Goal: Task Accomplishment & Management: Use online tool/utility

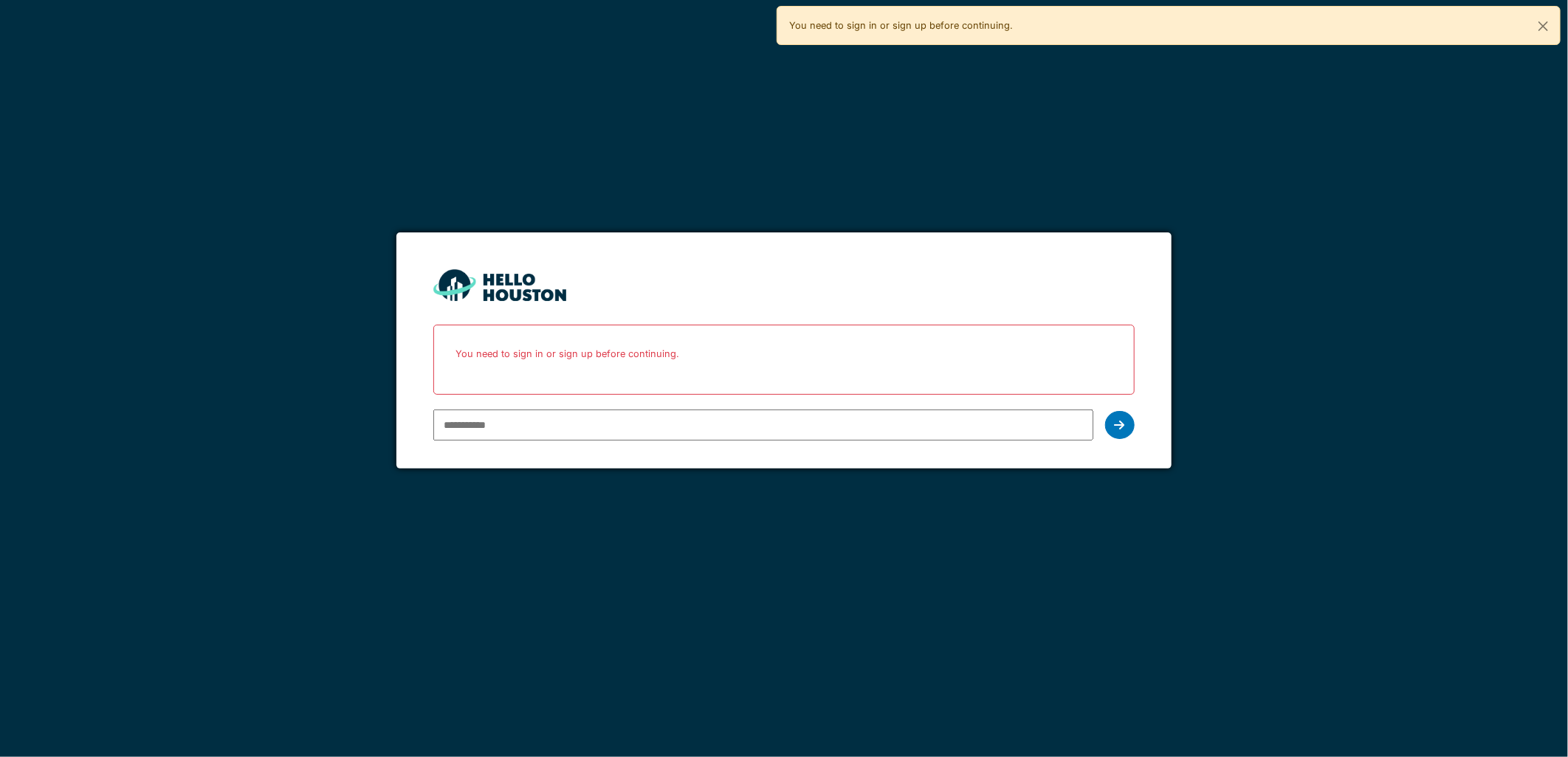
click at [524, 438] on input "email" at bounding box center [762, 425] width 659 height 31
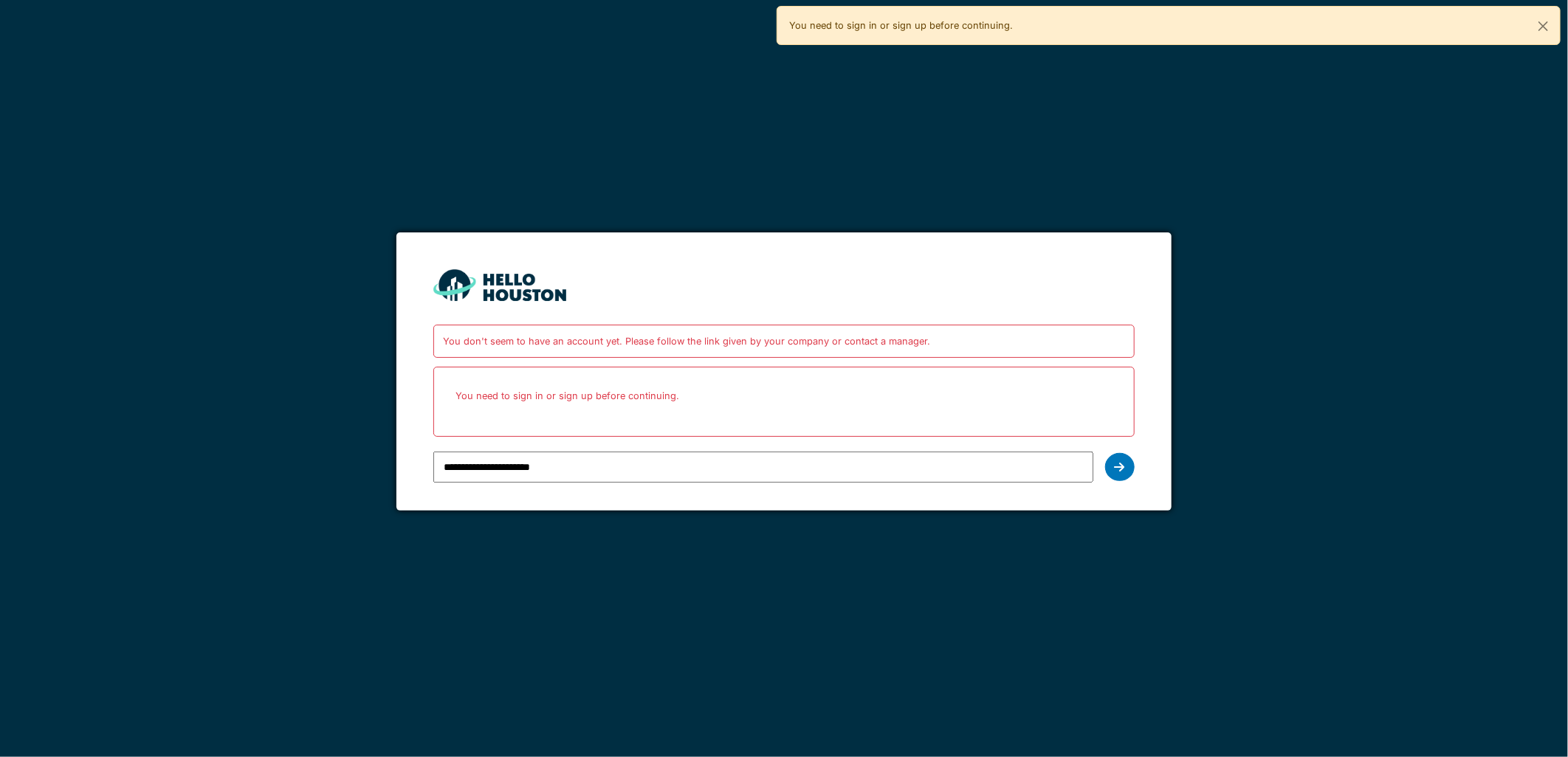
type input "**********"
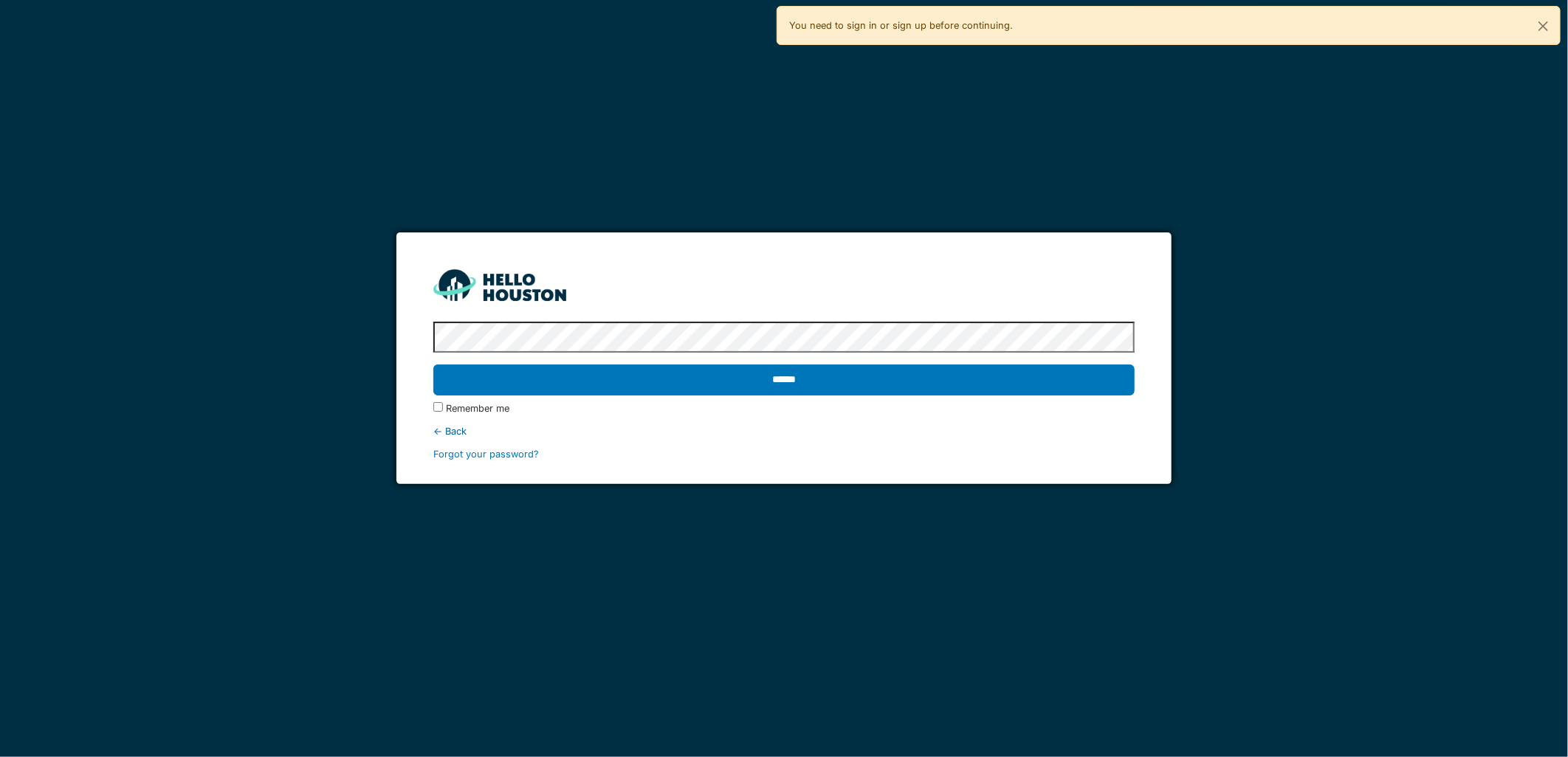
click at [433, 364] on input "******" at bounding box center [783, 380] width 700 height 31
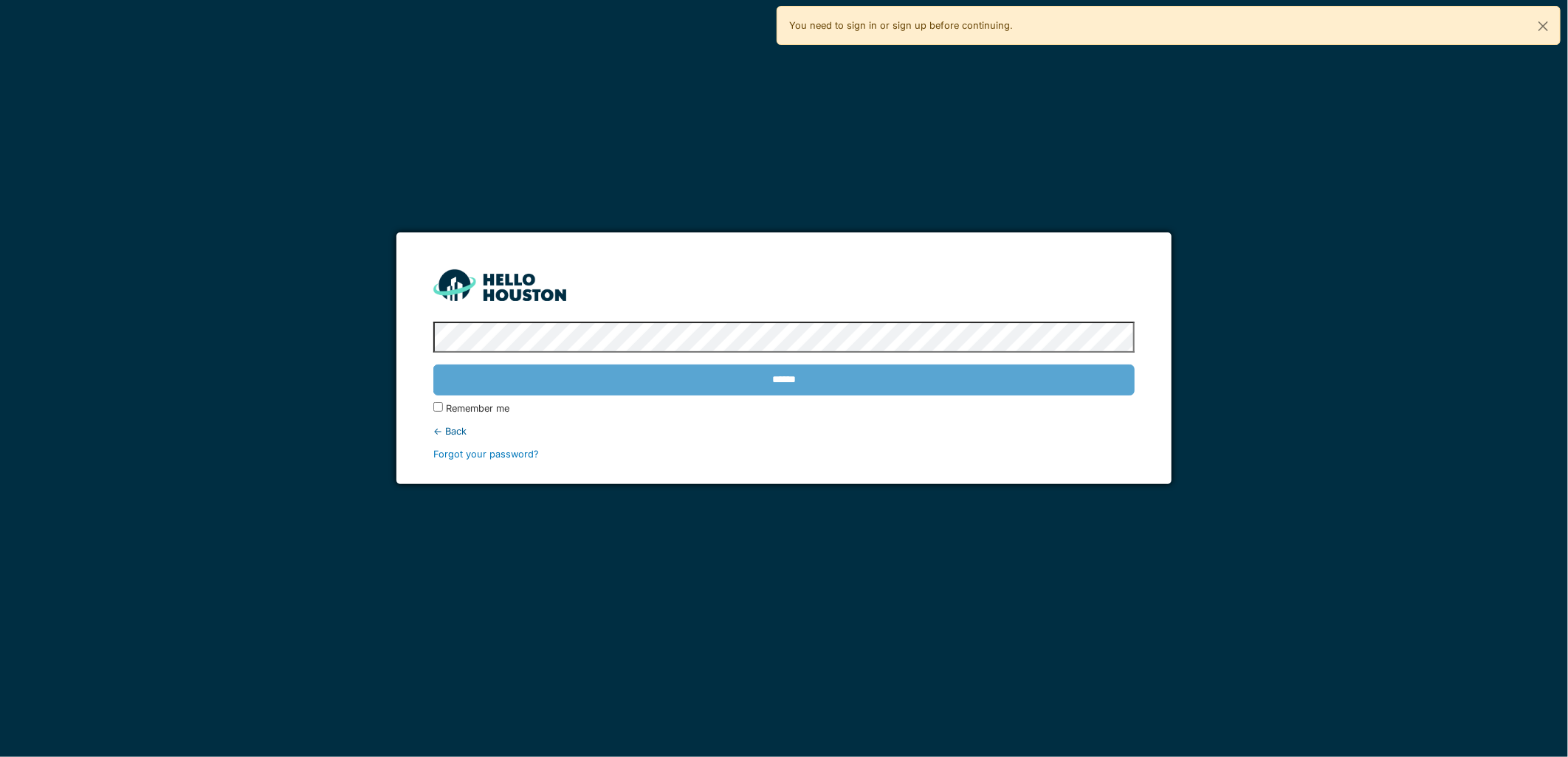
click at [842, 386] on div "******" at bounding box center [783, 380] width 700 height 43
click at [793, 380] on div "******" at bounding box center [783, 380] width 700 height 43
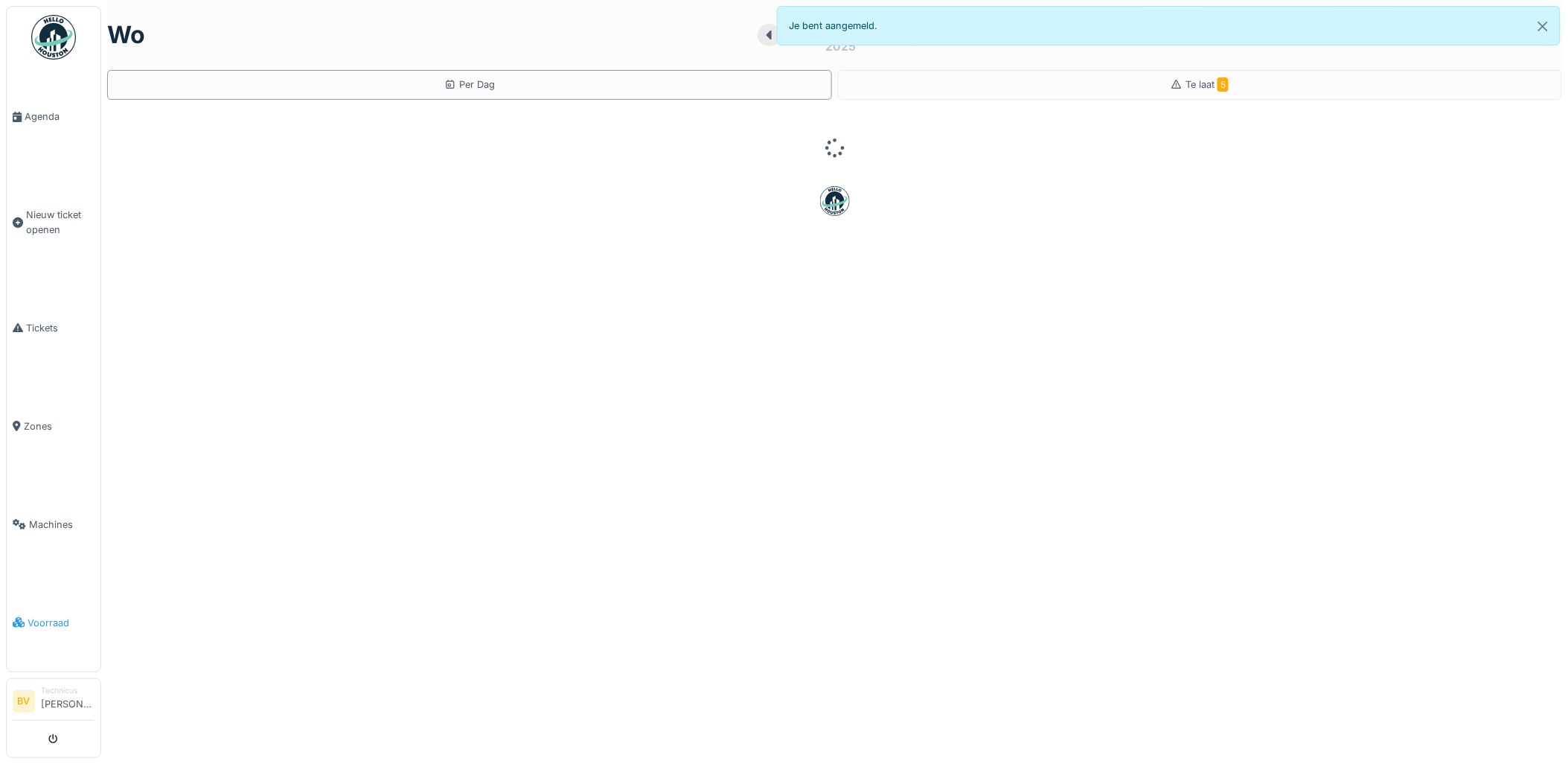
click at [53, 615] on span "Voorraad" at bounding box center [61, 622] width 67 height 14
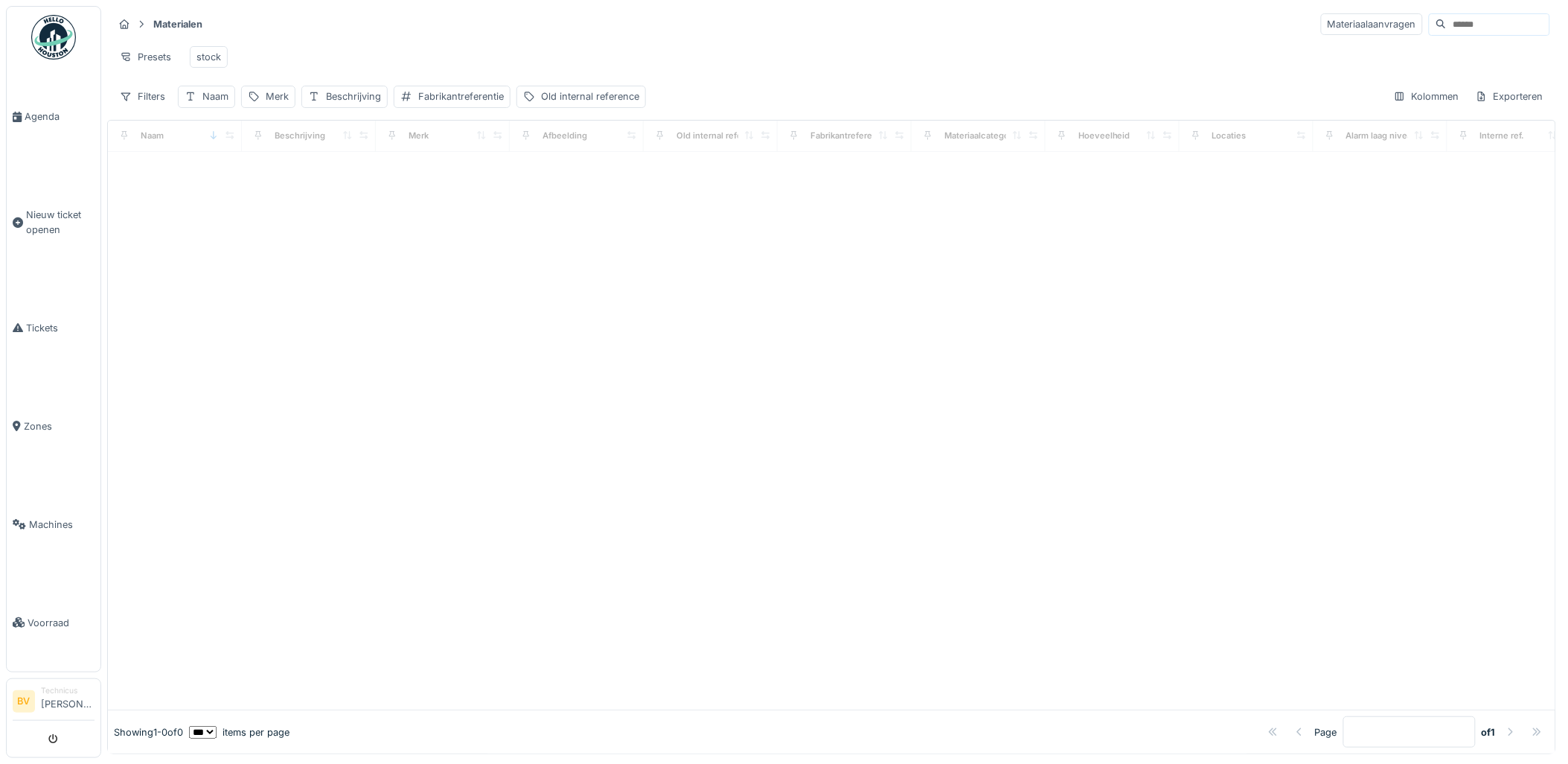
click at [1461, 25] on input at bounding box center [1498, 24] width 103 height 21
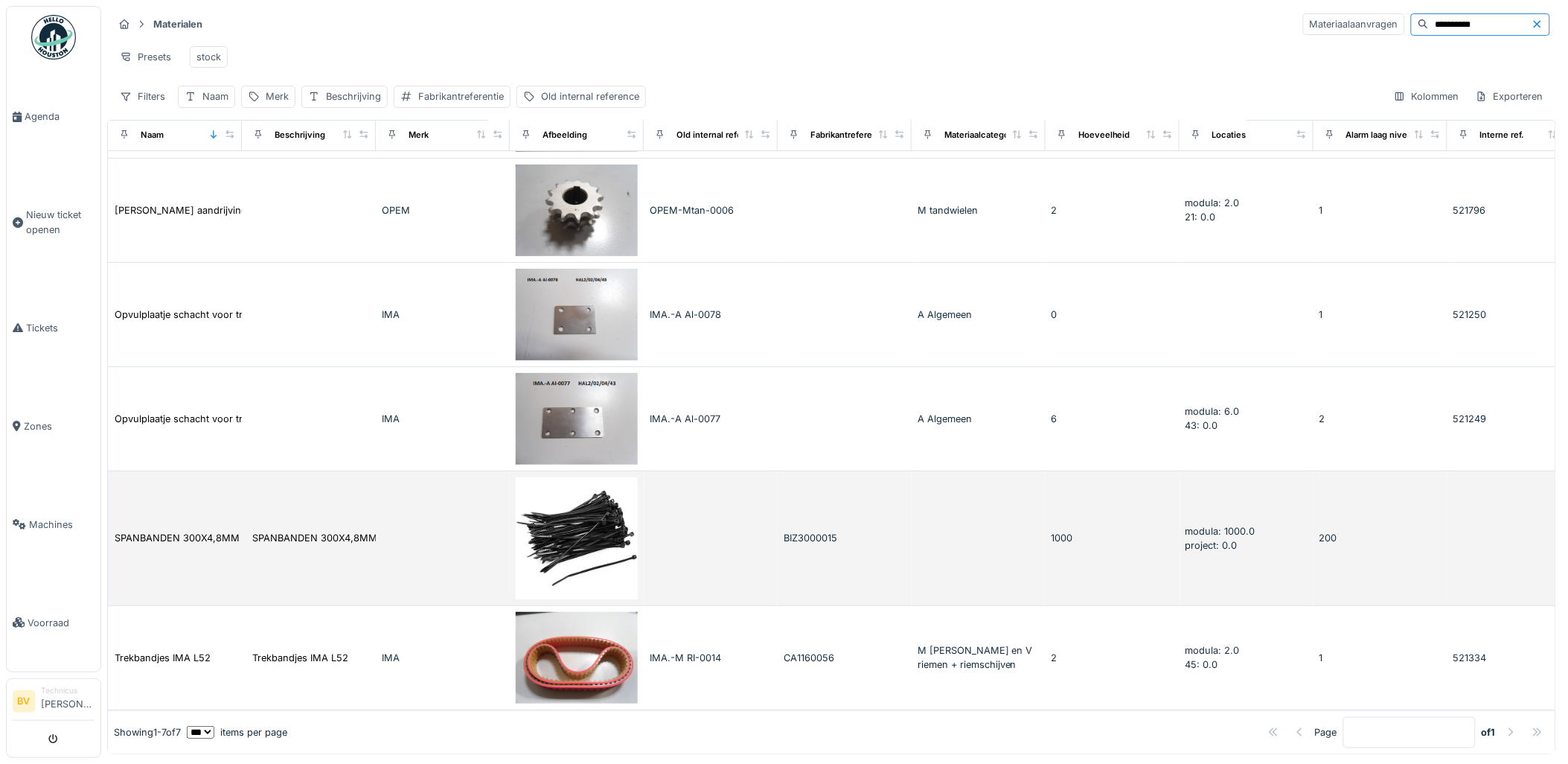
scroll to position [240, 0]
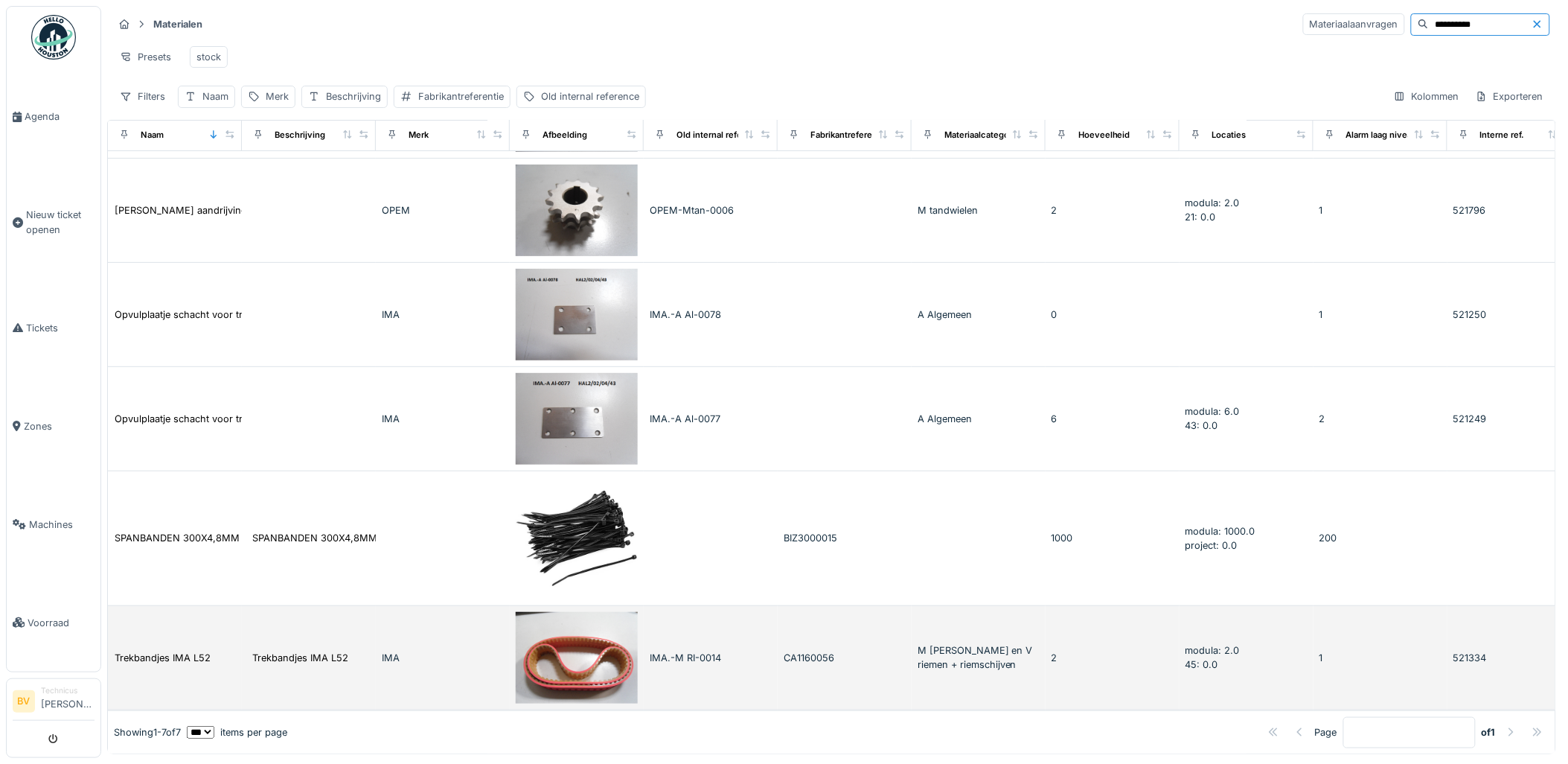
type input "**********"
click at [578, 644] on img at bounding box center [577, 657] width 122 height 91
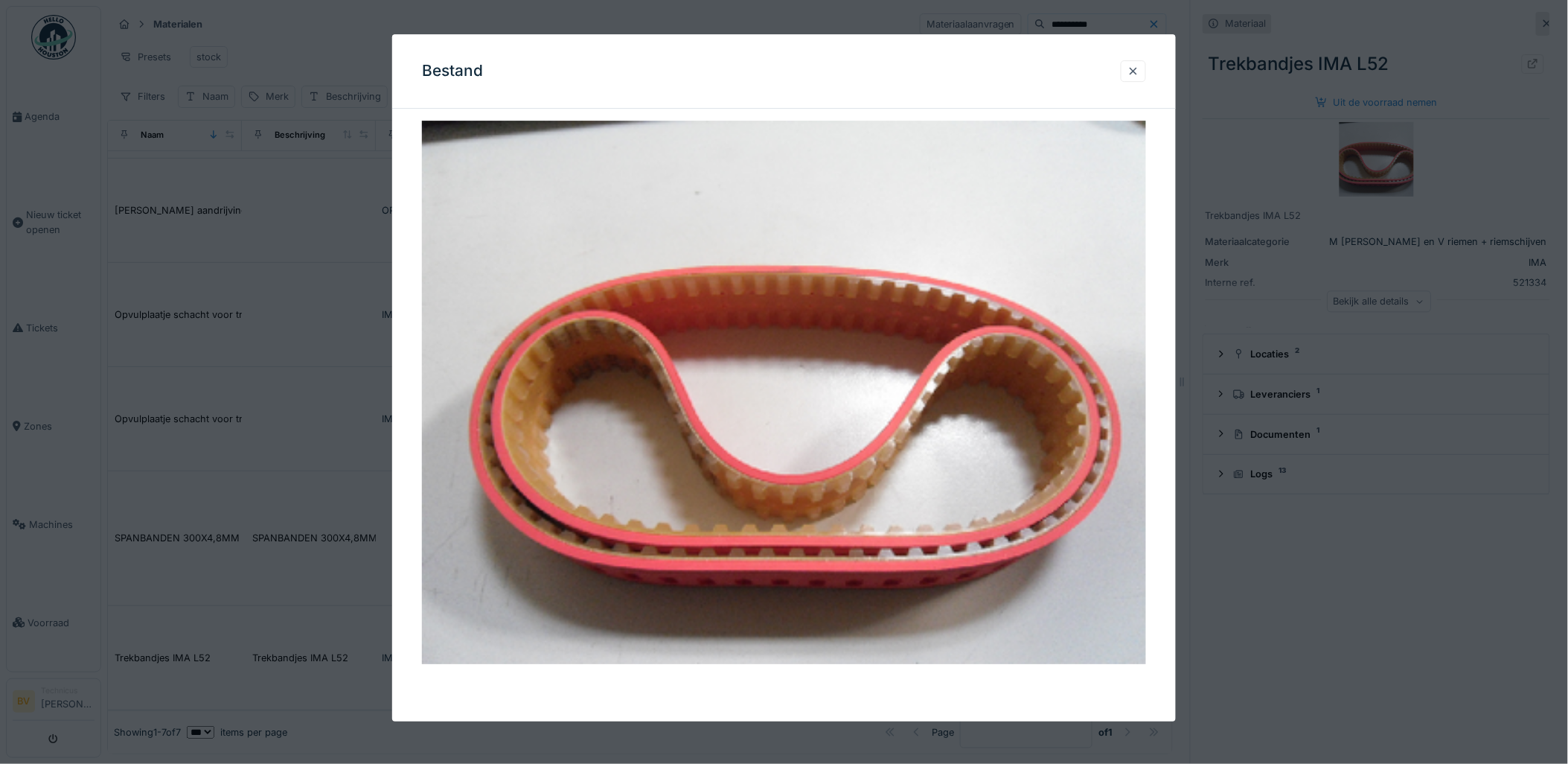
click at [359, 444] on div at bounding box center [784, 382] width 1568 height 764
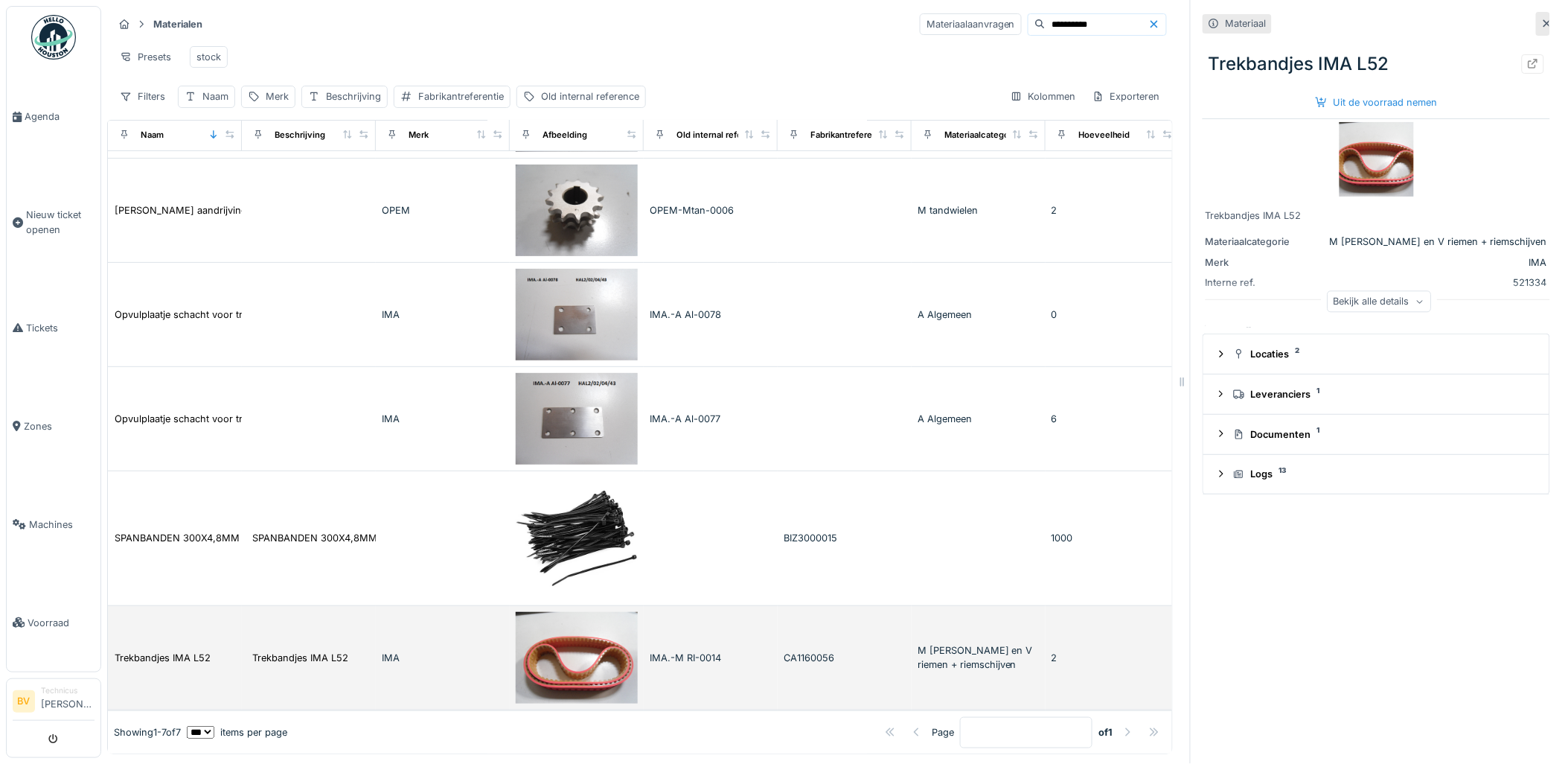
scroll to position [12, 0]
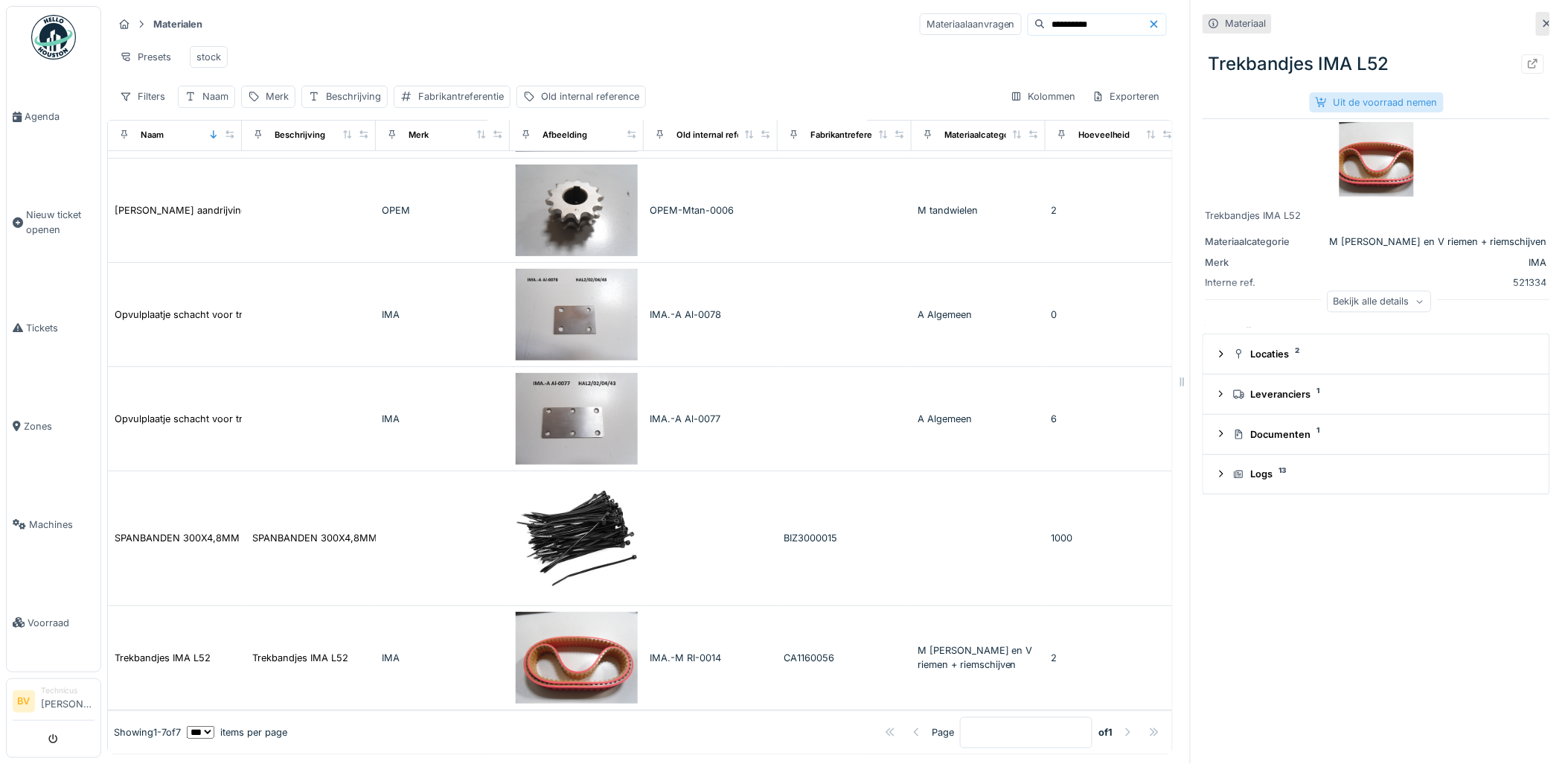
click at [1343, 92] on div "Uit de voorraad nemen" at bounding box center [1377, 102] width 134 height 20
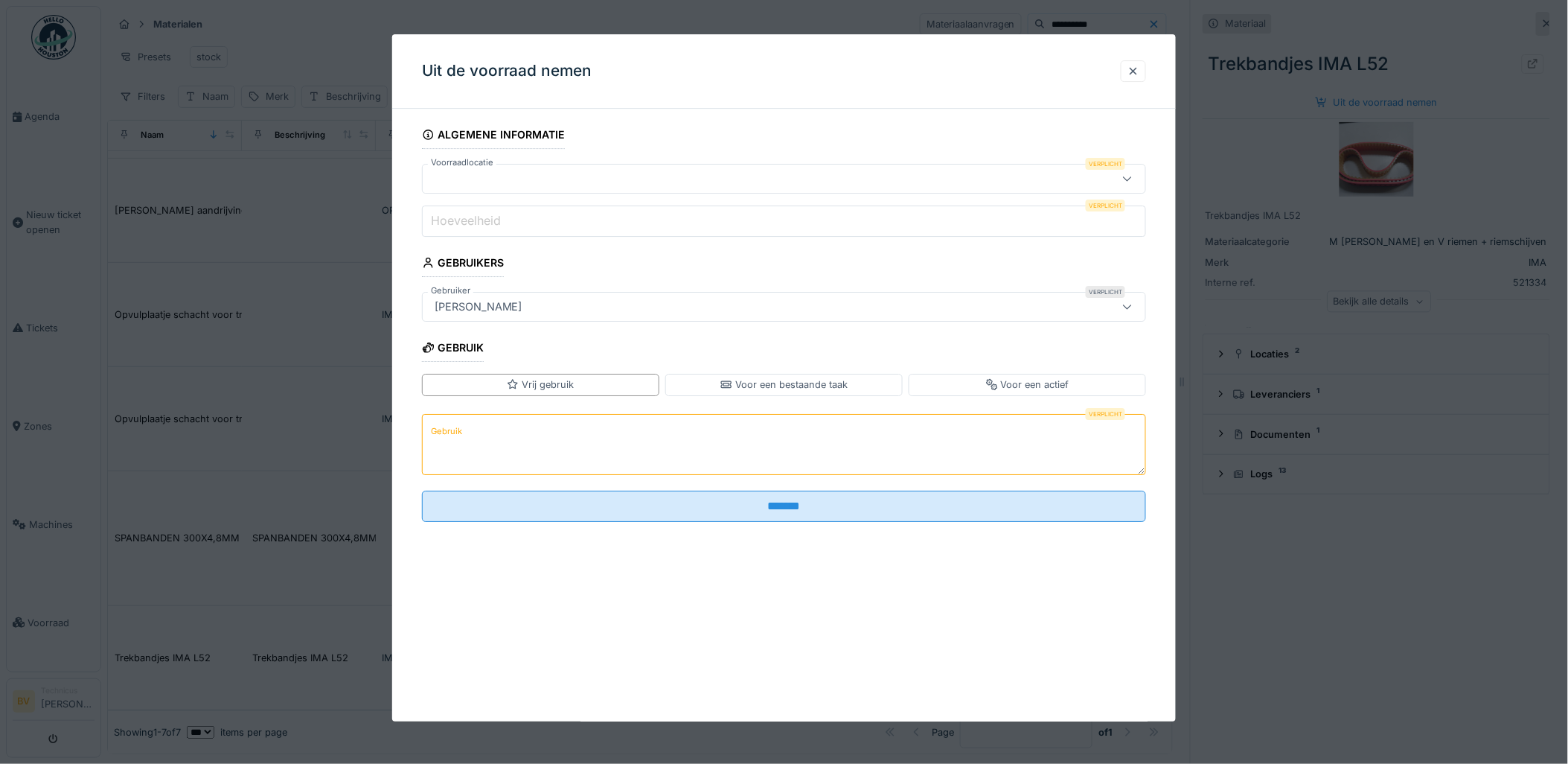
click at [1134, 177] on icon at bounding box center [1128, 178] width 12 height 10
click at [370, 286] on div at bounding box center [784, 382] width 1568 height 764
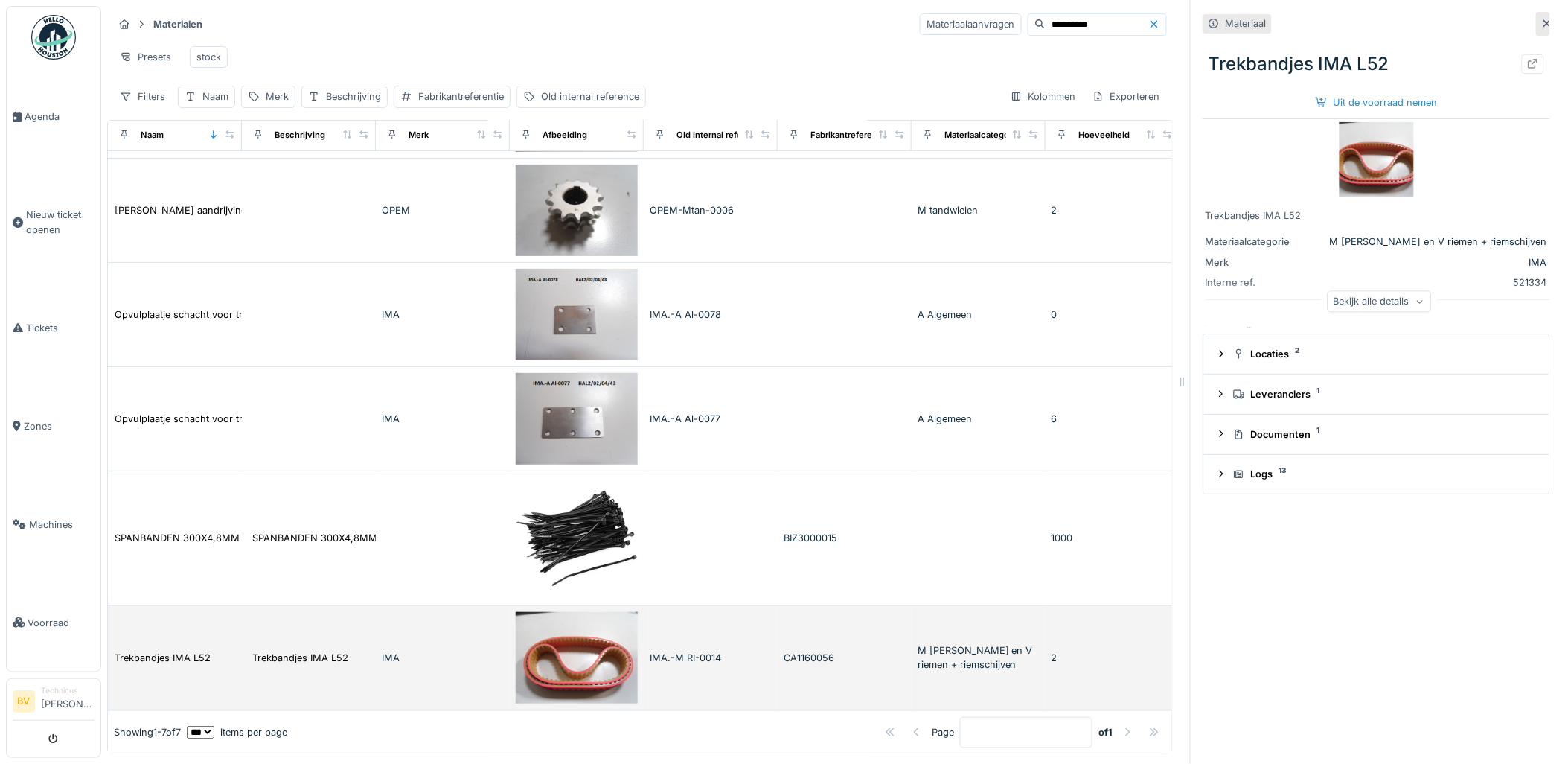
click at [728, 651] on div "IMA.-M RI-0014" at bounding box center [711, 658] width 122 height 14
click at [947, 643] on div "M RIEMEN tandriemen en V riemen + riemschijven" at bounding box center [978, 657] width 122 height 29
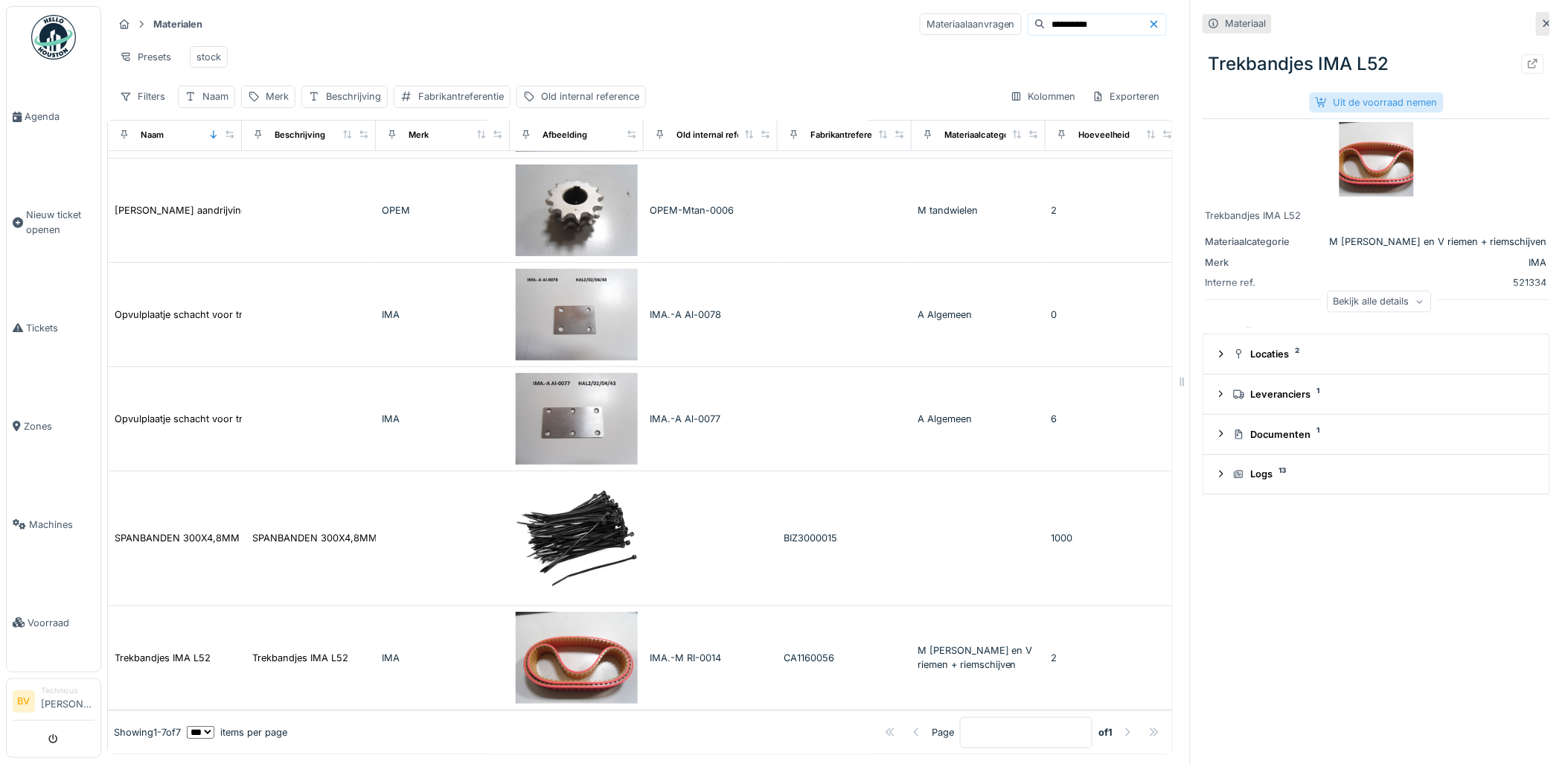
click at [1385, 93] on div "Uit de voorraad nemen" at bounding box center [1377, 102] width 134 height 20
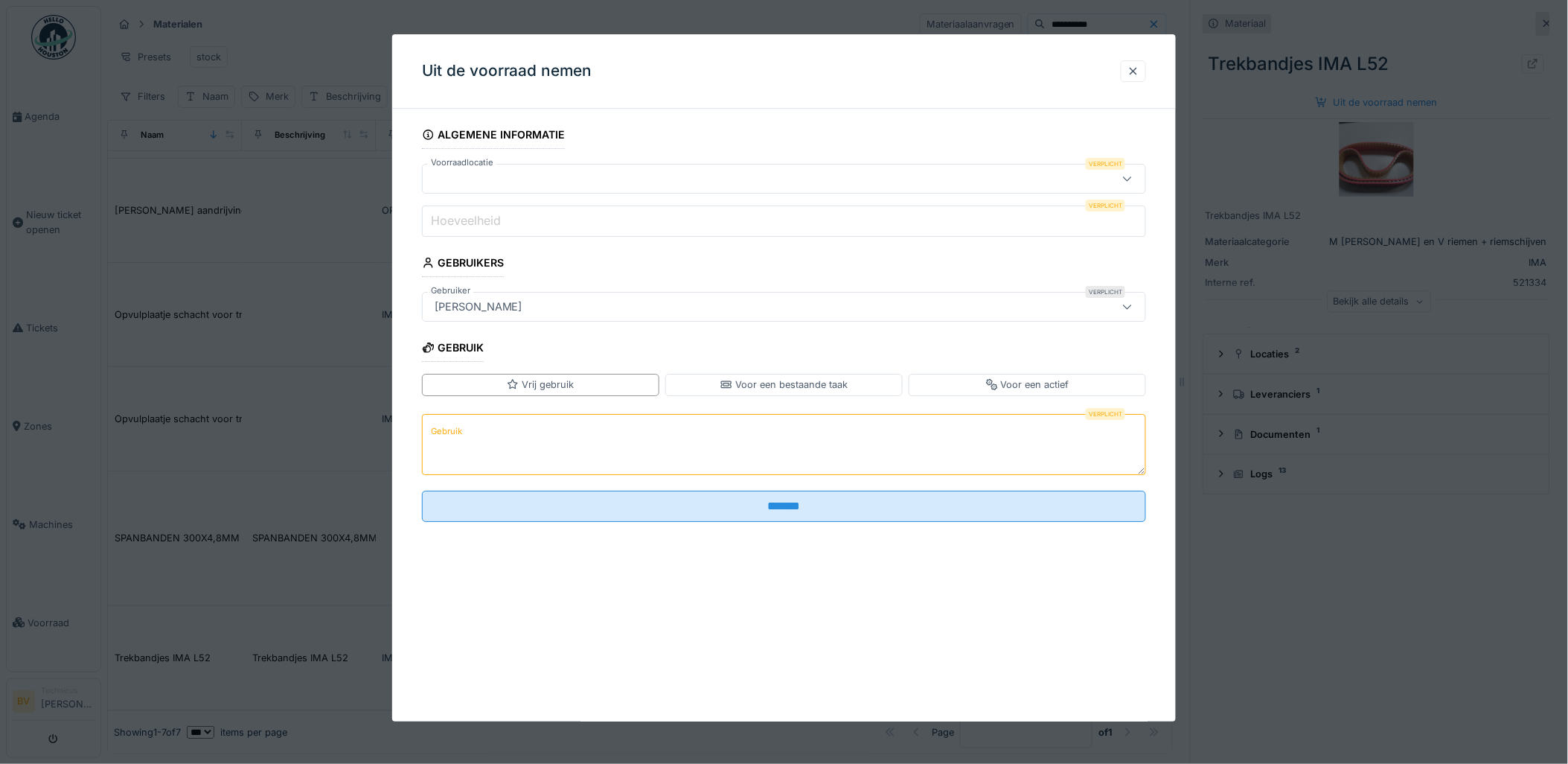
click at [797, 169] on div at bounding box center [784, 178] width 724 height 30
click at [1133, 176] on icon at bounding box center [1128, 178] width 12 height 10
click at [749, 23] on div at bounding box center [784, 382] width 1568 height 764
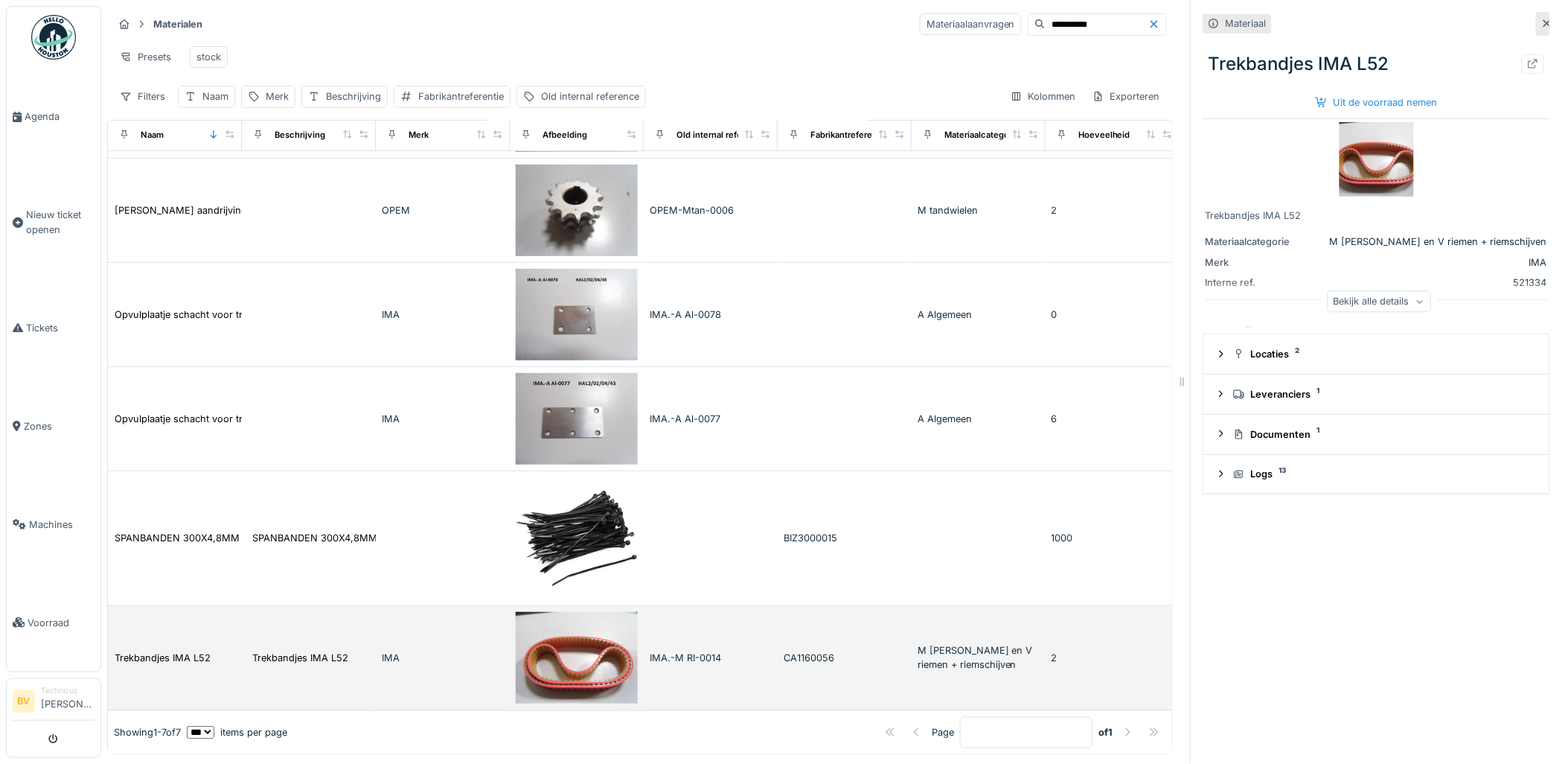
drag, startPoint x: 968, startPoint y: 614, endPoint x: 973, endPoint y: 633, distance: 19.6
click at [969, 643] on div "M [PERSON_NAME] en V riemen + riemschijven" at bounding box center [978, 657] width 122 height 29
click at [605, 633] on img at bounding box center [577, 657] width 122 height 91
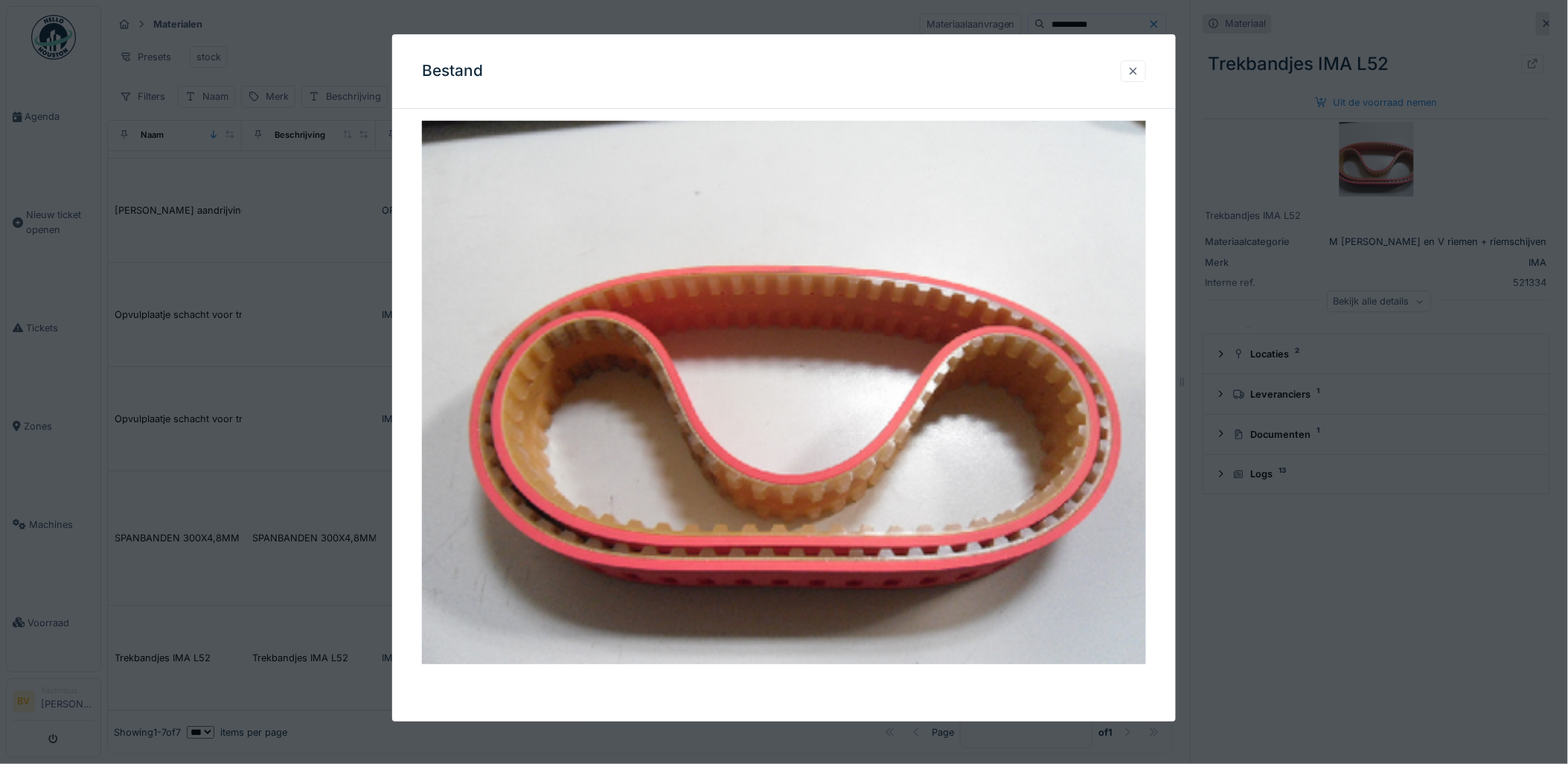
click at [1139, 68] on div at bounding box center [1134, 71] width 12 height 14
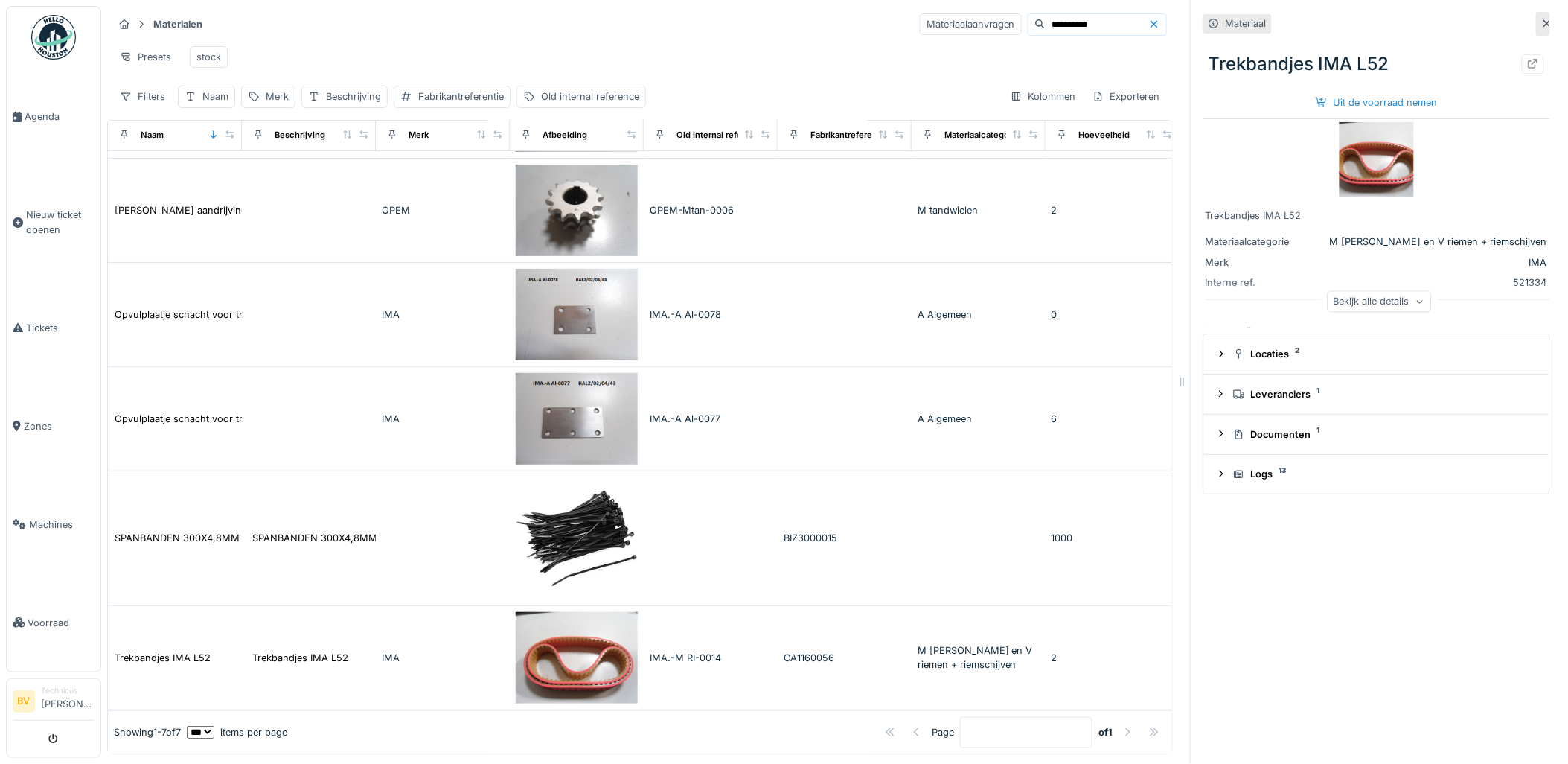
click at [1416, 298] on icon at bounding box center [1420, 302] width 9 height 8
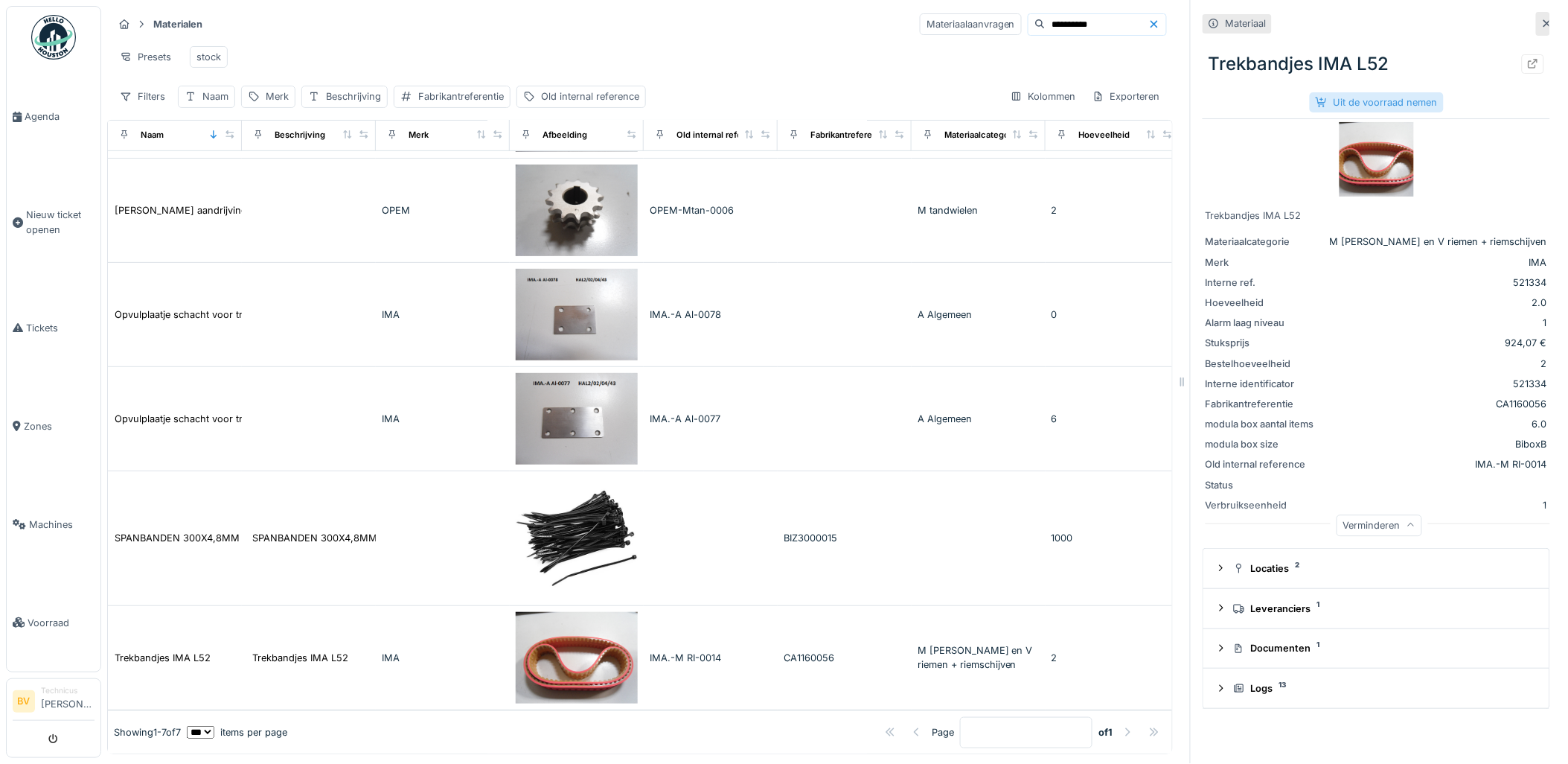
click at [1359, 92] on div "Uit de voorraad nemen" at bounding box center [1377, 102] width 134 height 20
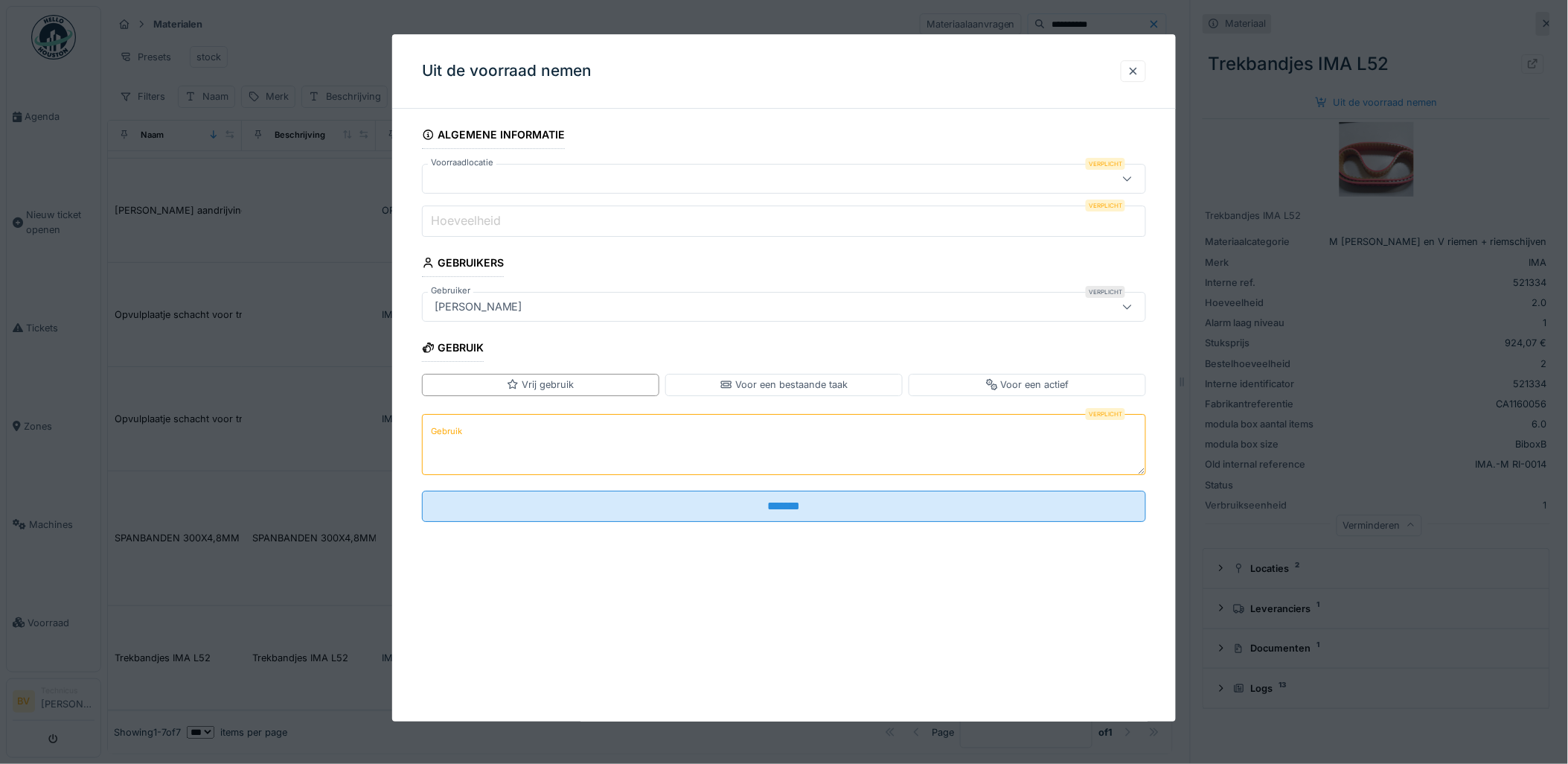
click at [1119, 172] on div at bounding box center [1127, 178] width 36 height 29
type input "******"
click at [761, 6] on div at bounding box center [784, 382] width 1568 height 764
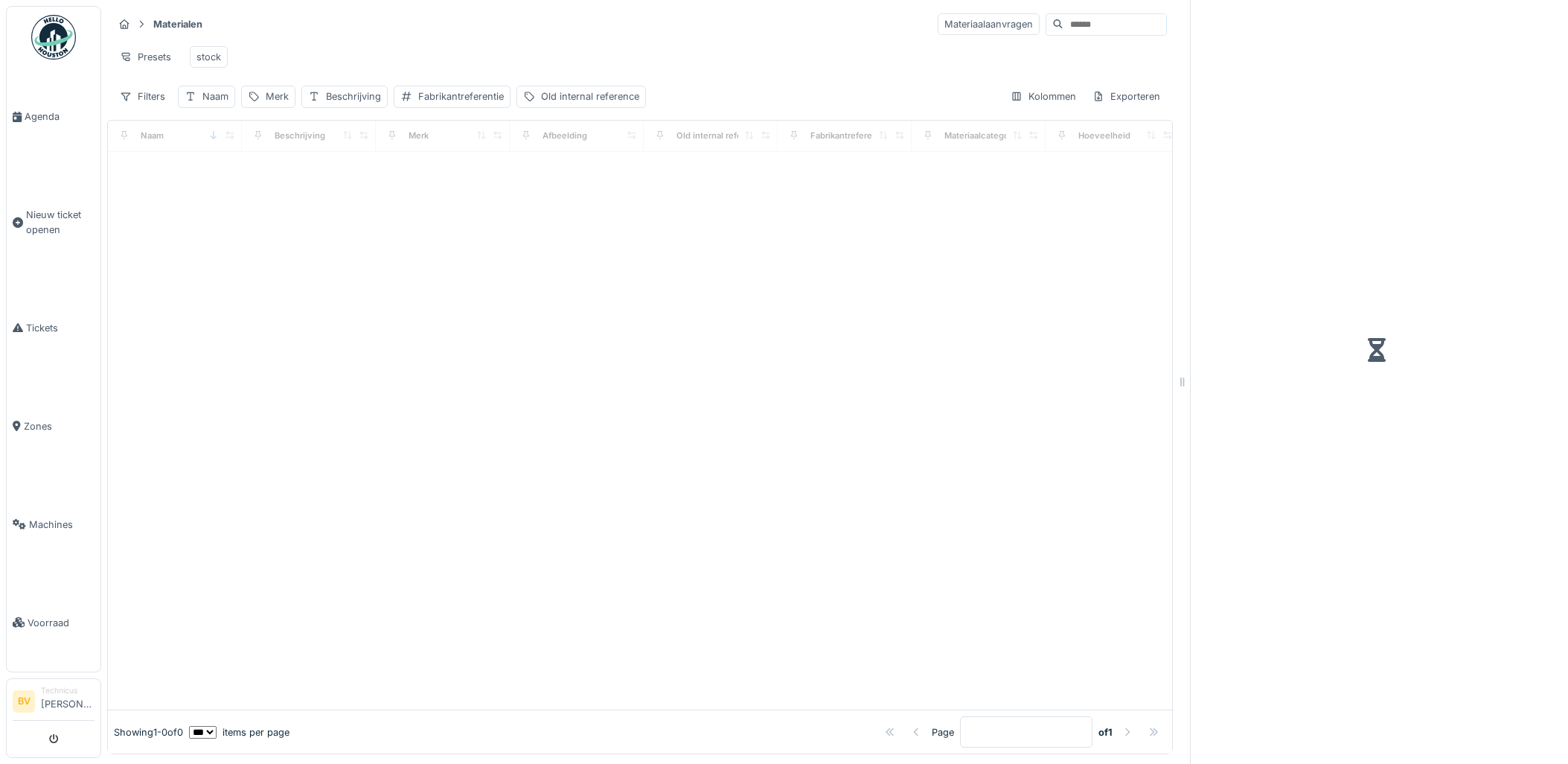
scroll to position [12, 0]
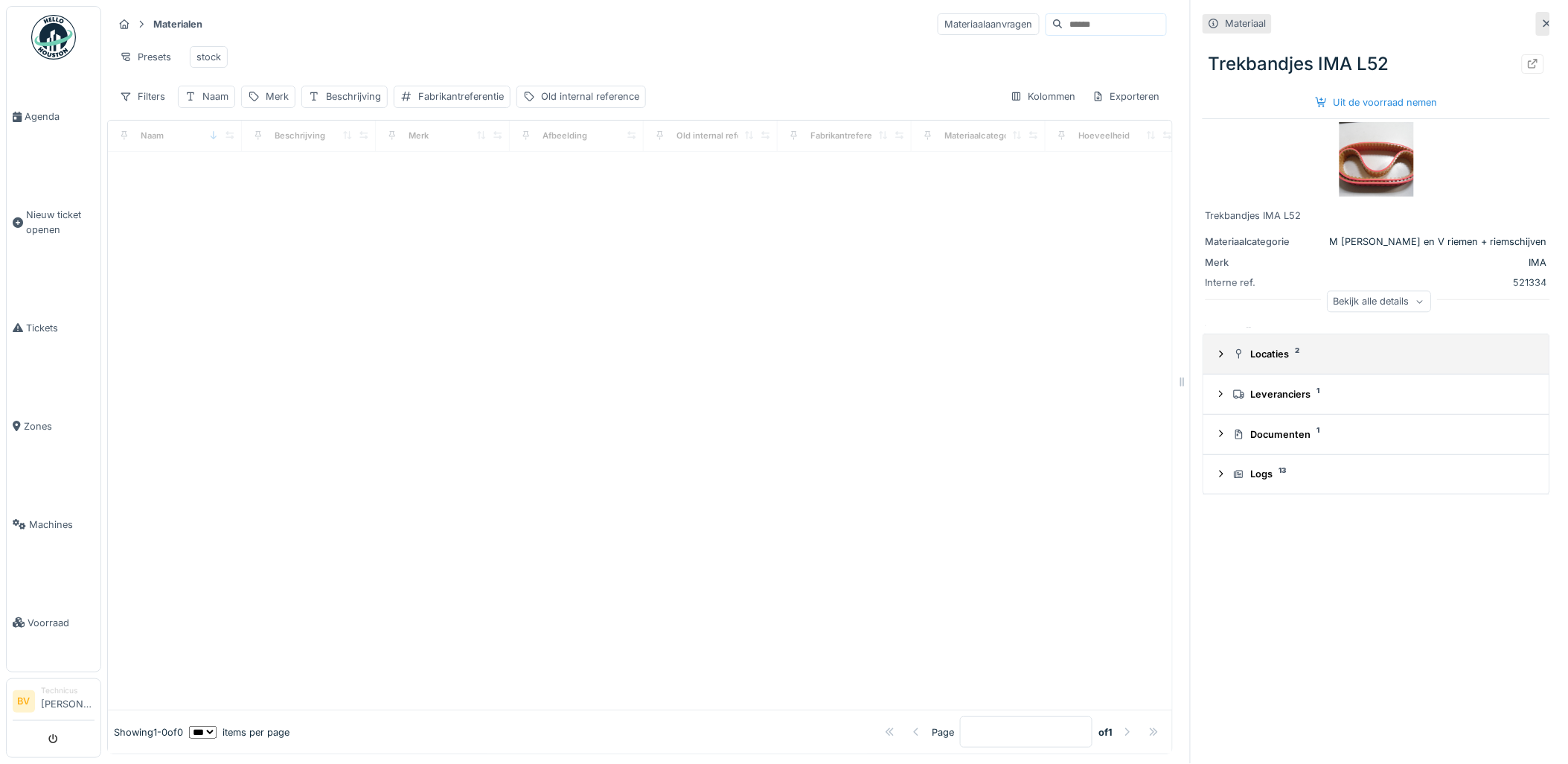
click at [1251, 335] on details "Locaties 2" at bounding box center [1376, 355] width 346 height 40
click at [1269, 340] on summary "Locaties 2" at bounding box center [1376, 354] width 334 height 28
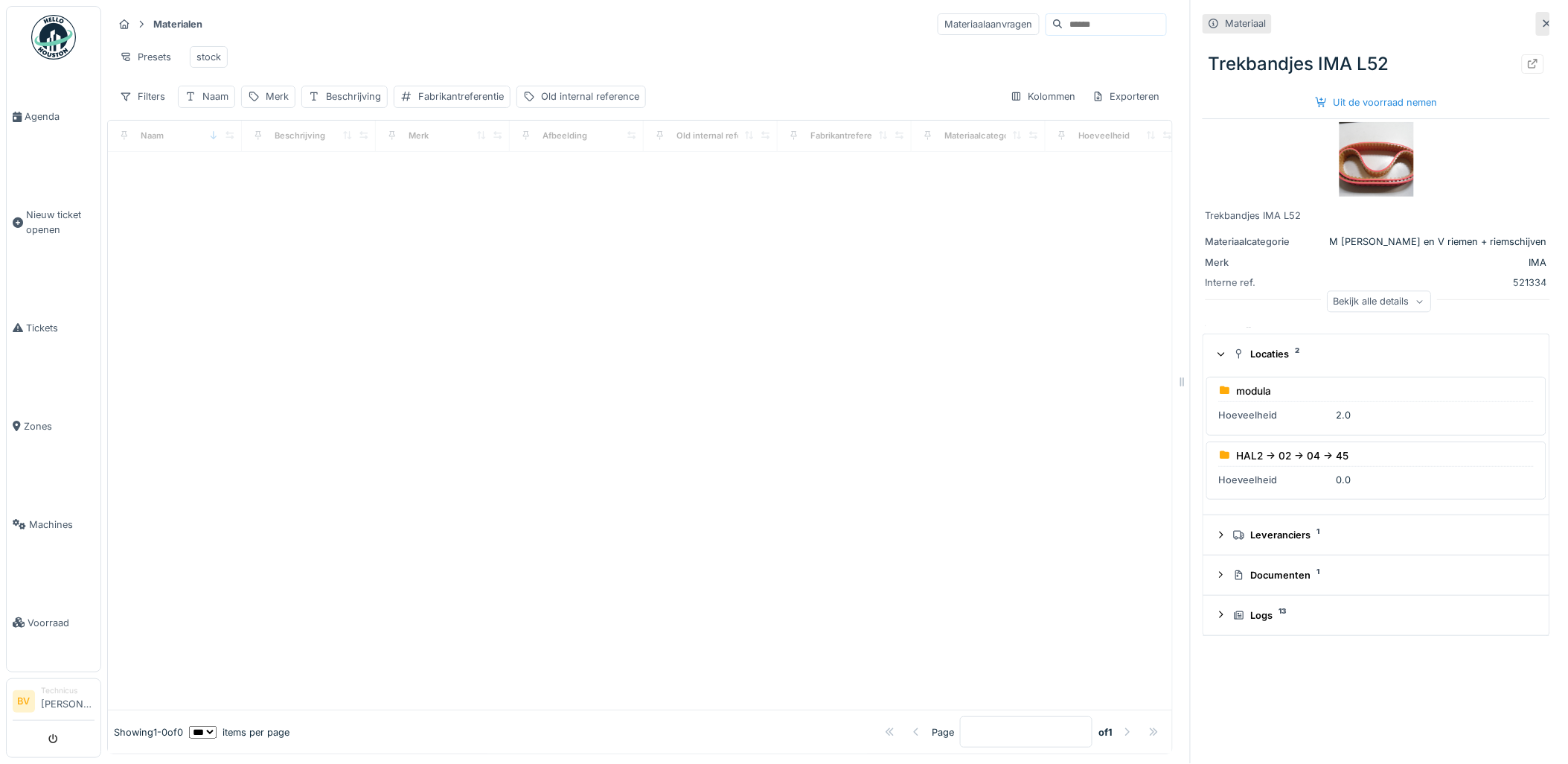
click at [1347, 76] on div "Trekbandjes IMA L52 Uit de voorraad nemen" at bounding box center [1376, 77] width 347 height 76
click at [1347, 92] on div "Uit de voorraad nemen" at bounding box center [1377, 102] width 134 height 20
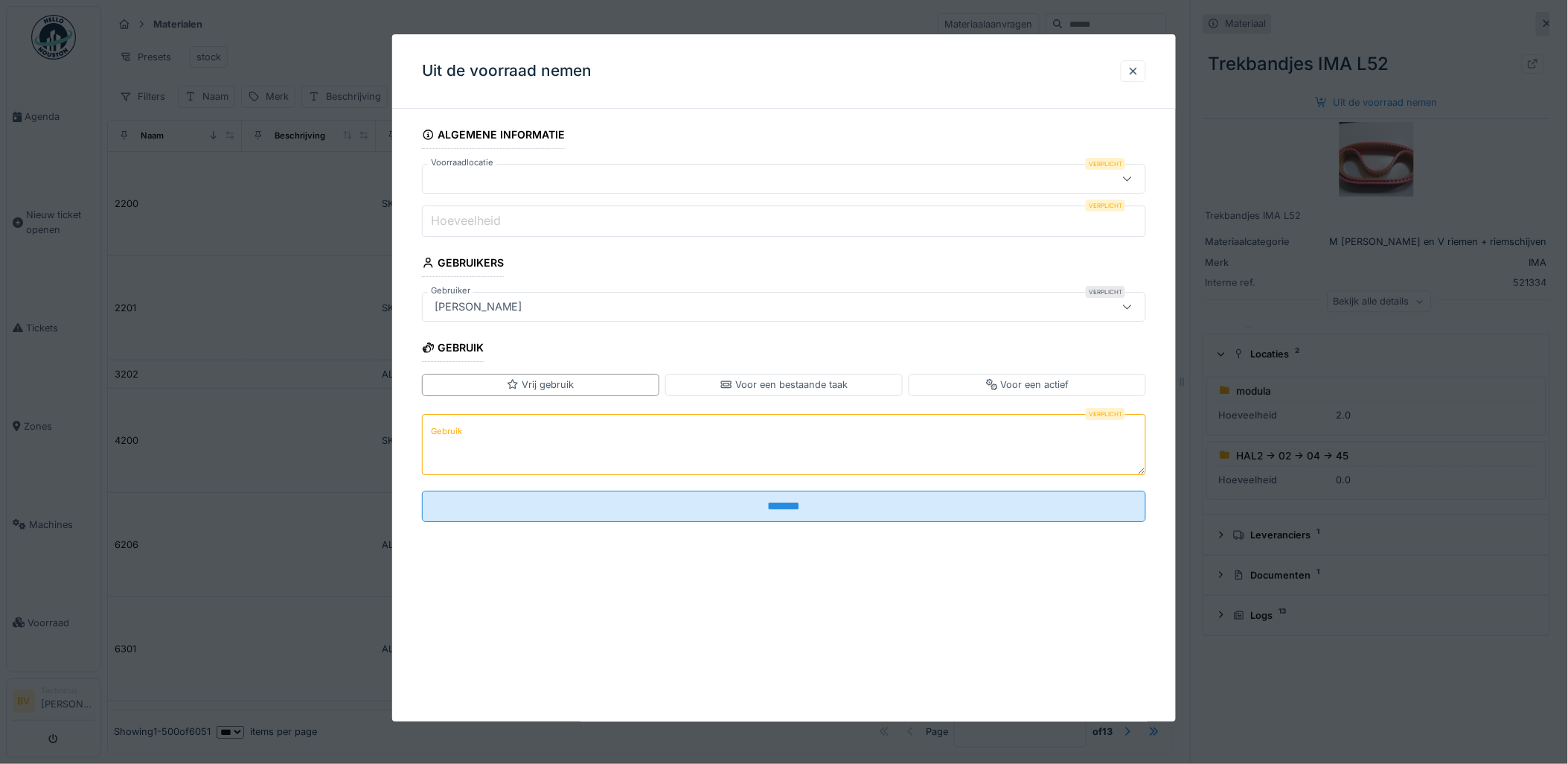
click at [1141, 217] on input "****" at bounding box center [784, 221] width 724 height 31
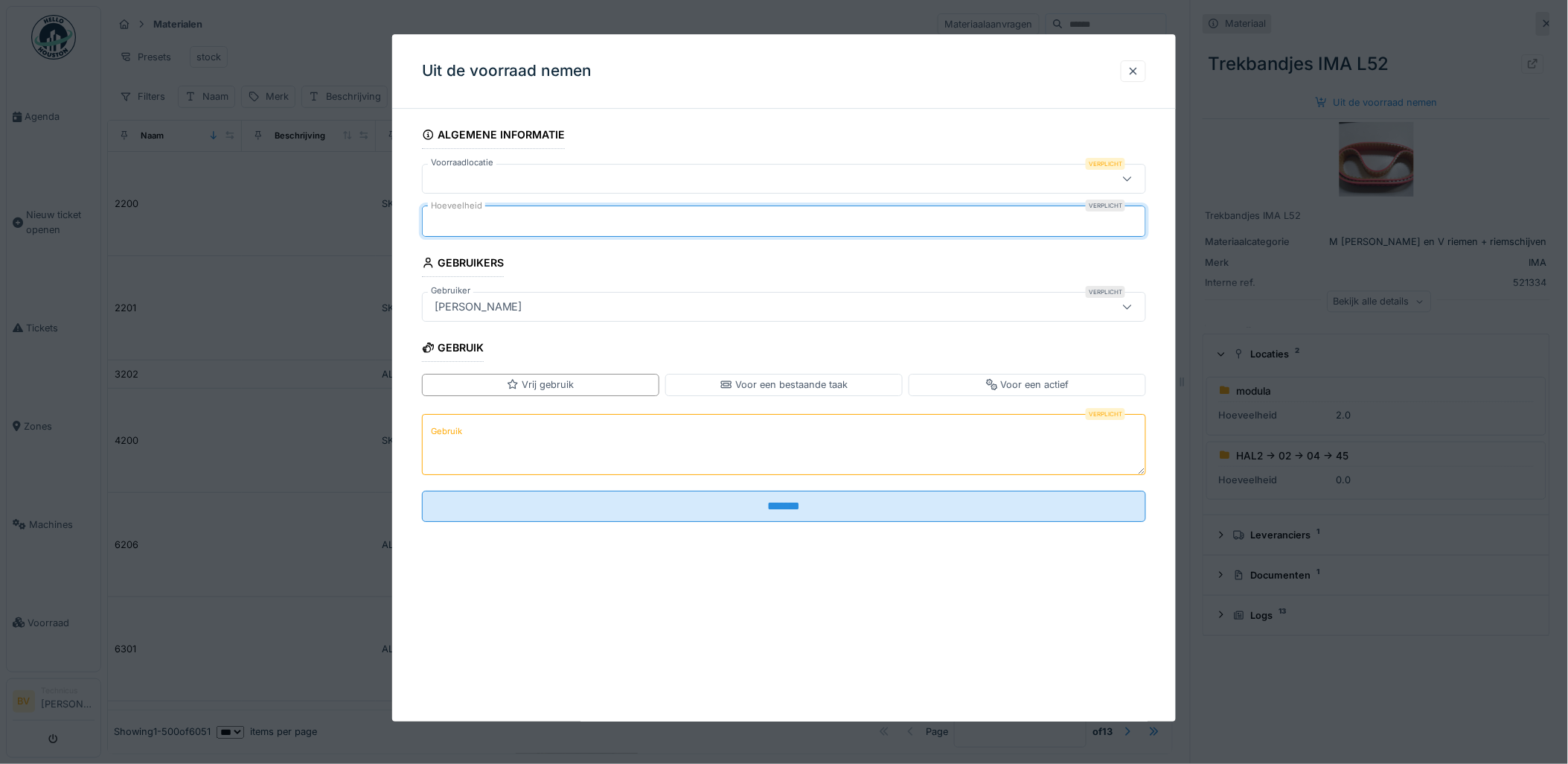
type input "*"
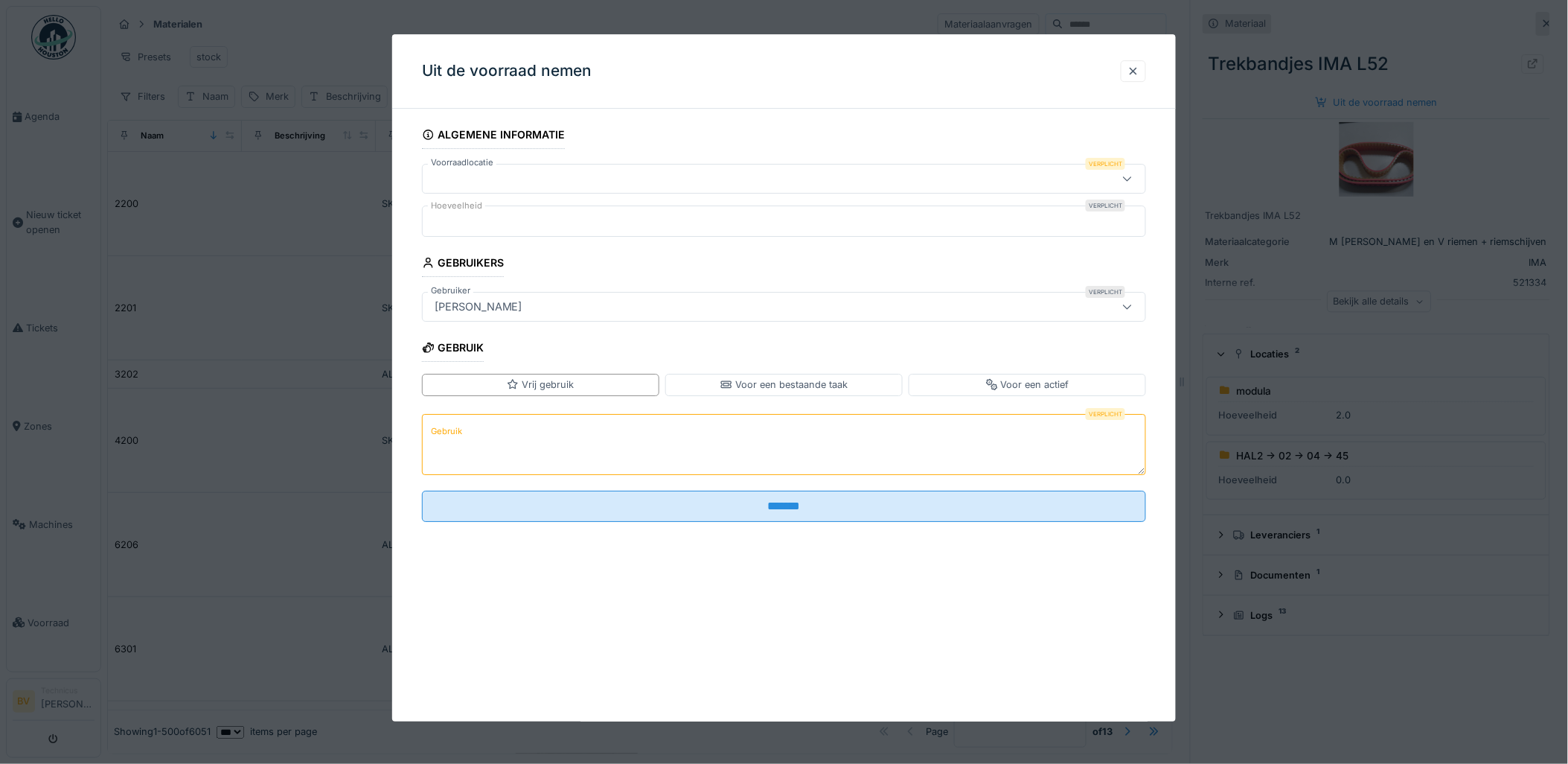
click at [1132, 179] on icon at bounding box center [1128, 179] width 8 height 4
click at [793, 227] on input "Voorraadlocatie" at bounding box center [787, 236] width 711 height 31
type input "*"
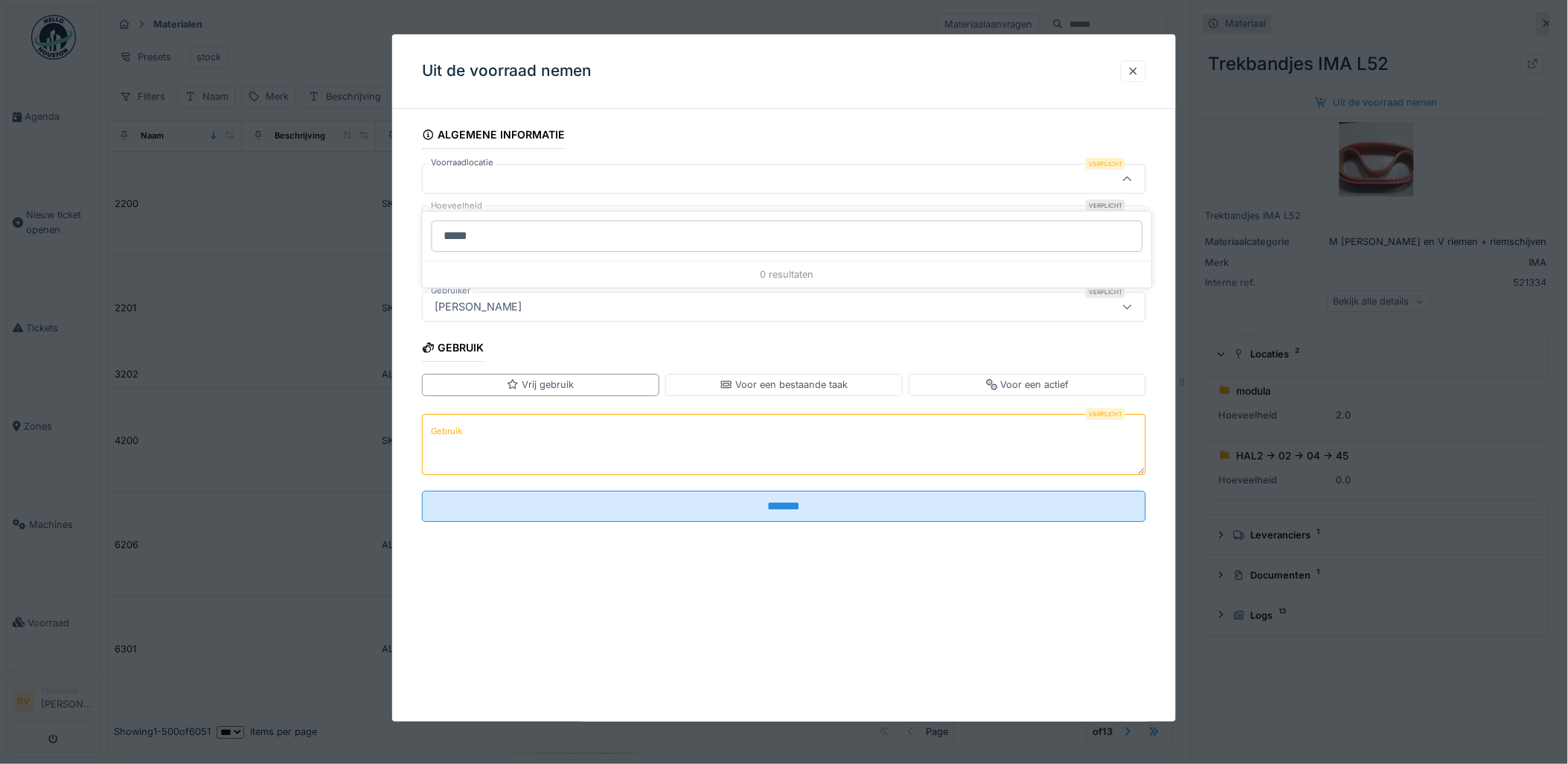
type input "******"
click at [313, 284] on div at bounding box center [784, 382] width 1568 height 764
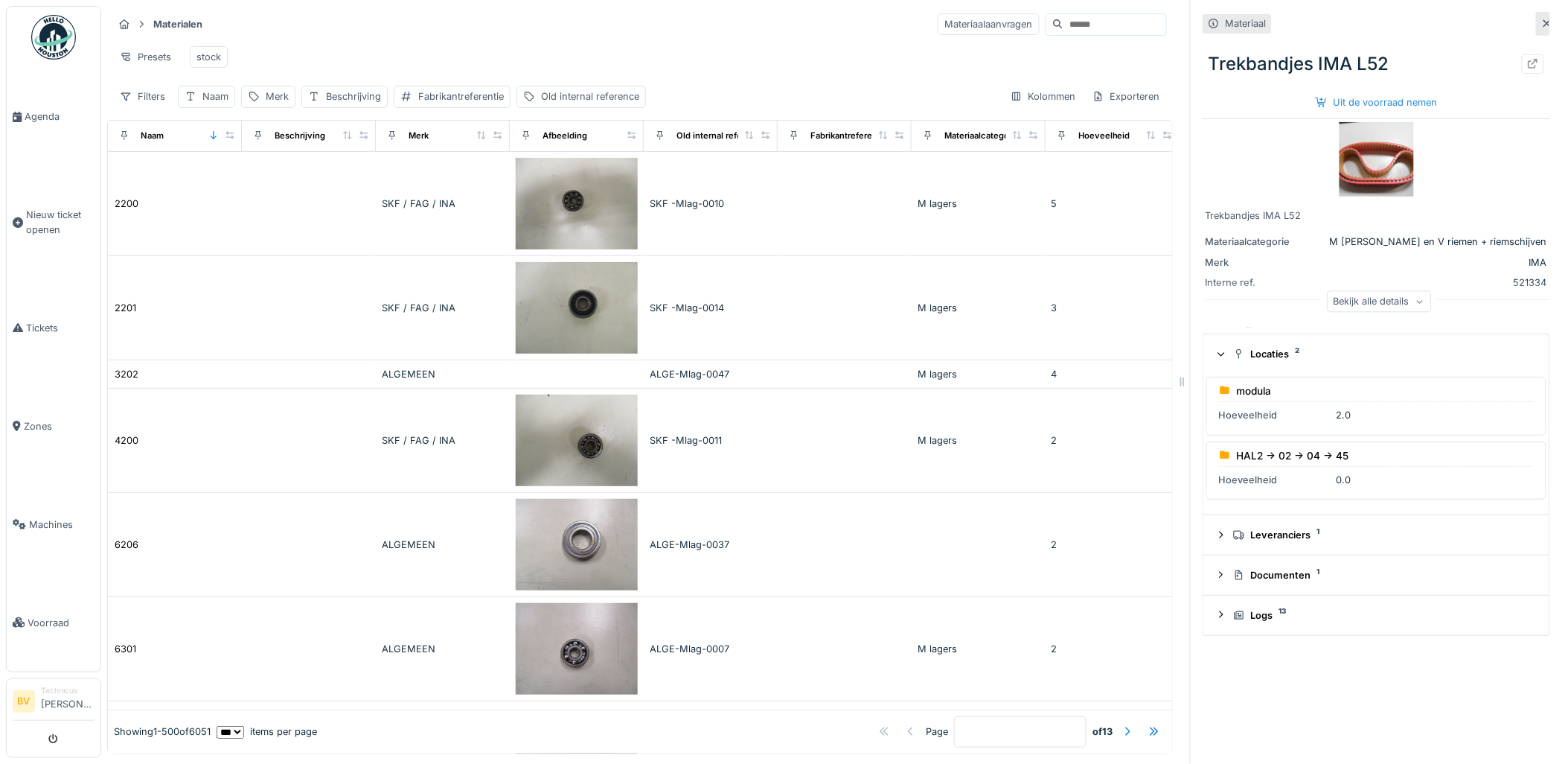
click at [1337, 408] on div "2.0" at bounding box center [1344, 415] width 15 height 14
click at [1416, 298] on icon at bounding box center [1420, 302] width 9 height 8
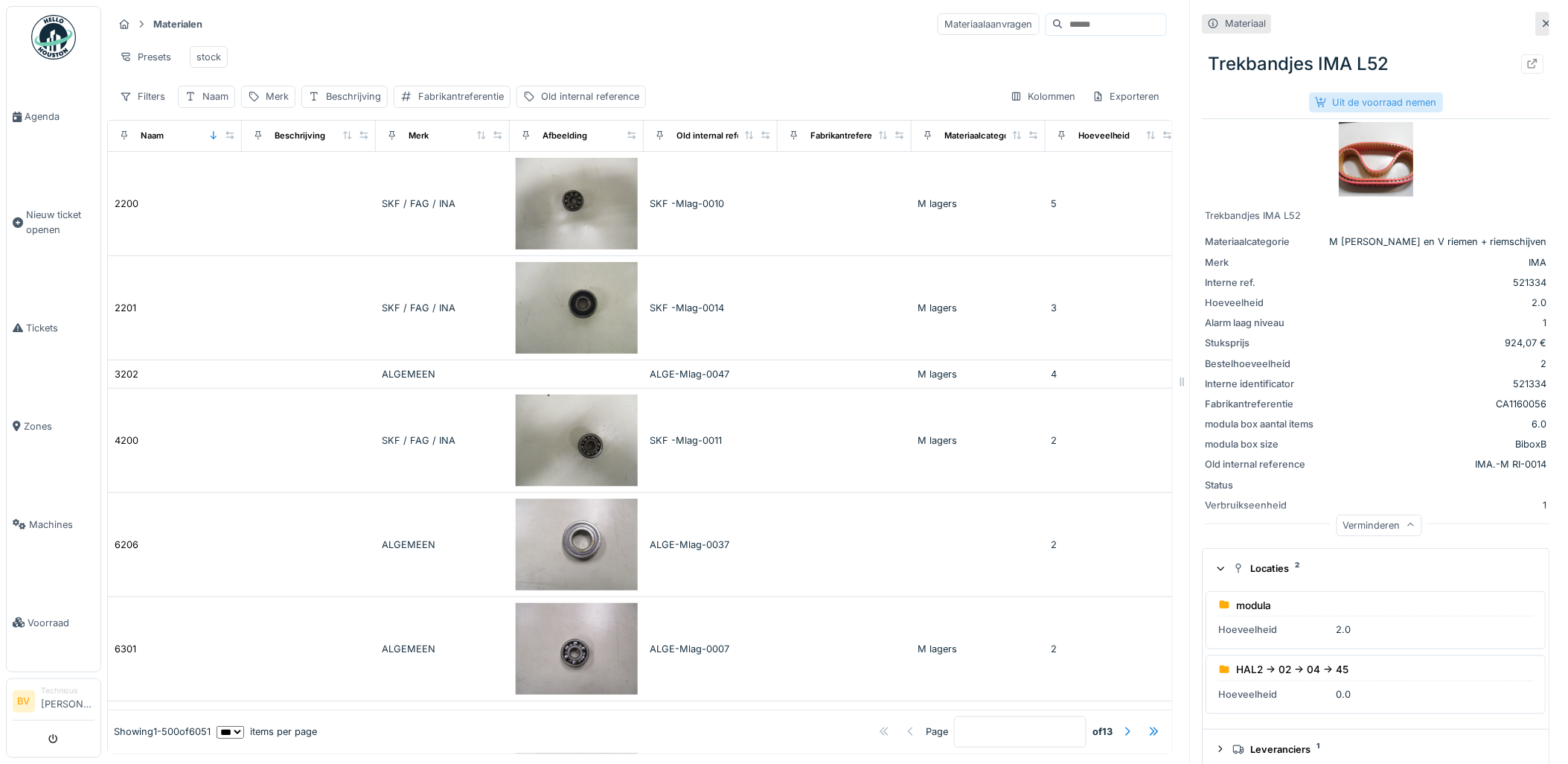
click at [1387, 92] on div "Uit de voorraad nemen" at bounding box center [1377, 102] width 134 height 20
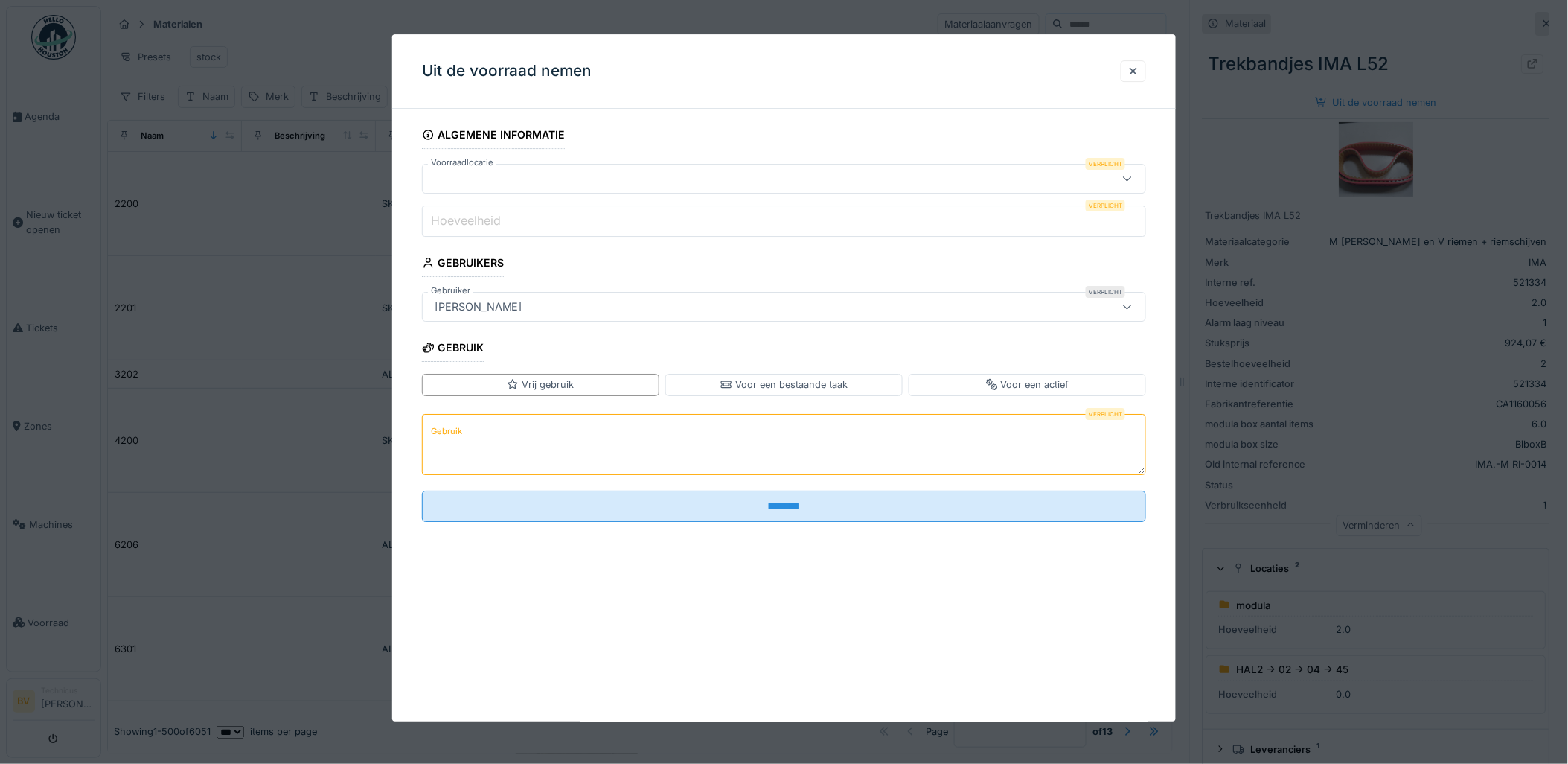
click at [1132, 179] on icon at bounding box center [1128, 179] width 8 height 4
drag, startPoint x: 999, startPoint y: 16, endPoint x: 895, endPoint y: 32, distance: 105.2
click at [999, 13] on div at bounding box center [784, 382] width 1568 height 764
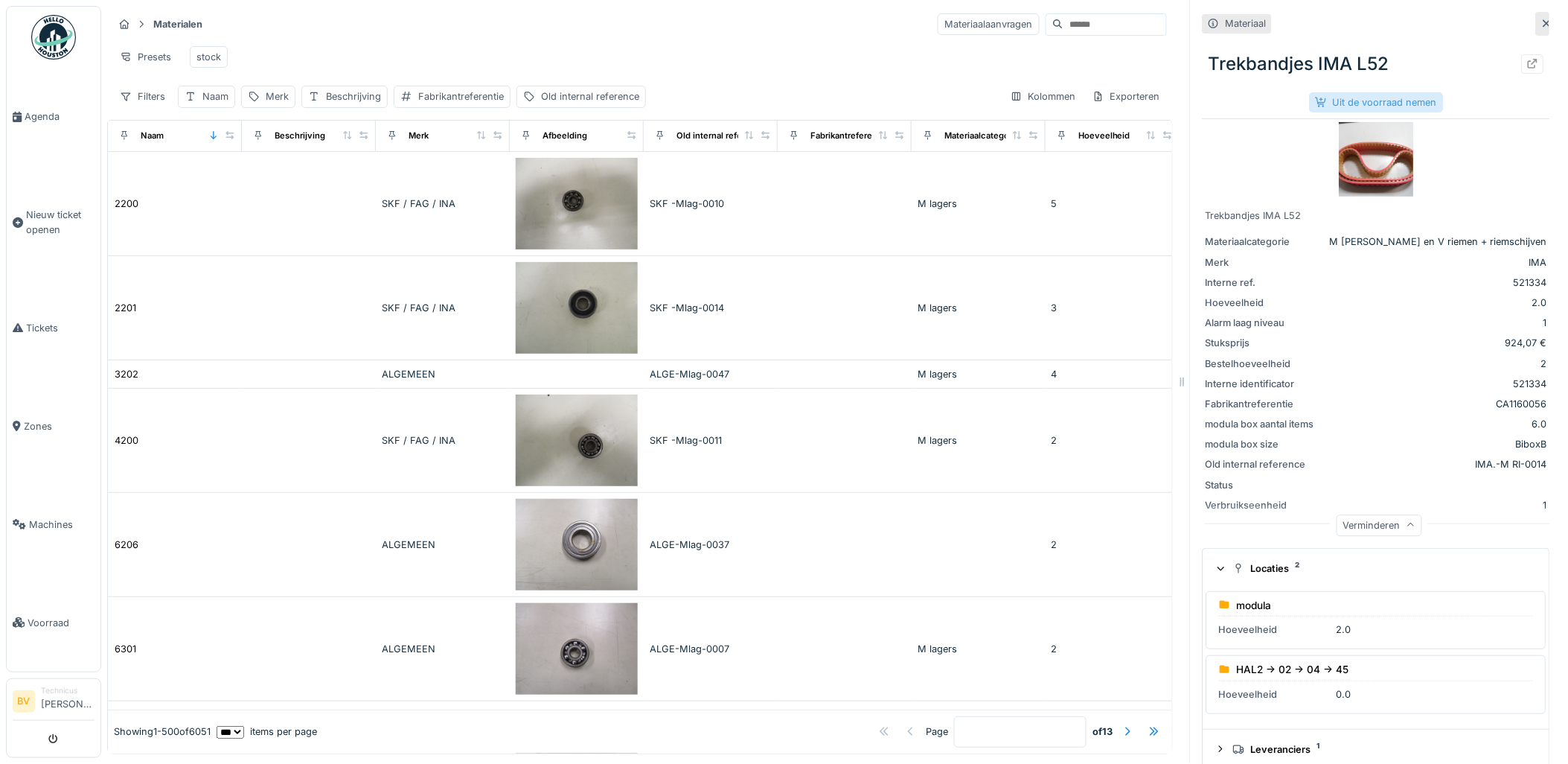
click at [1387, 92] on div "Uit de voorraad nemen" at bounding box center [1377, 102] width 134 height 20
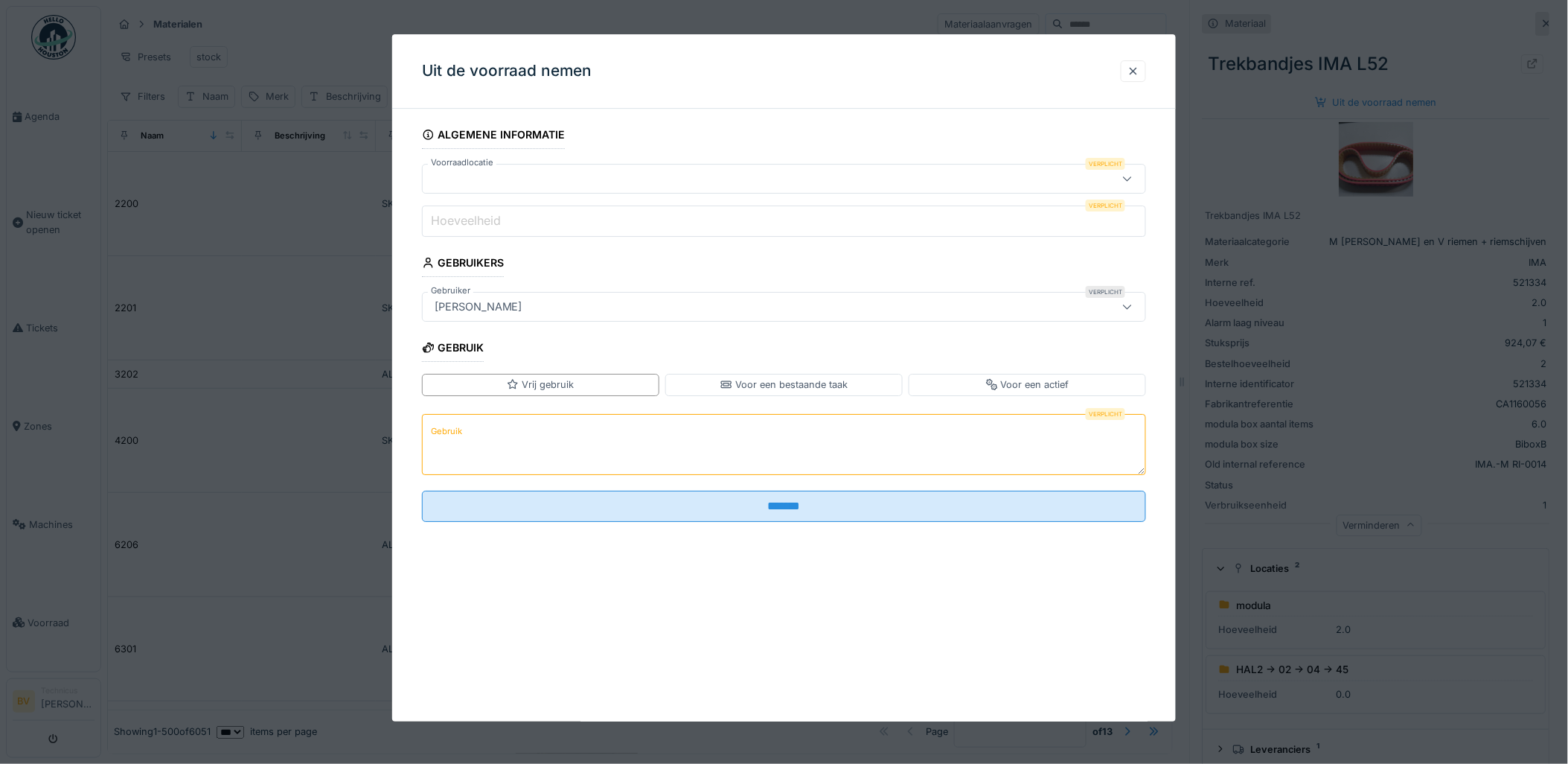
click at [484, 222] on label "Hoeveelheid" at bounding box center [466, 220] width 76 height 18
click at [484, 222] on input "Hoeveelheid" at bounding box center [784, 221] width 724 height 31
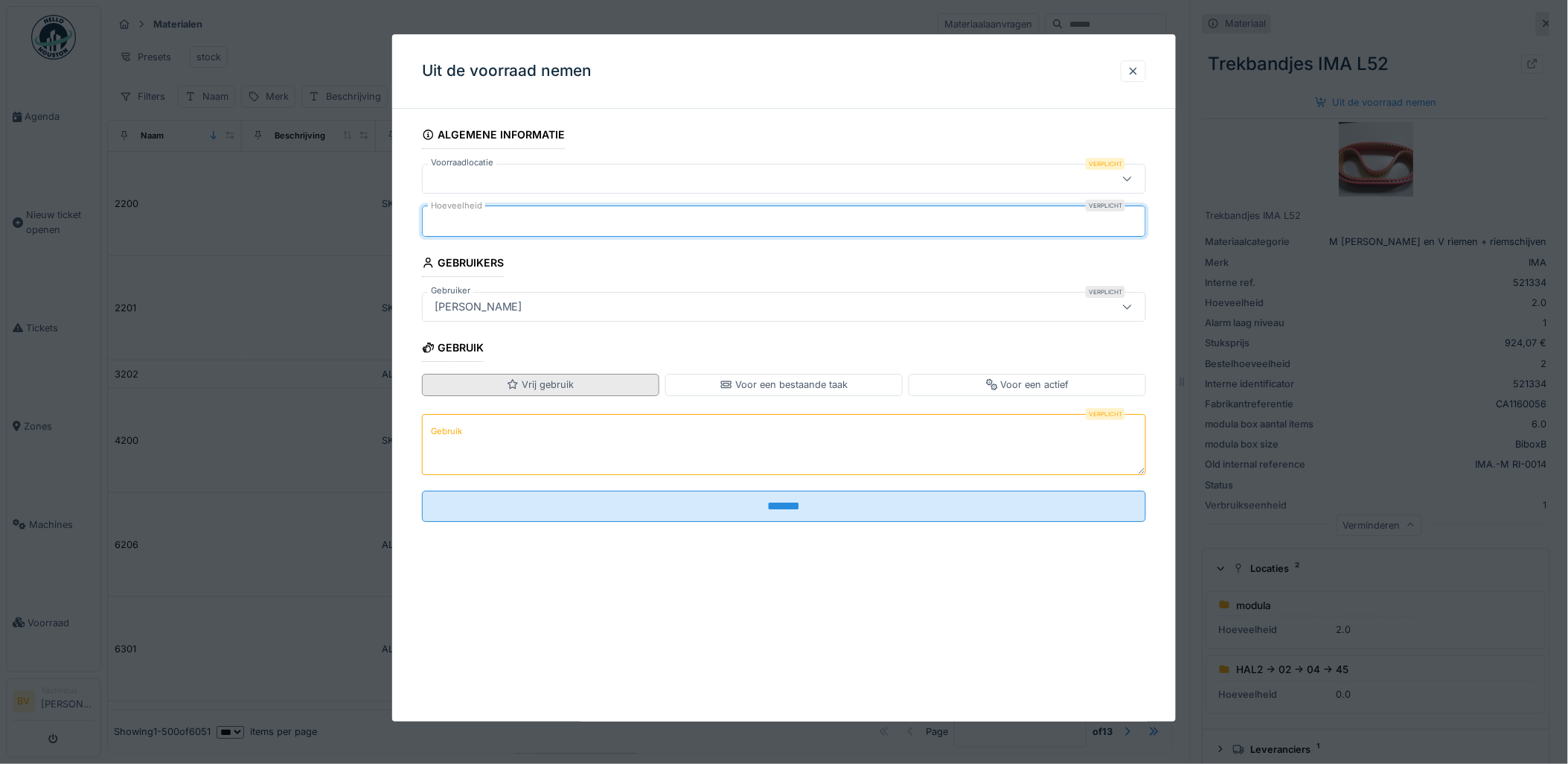
type input "*"
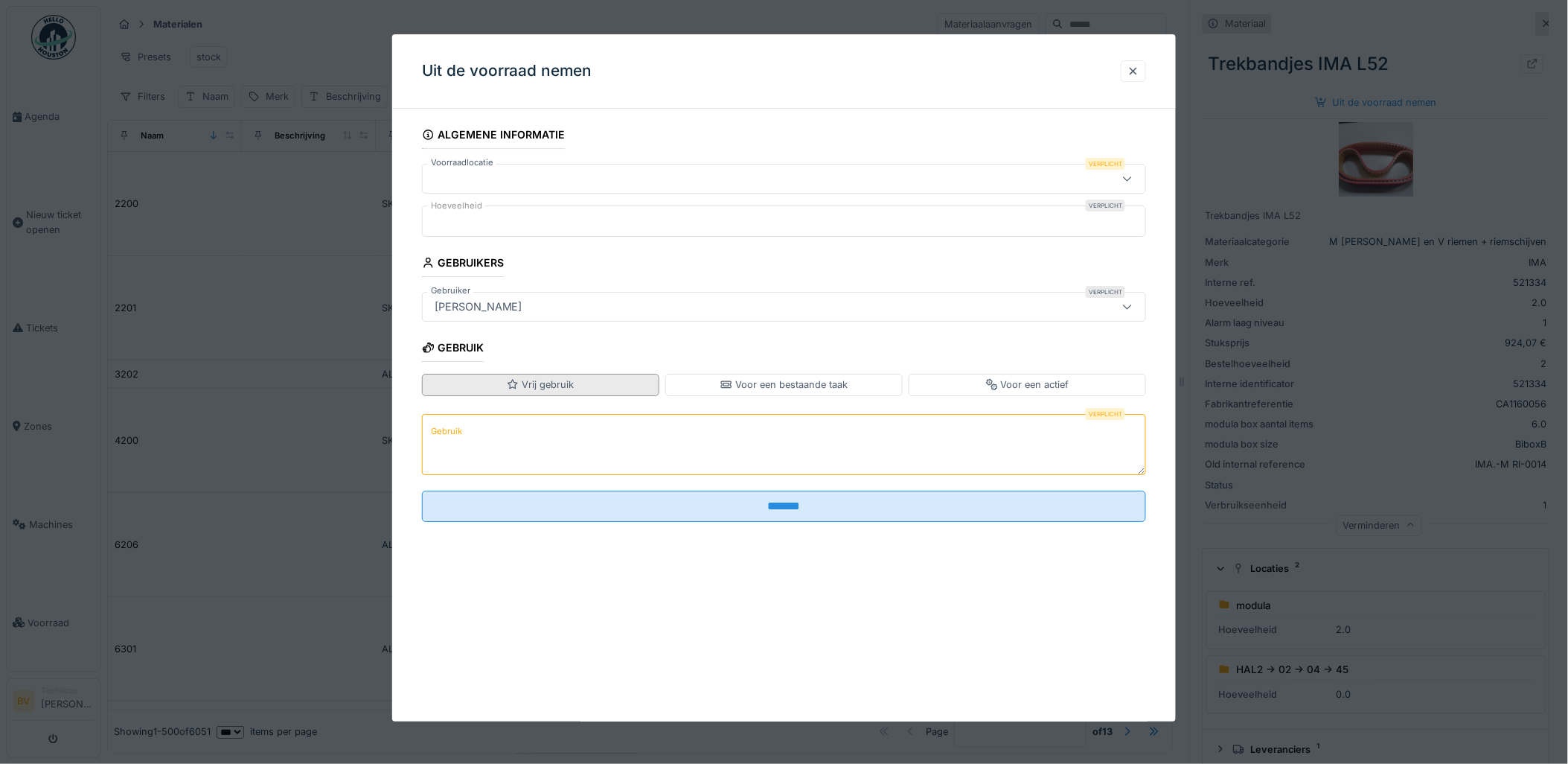
click at [545, 384] on div "Vrij gebruik" at bounding box center [539, 384] width 67 height 14
click at [585, 434] on textarea "Gebruik" at bounding box center [784, 444] width 724 height 61
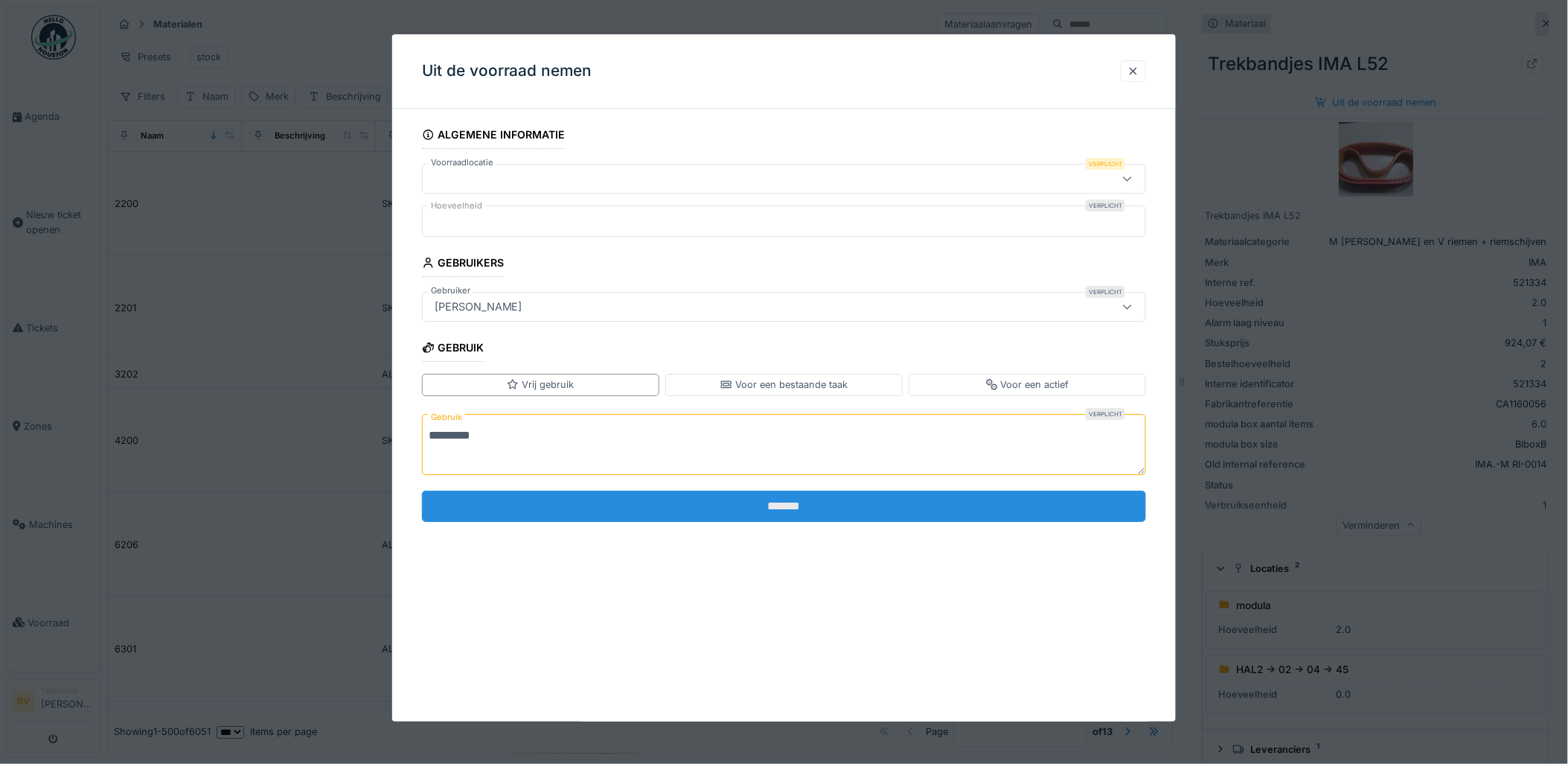
type textarea "*********"
click at [787, 515] on input "*******" at bounding box center [784, 507] width 724 height 31
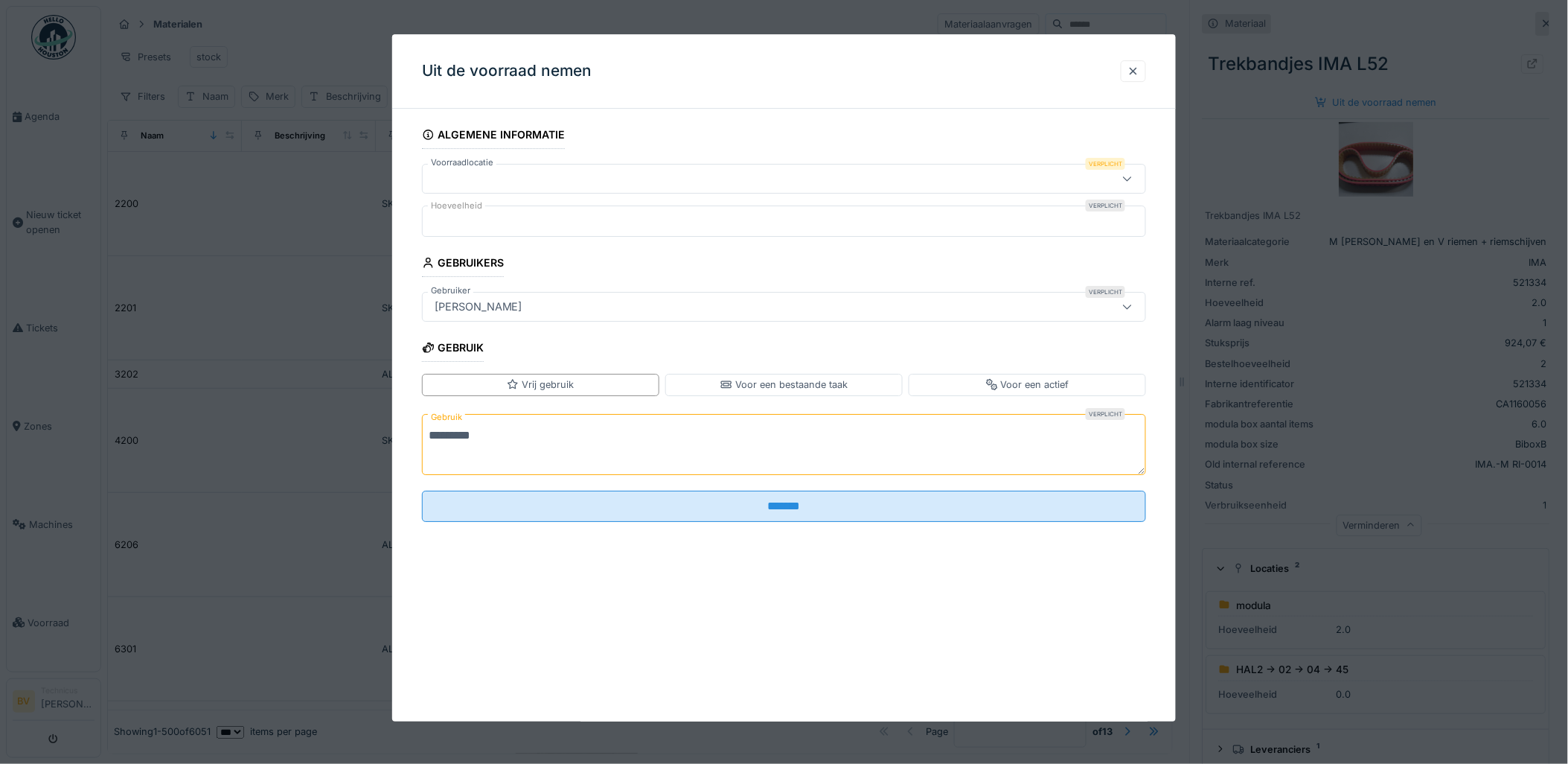
click at [475, 171] on div at bounding box center [742, 178] width 628 height 17
click at [512, 211] on div at bounding box center [788, 236] width 730 height 50
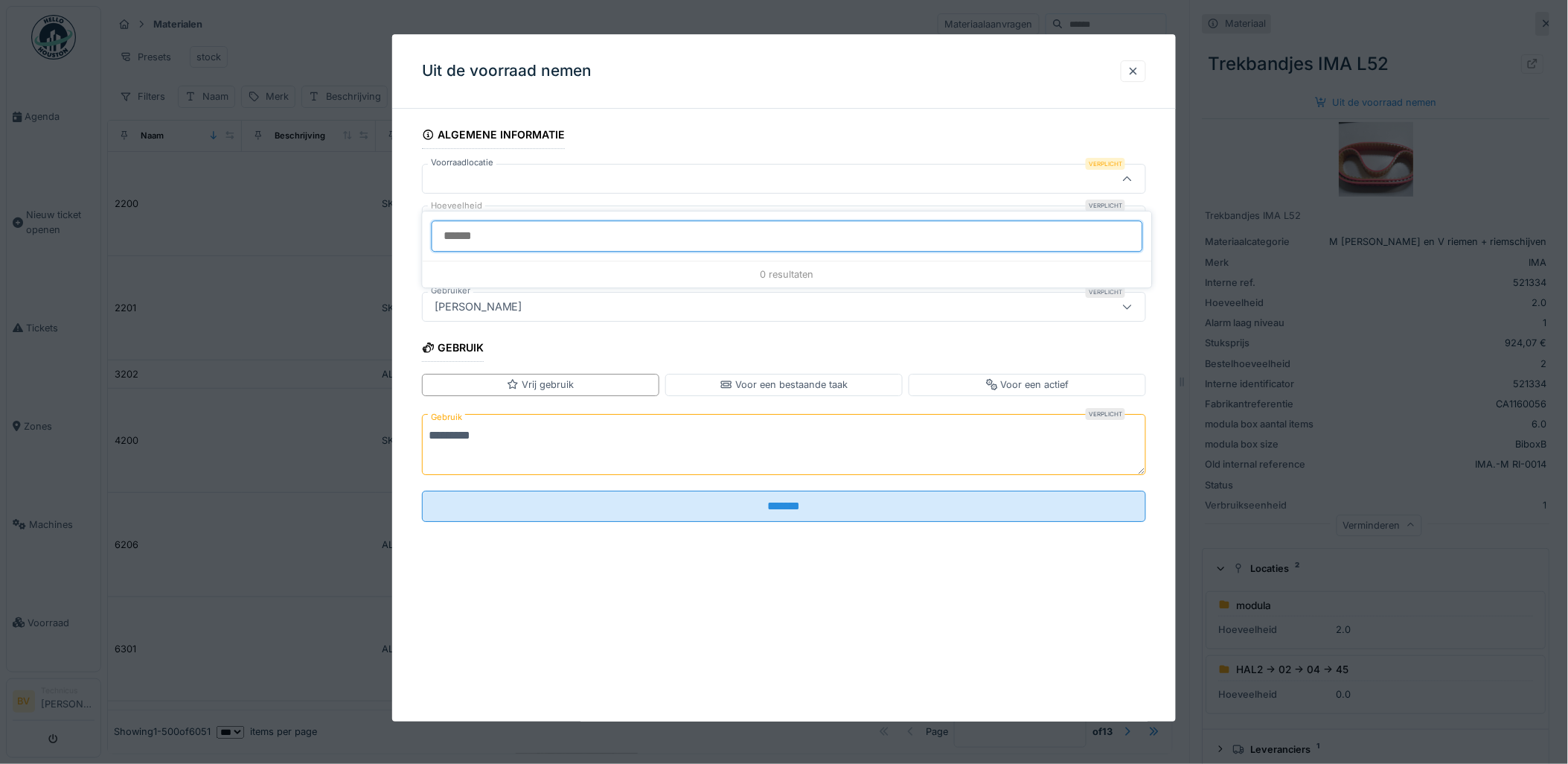
click at [503, 223] on input "Voorraadlocatie" at bounding box center [787, 236] width 711 height 31
click at [504, 225] on input "Voorraadlocatie" at bounding box center [787, 236] width 711 height 31
type input "*"
type input "******"
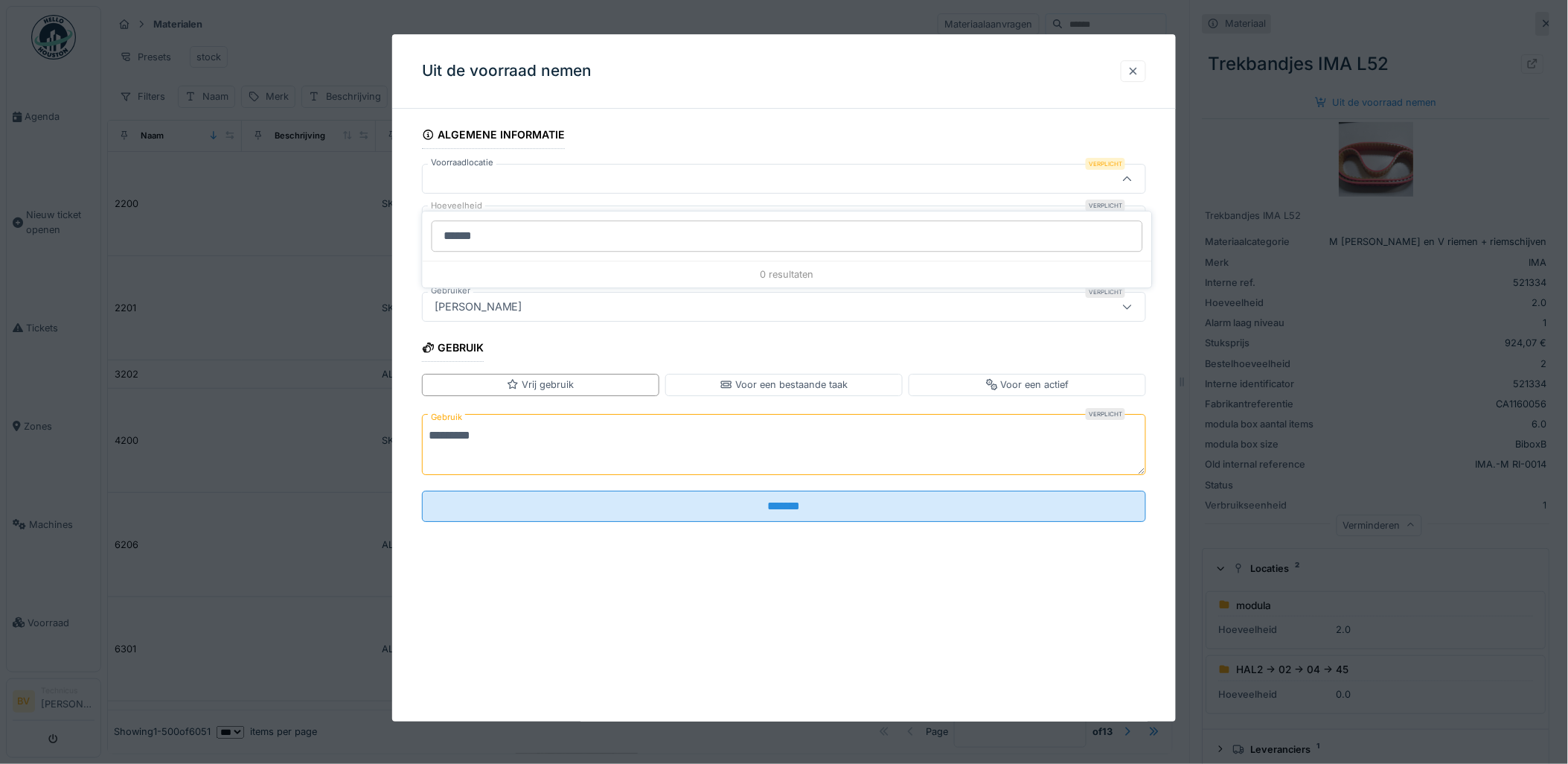
click at [1128, 70] on div at bounding box center [1133, 70] width 25 height 22
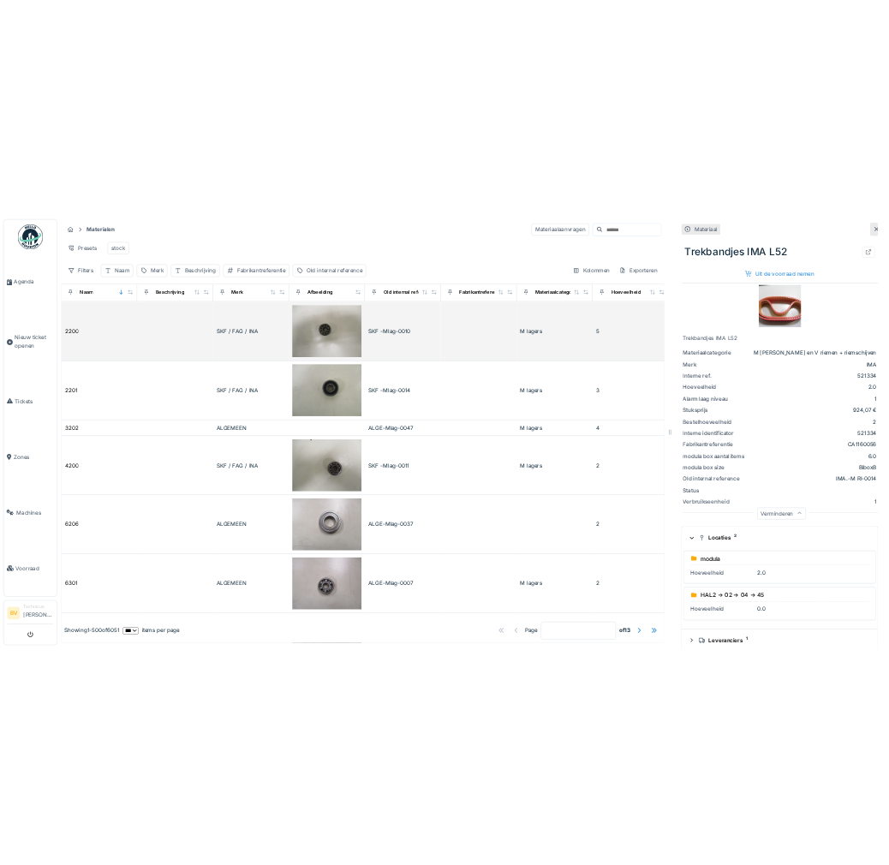
scroll to position [0, 0]
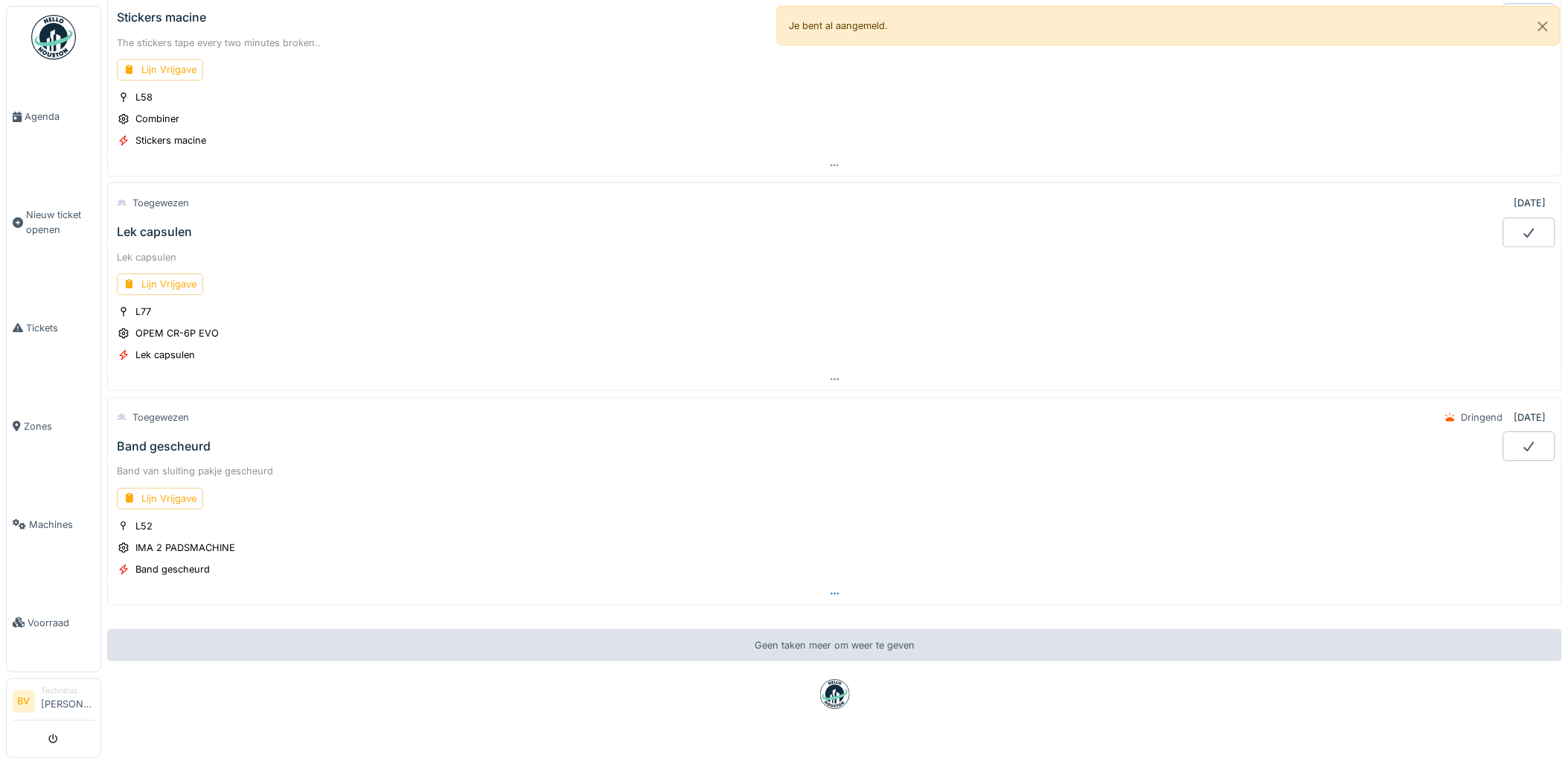
scroll to position [1245, 0]
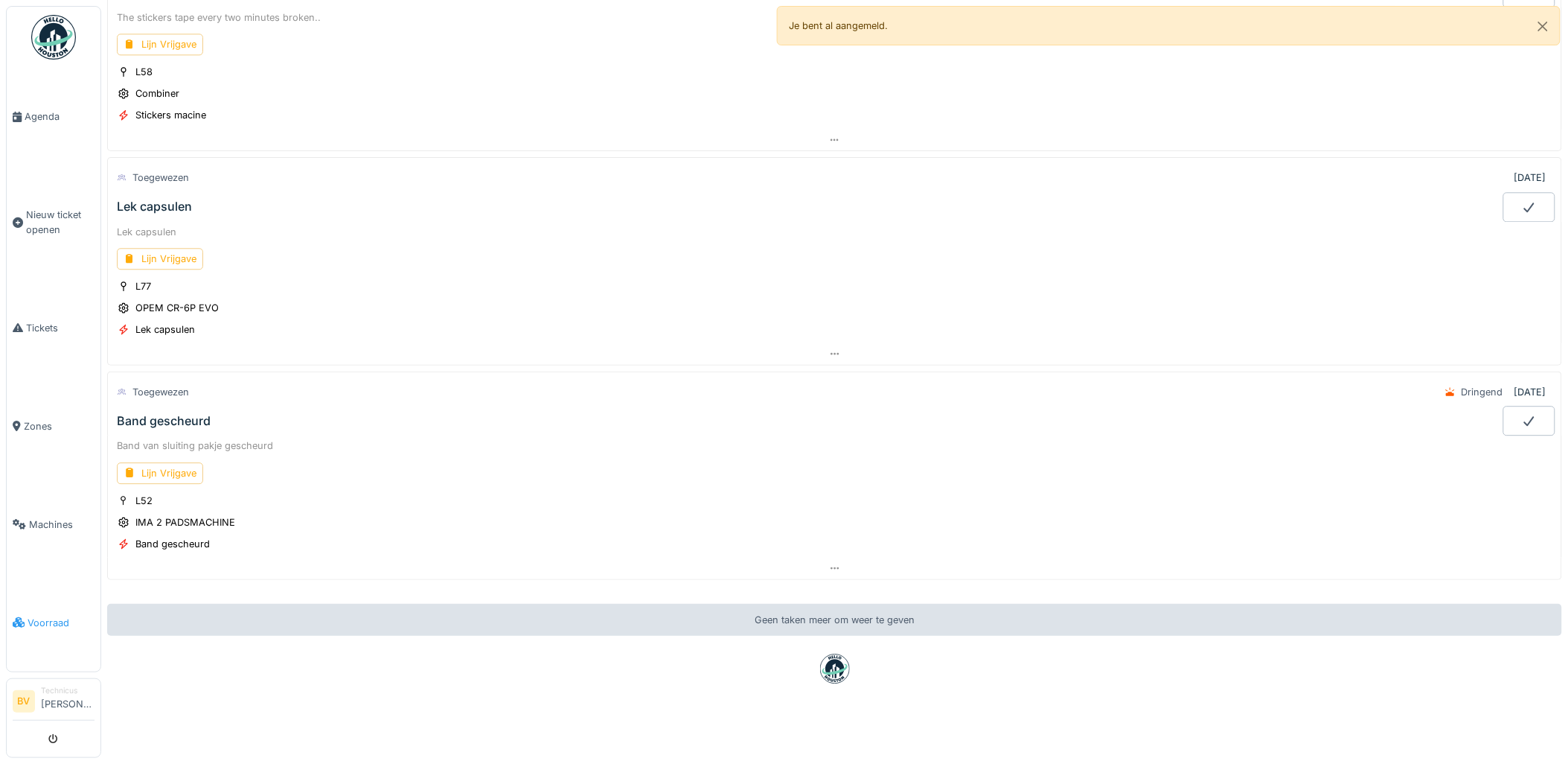
click at [63, 615] on span "Voorraad" at bounding box center [61, 622] width 67 height 14
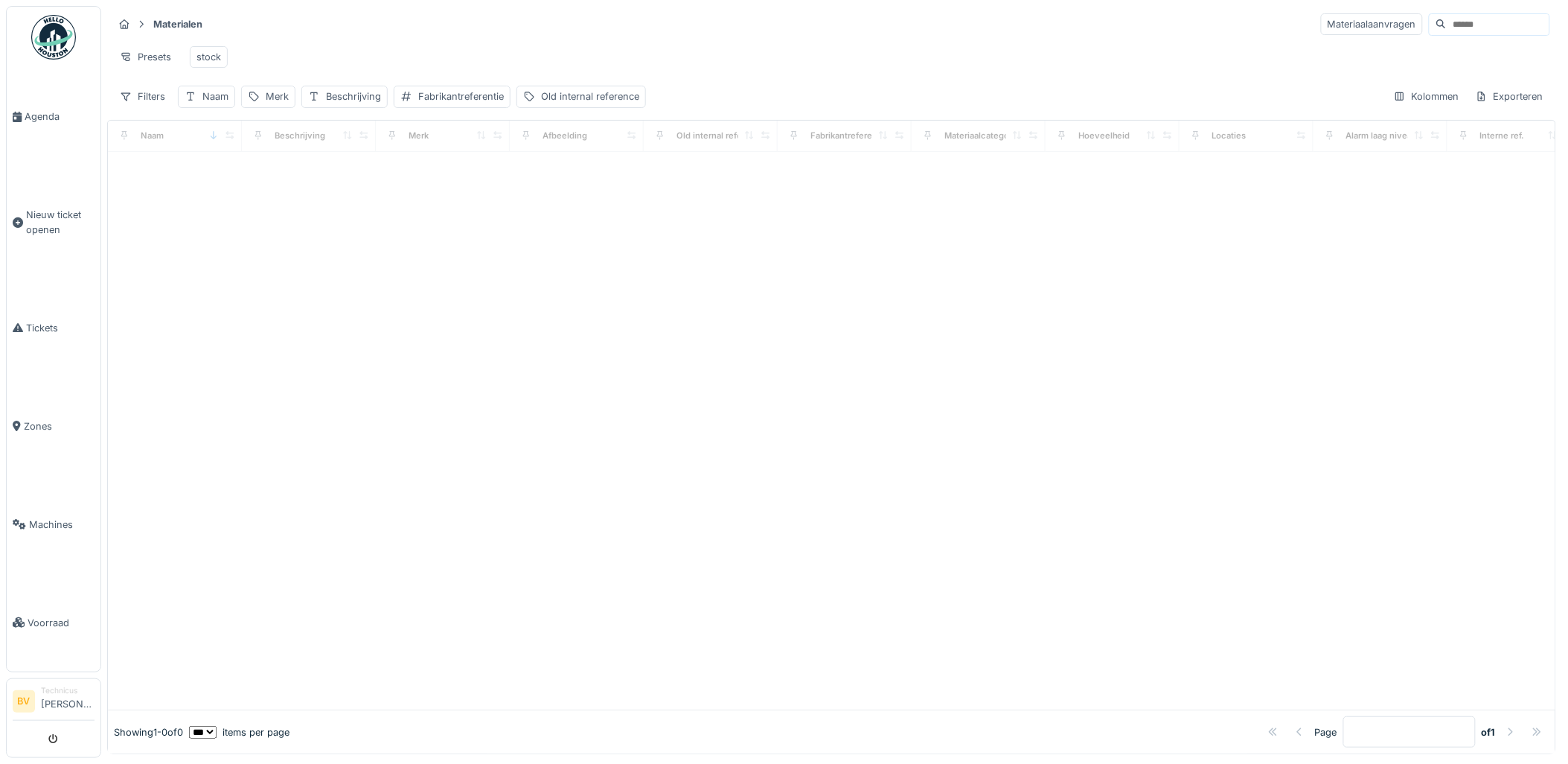
click at [1446, 18] on input at bounding box center [1498, 24] width 103 height 21
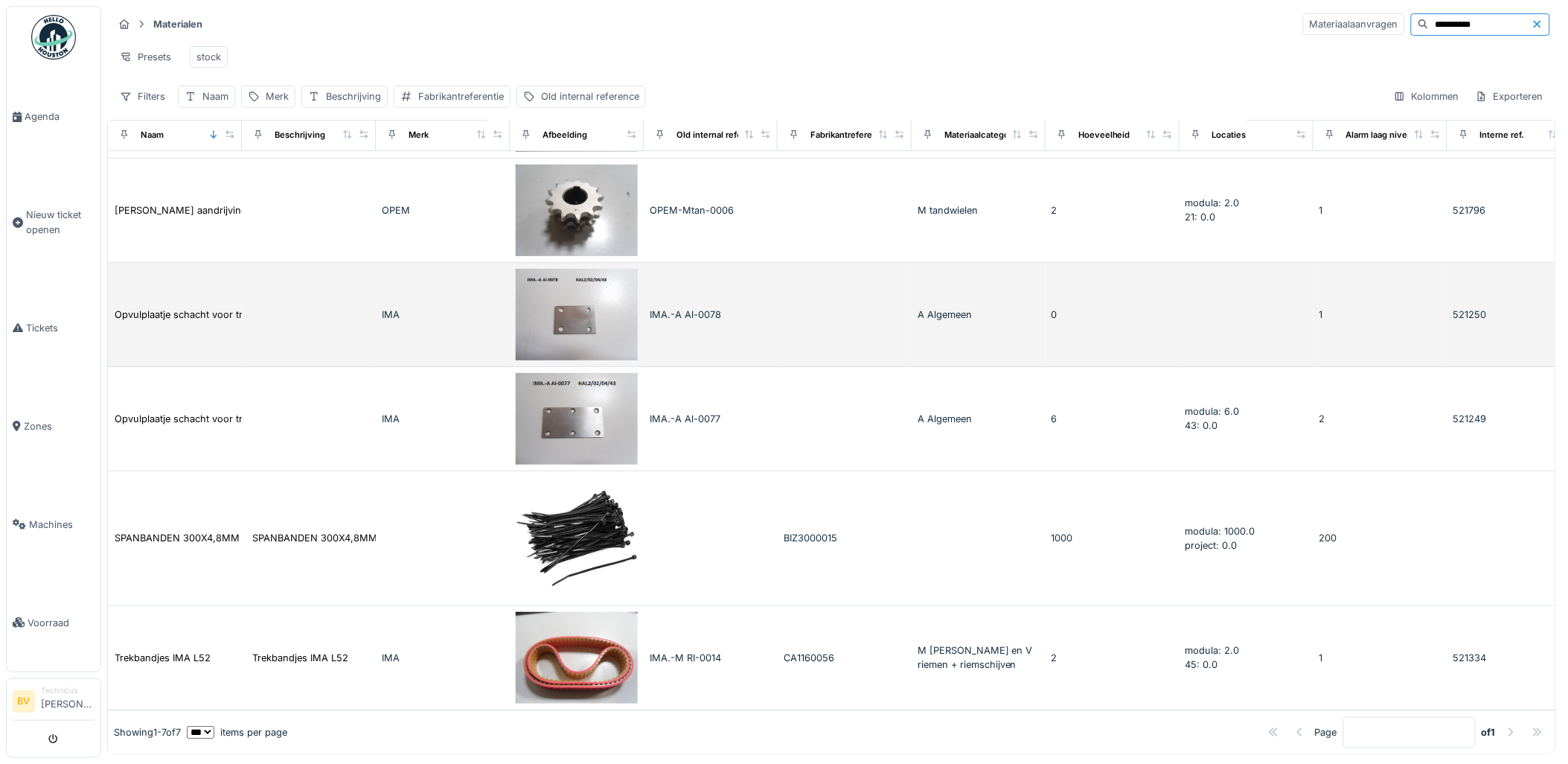
scroll to position [9, 0]
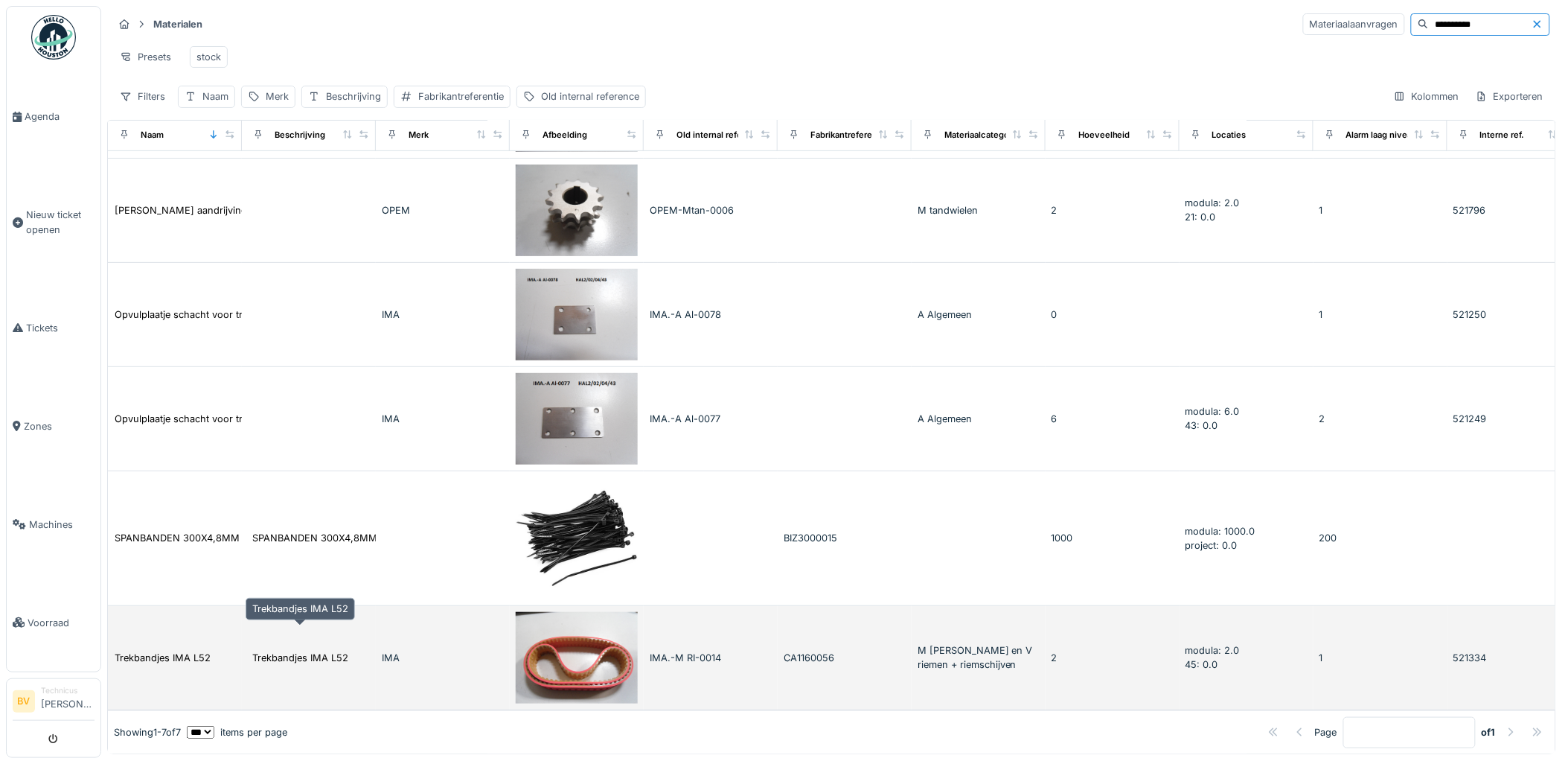
type input "**********"
click at [326, 651] on div "Trekbandjes IMA L52" at bounding box center [300, 658] width 96 height 14
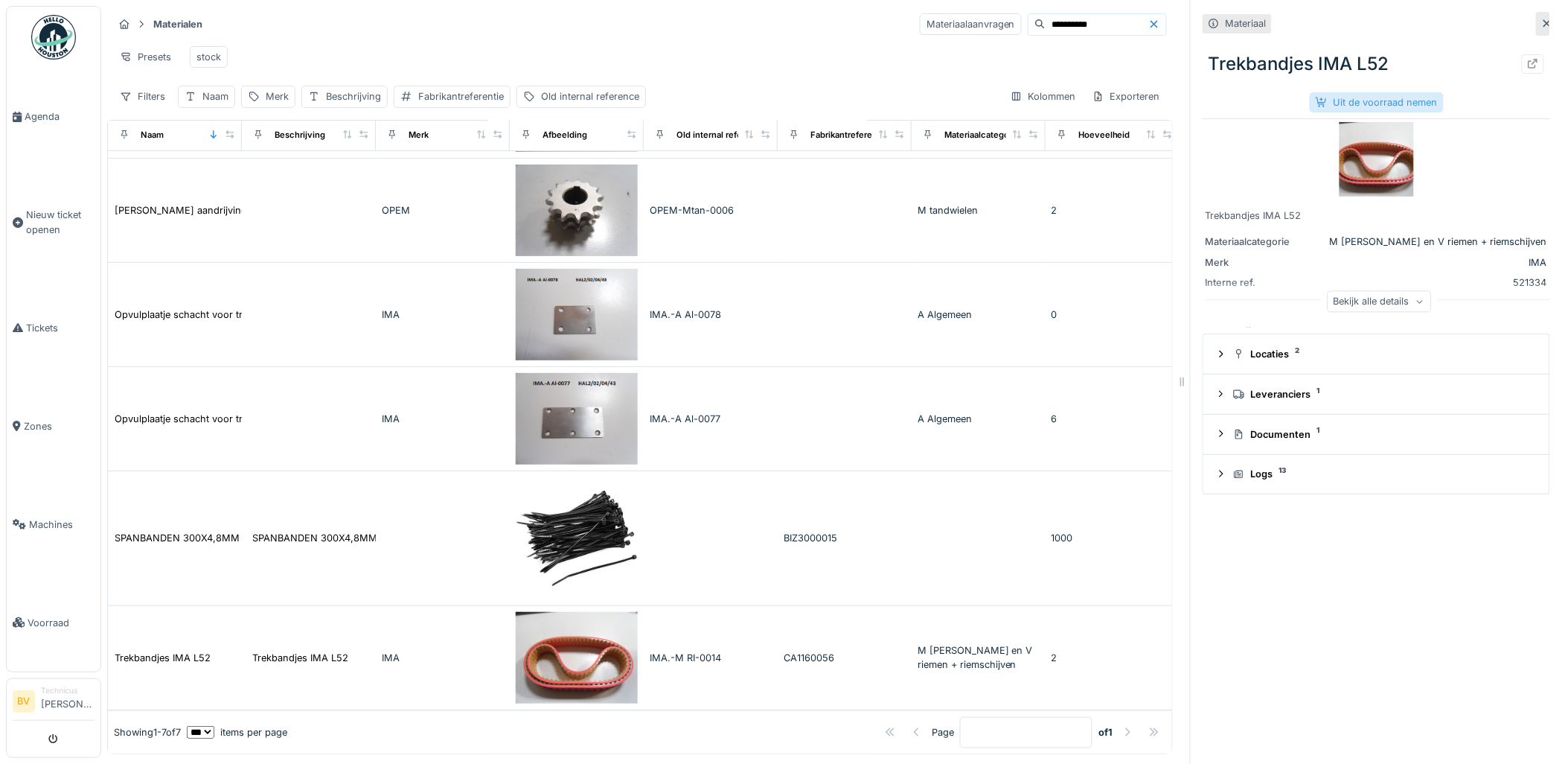
click at [1402, 92] on div "Uit de voorraad nemen" at bounding box center [1377, 102] width 134 height 20
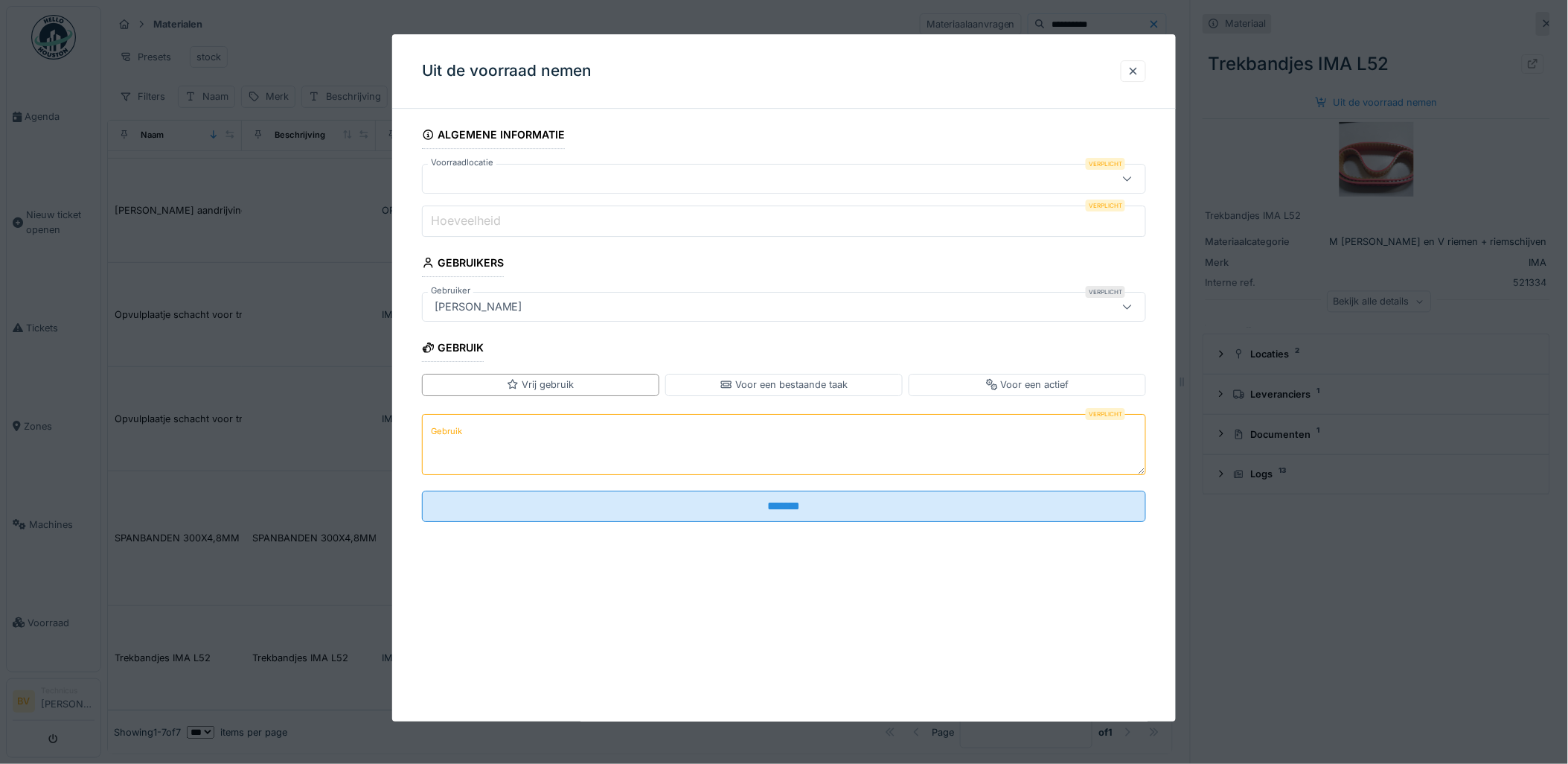
click at [1388, 437] on div at bounding box center [784, 382] width 1568 height 764
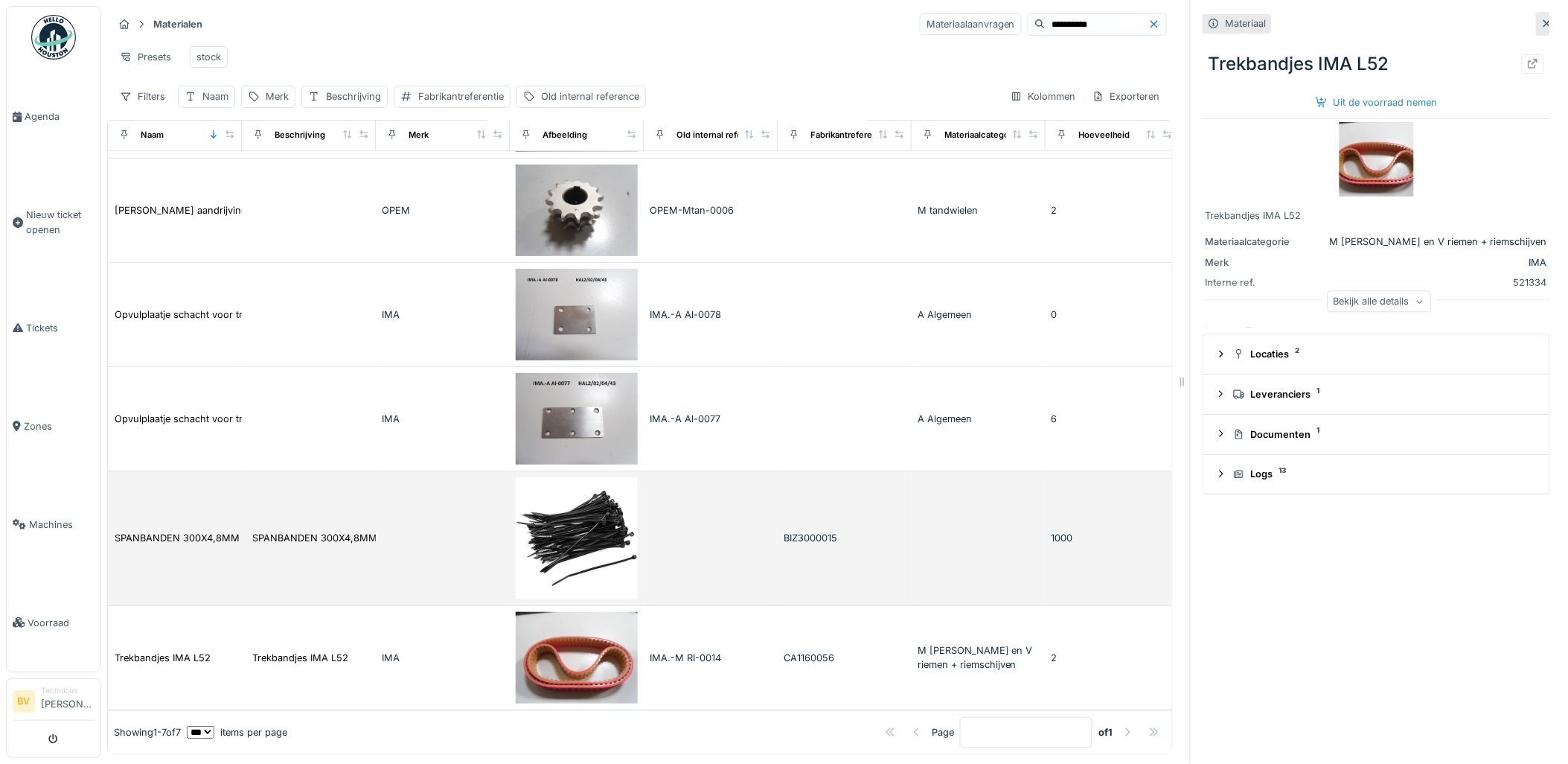
click at [573, 512] on img at bounding box center [577, 538] width 122 height 122
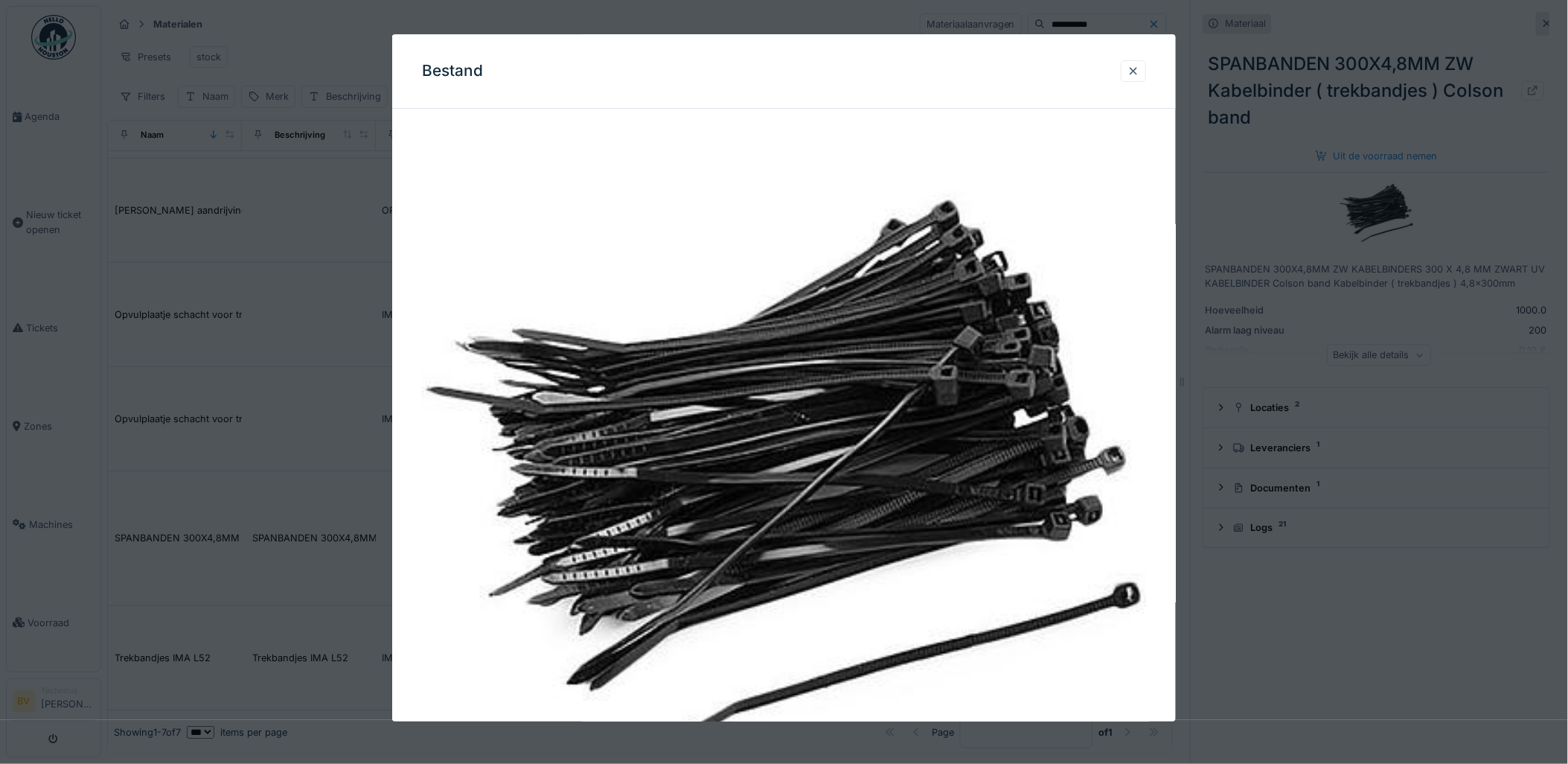
click at [1238, 195] on div at bounding box center [784, 382] width 1568 height 764
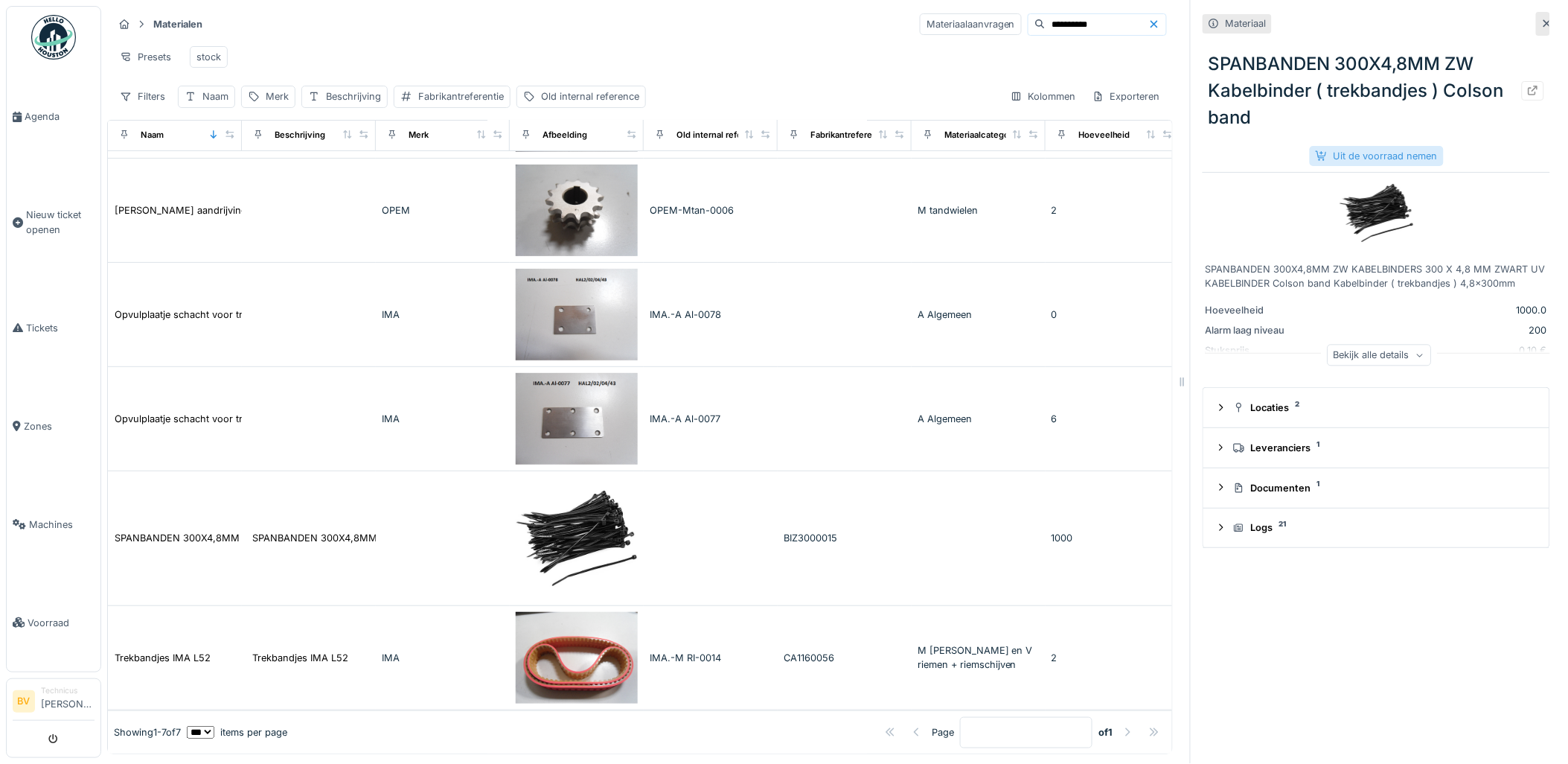
click at [1331, 146] on div "Uit de voorraad nemen" at bounding box center [1377, 156] width 134 height 20
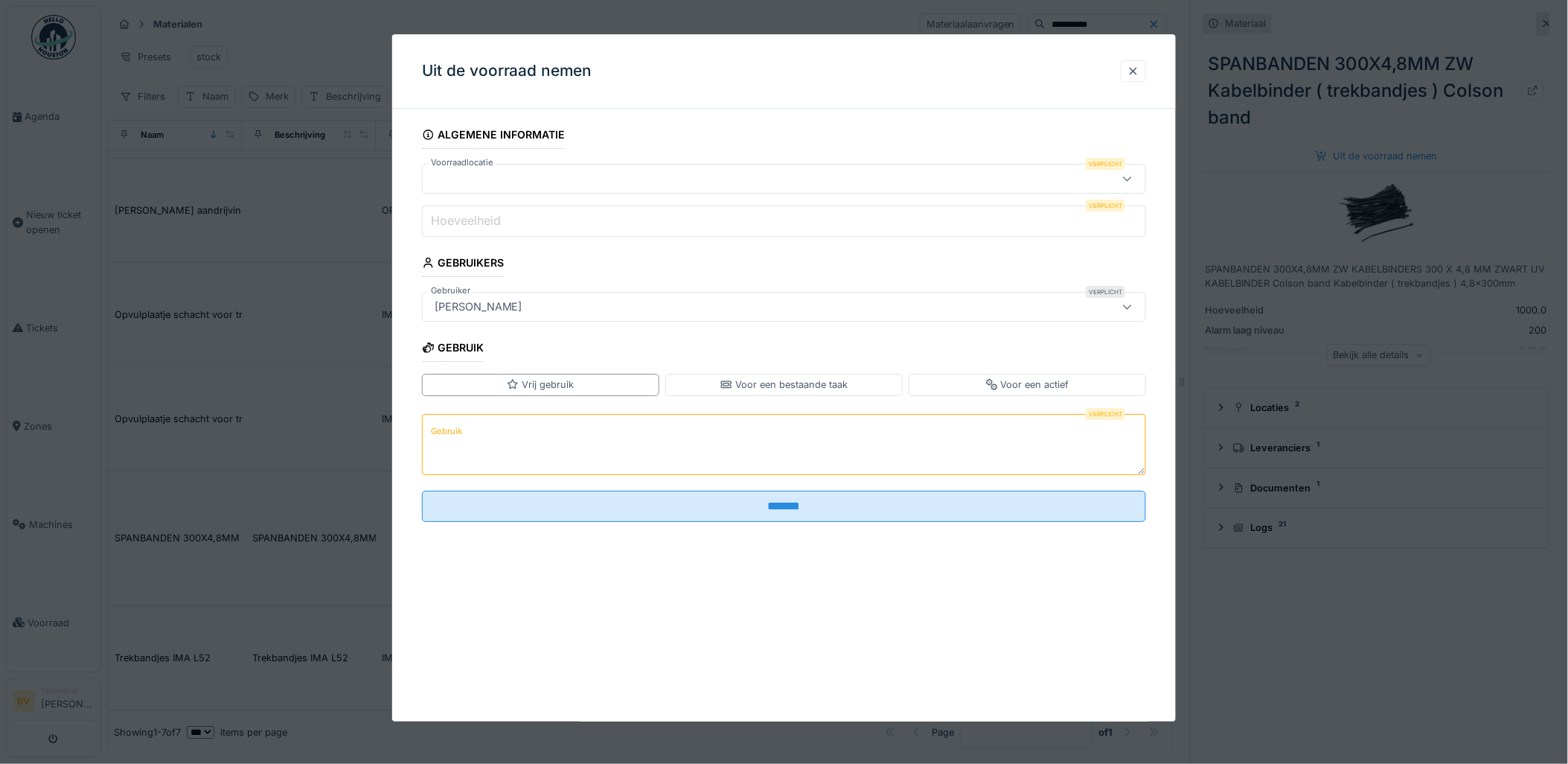
click at [1128, 174] on icon at bounding box center [1128, 178] width 12 height 10
click at [309, 332] on div at bounding box center [784, 382] width 1568 height 764
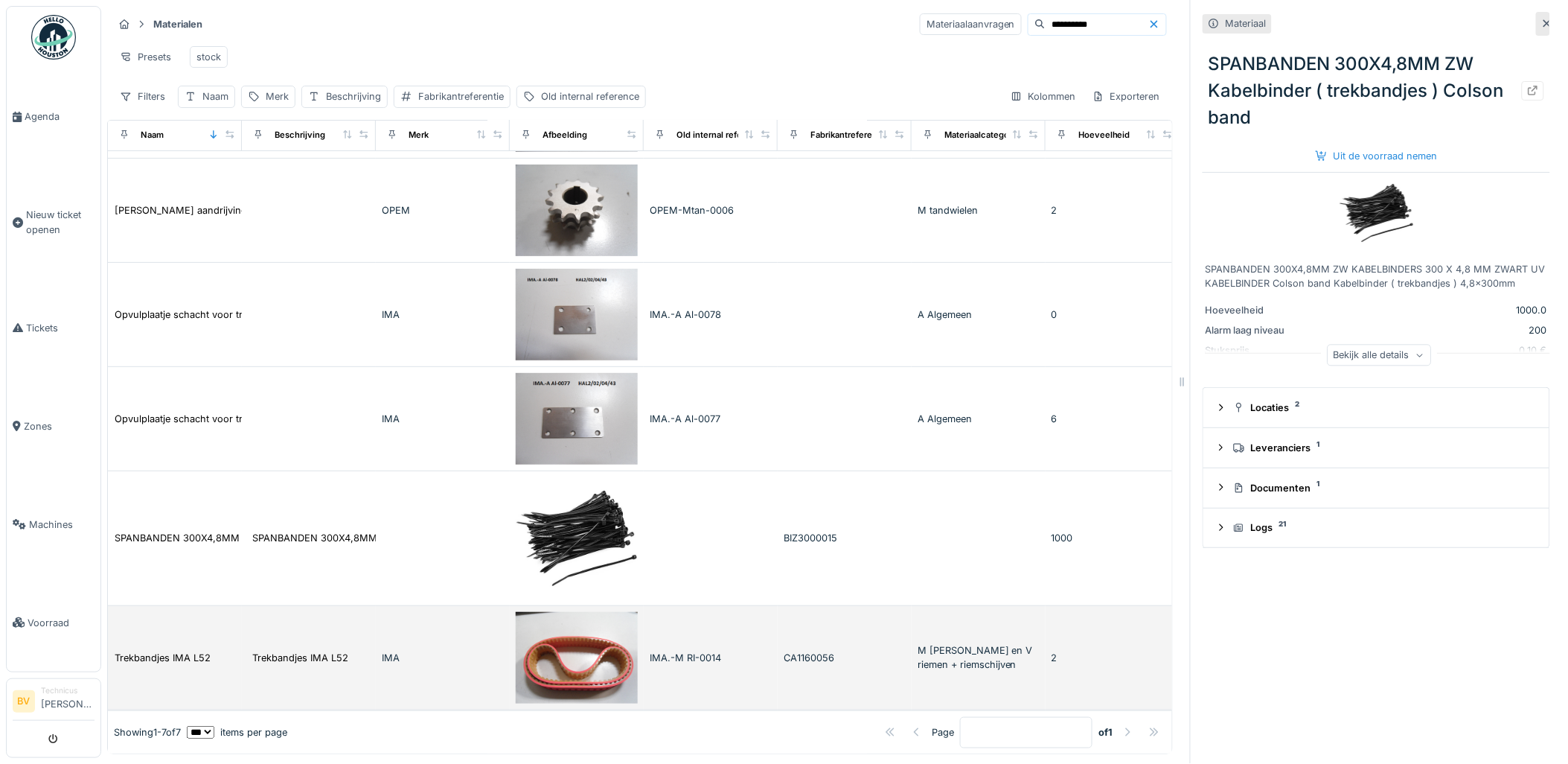
click at [616, 612] on img at bounding box center [577, 657] width 122 height 91
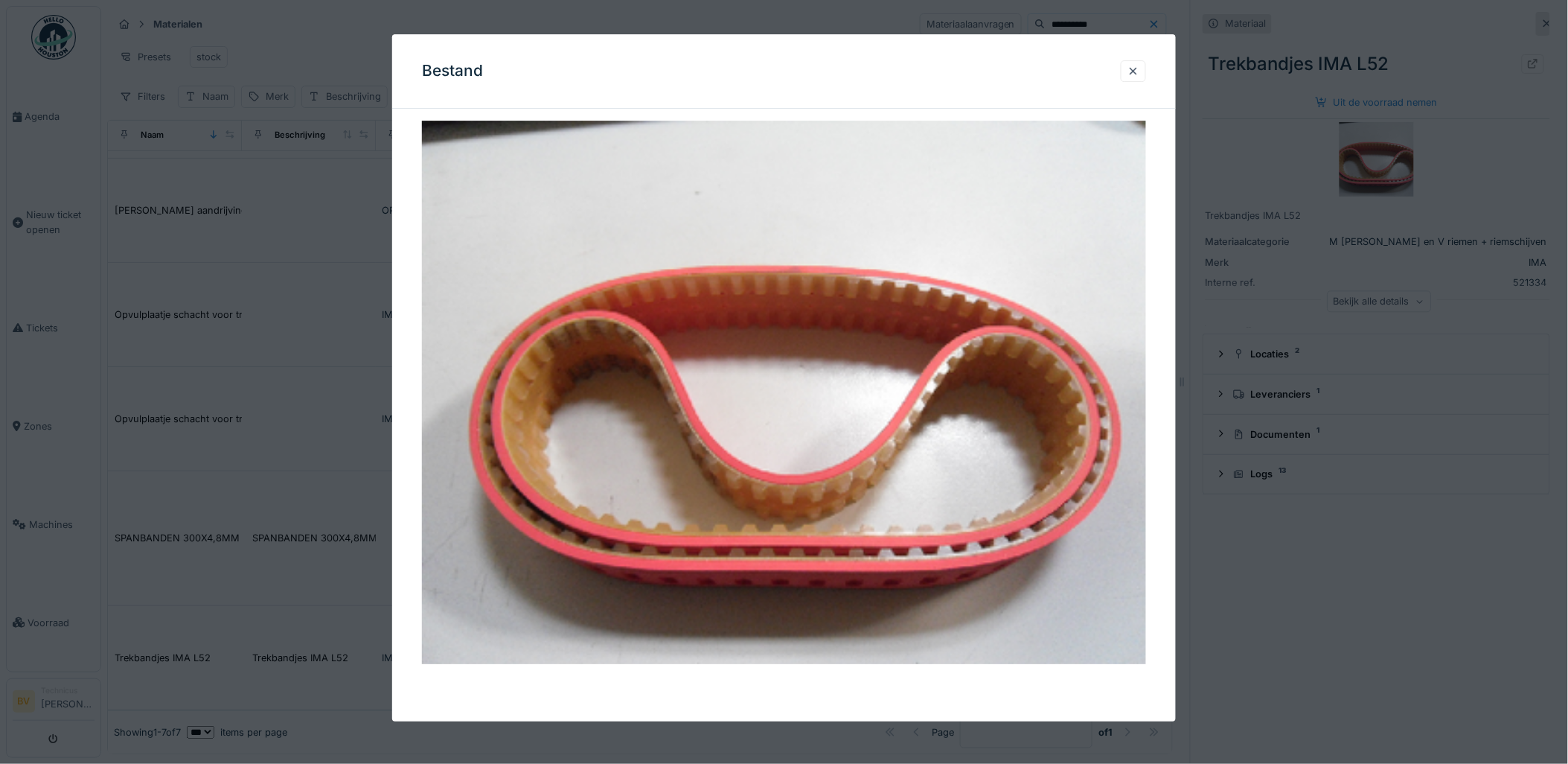
click at [1364, 157] on div at bounding box center [784, 382] width 1568 height 764
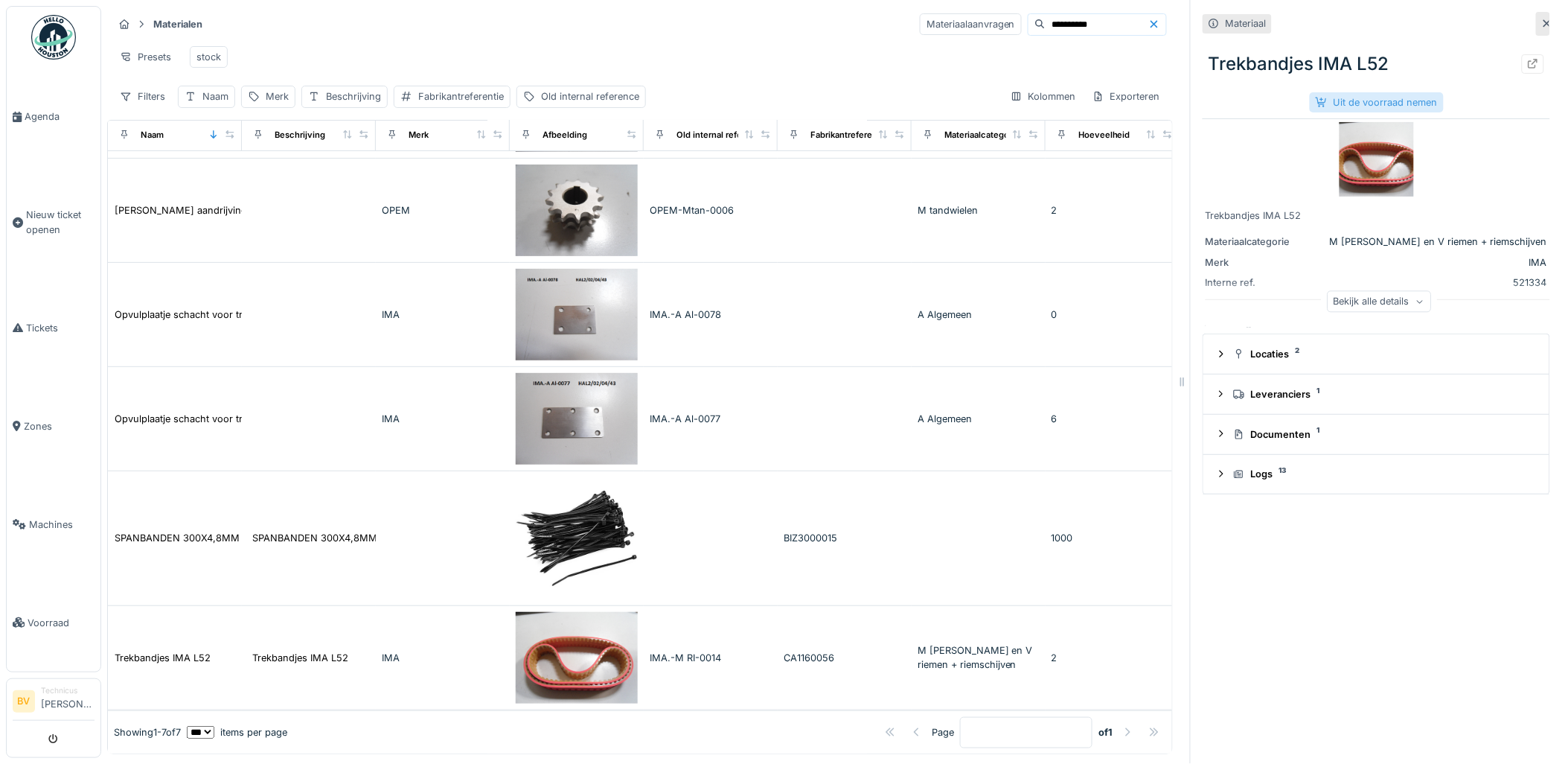
click at [1408, 92] on div "Uit de voorraad nemen" at bounding box center [1377, 102] width 134 height 20
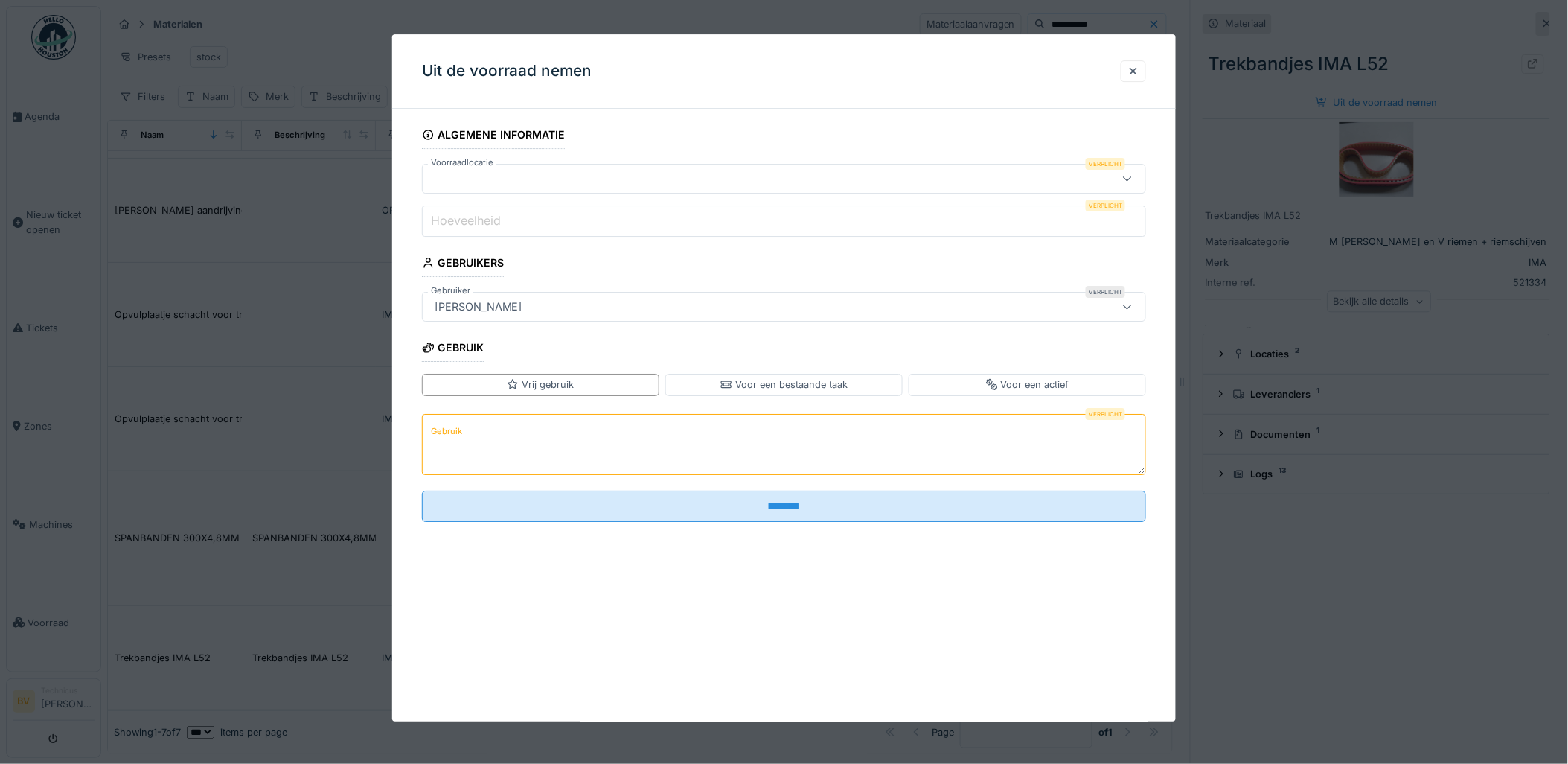
click at [1128, 174] on icon at bounding box center [1128, 178] width 12 height 10
click at [304, 267] on div at bounding box center [784, 382] width 1568 height 764
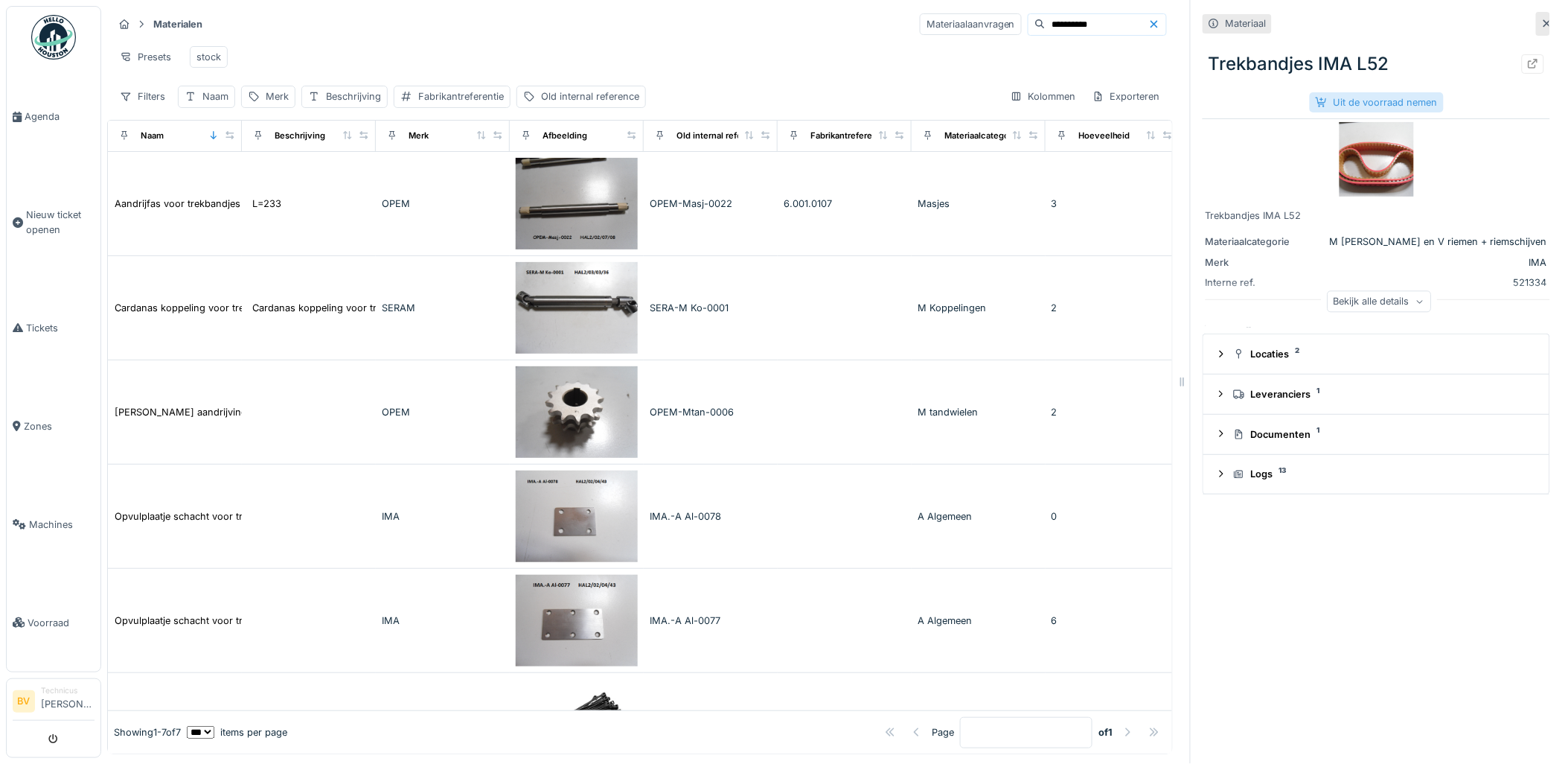
click at [1328, 92] on div "Uit de voorraad nemen" at bounding box center [1377, 102] width 134 height 20
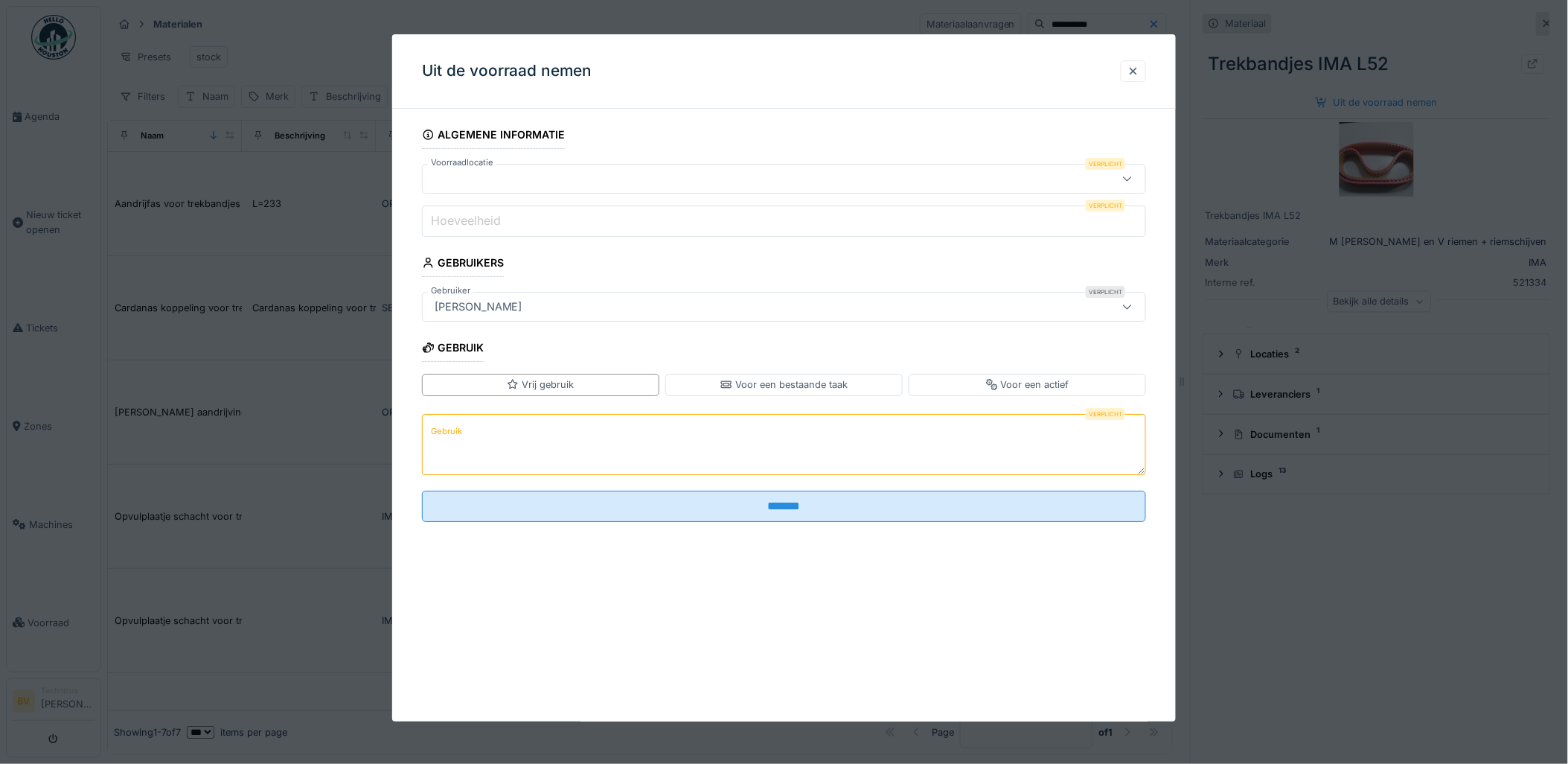
click at [1134, 174] on icon at bounding box center [1128, 178] width 12 height 10
drag, startPoint x: 558, startPoint y: 234, endPoint x: 330, endPoint y: 220, distance: 228.4
click at [330, 220] on body "Agenda Nieuw ticket openen Tickets Zones Machines Voorraad BV Technicus [PERSON…" at bounding box center [784, 382] width 1568 height 764
type input "*"
click at [1214, 86] on div at bounding box center [784, 382] width 1568 height 764
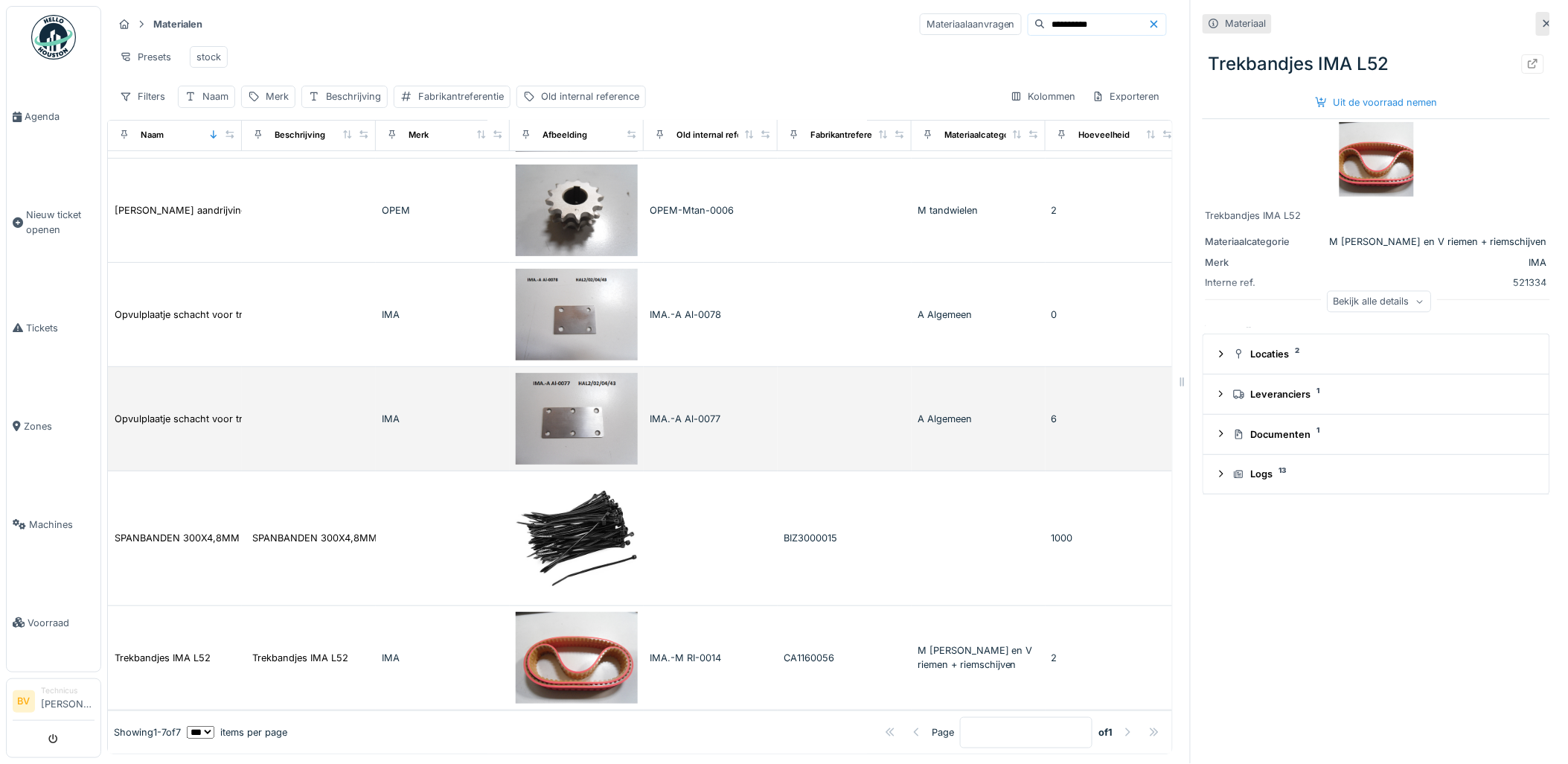
scroll to position [240, 0]
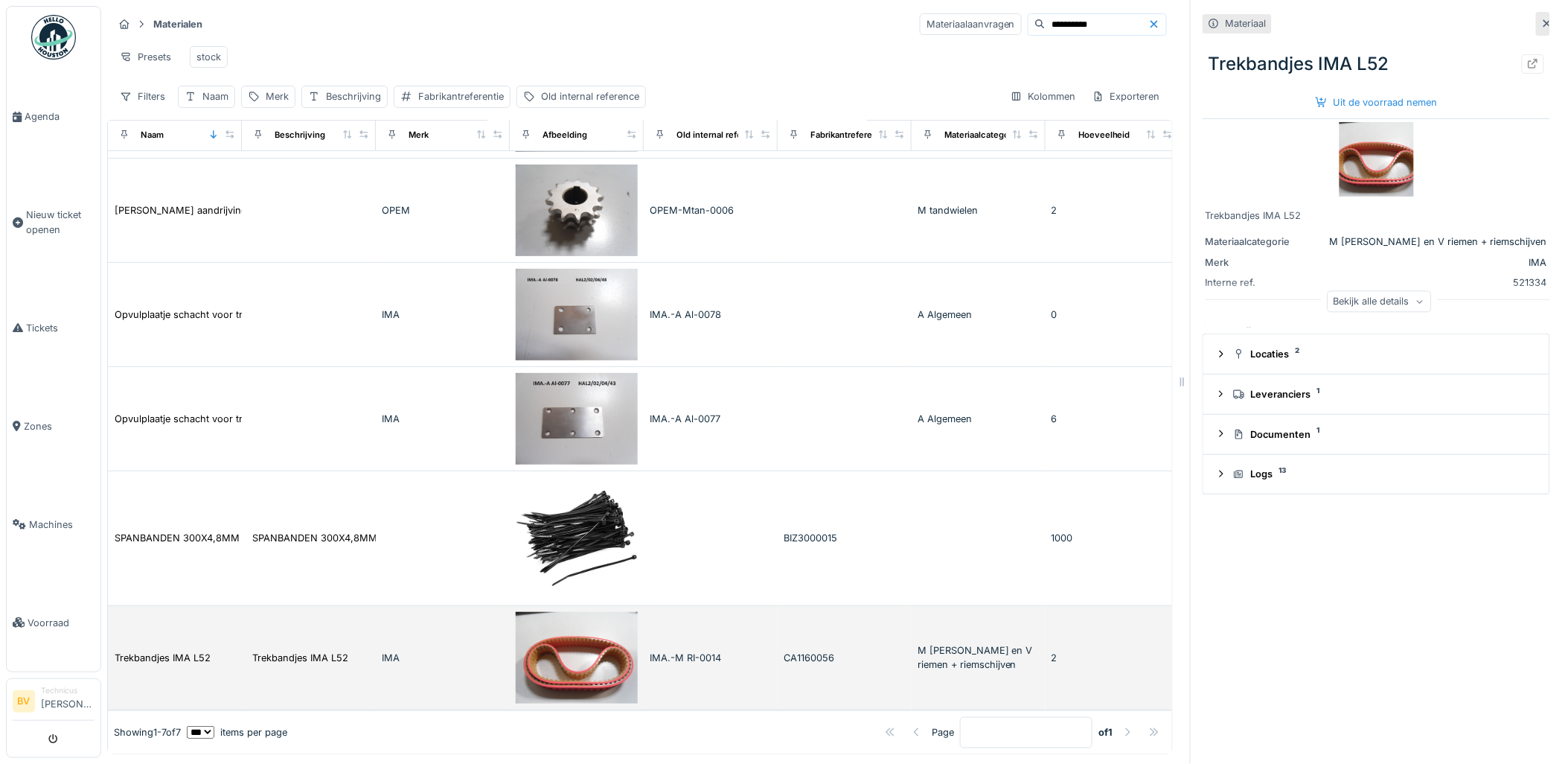
click at [1009, 643] on div "M [PERSON_NAME] en V riemen + riemschijven" at bounding box center [978, 657] width 122 height 29
click at [983, 643] on div "M [PERSON_NAME] en V riemen + riemschijven" at bounding box center [978, 657] width 122 height 29
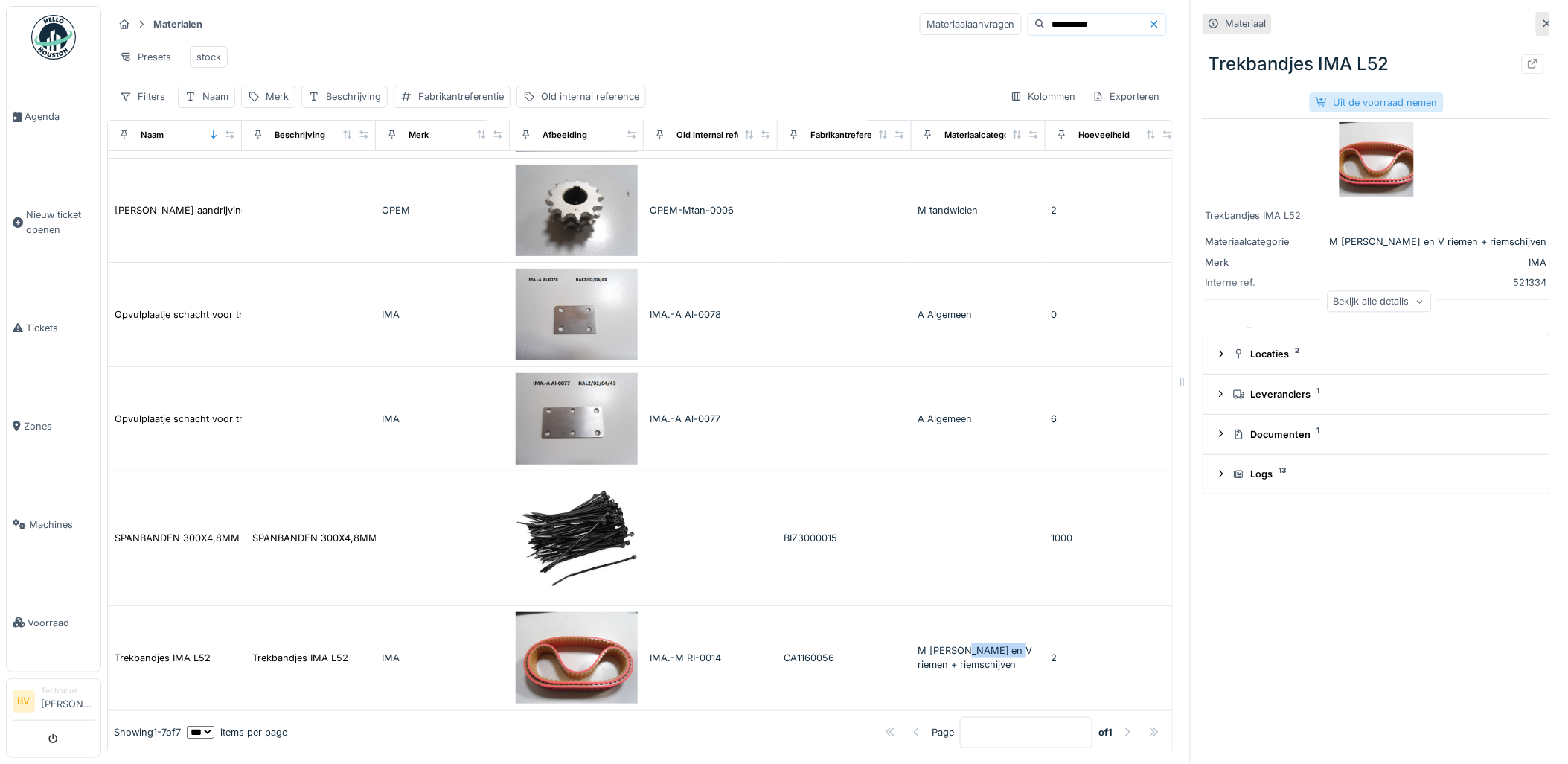
scroll to position [0, 0]
click at [1068, 23] on input "**********" at bounding box center [1097, 24] width 103 height 21
type input "********"
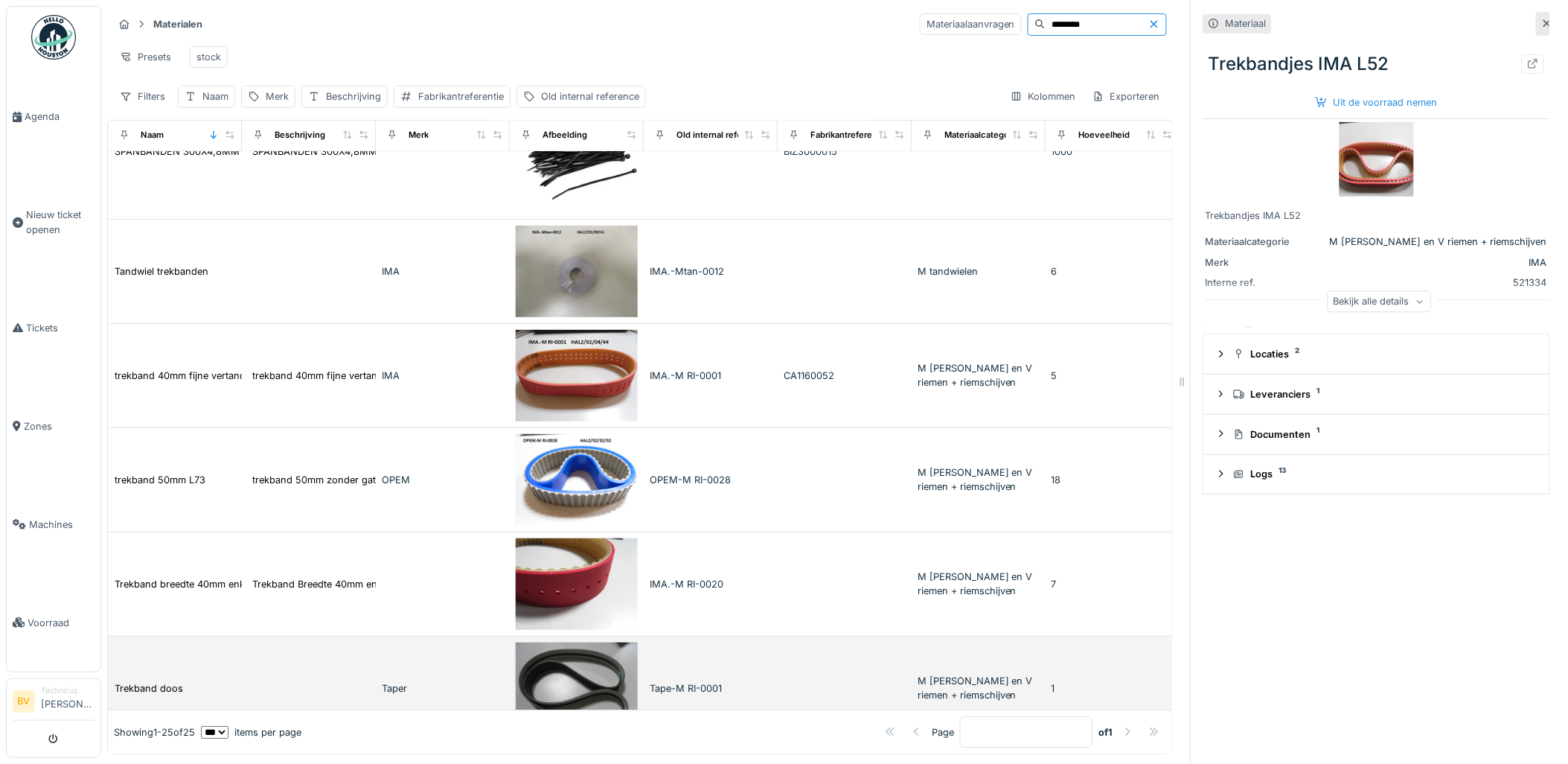
scroll to position [1254, 0]
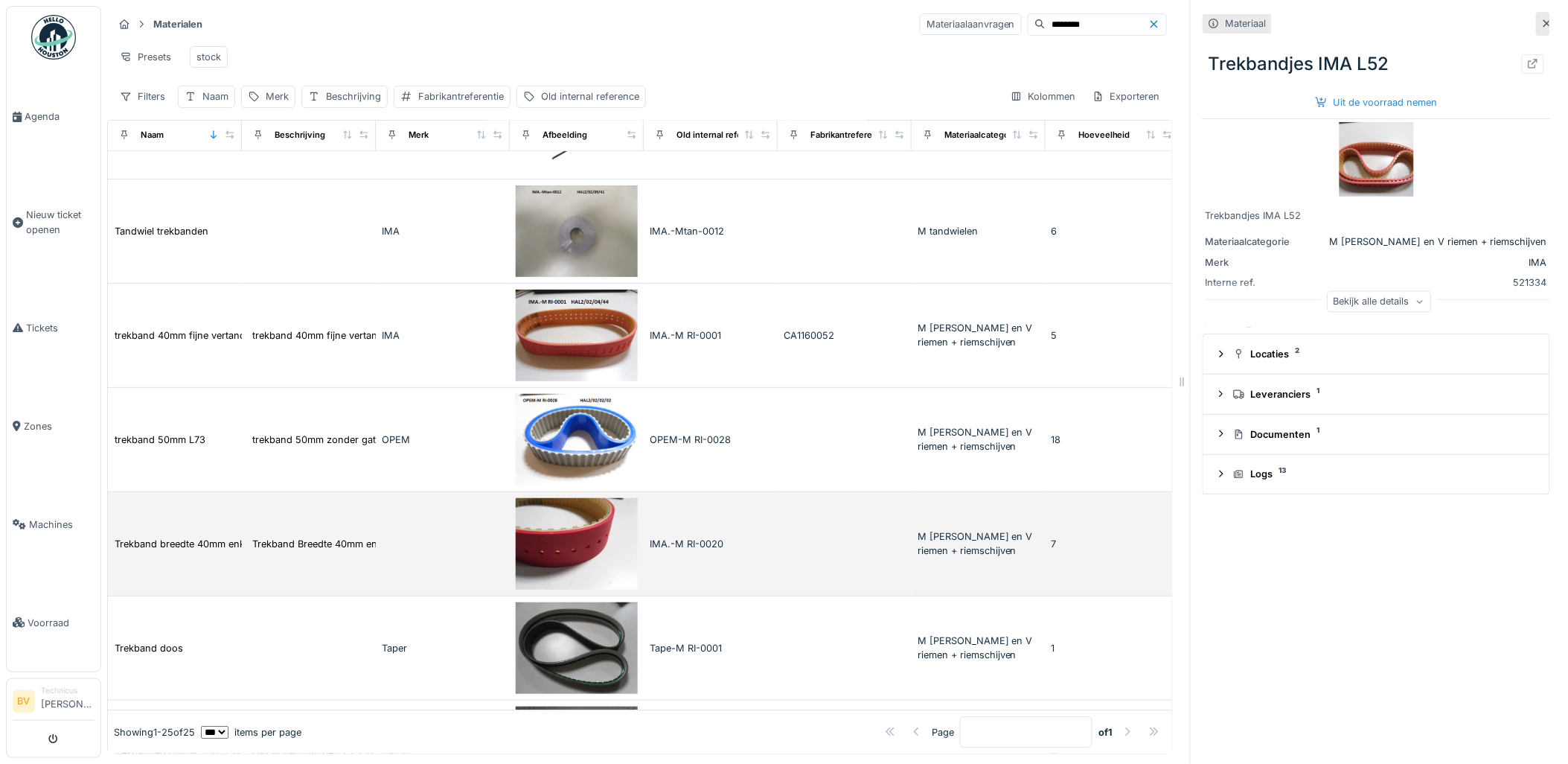
click at [469, 554] on td at bounding box center [443, 544] width 134 height 104
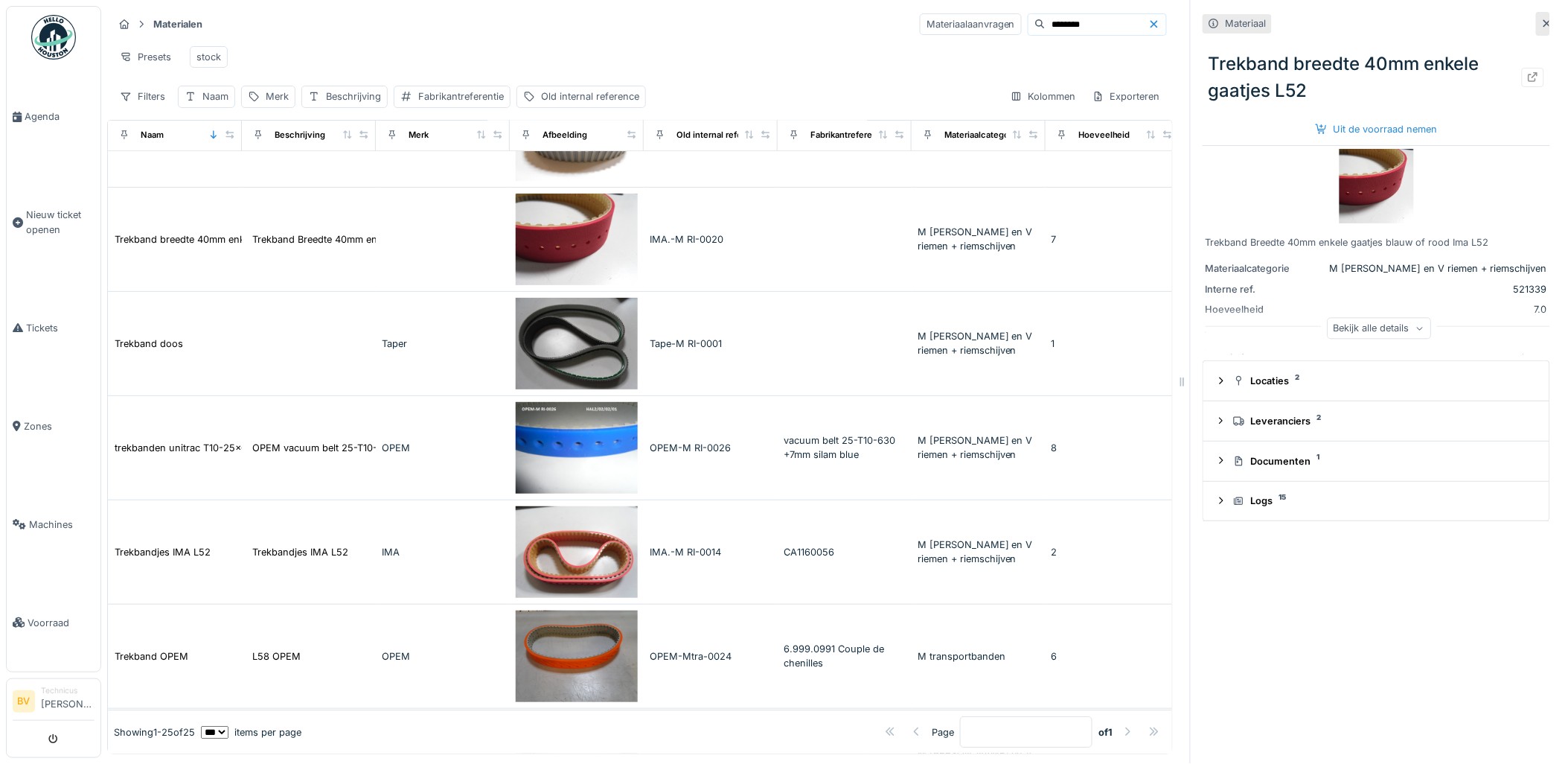
scroll to position [1393, 0]
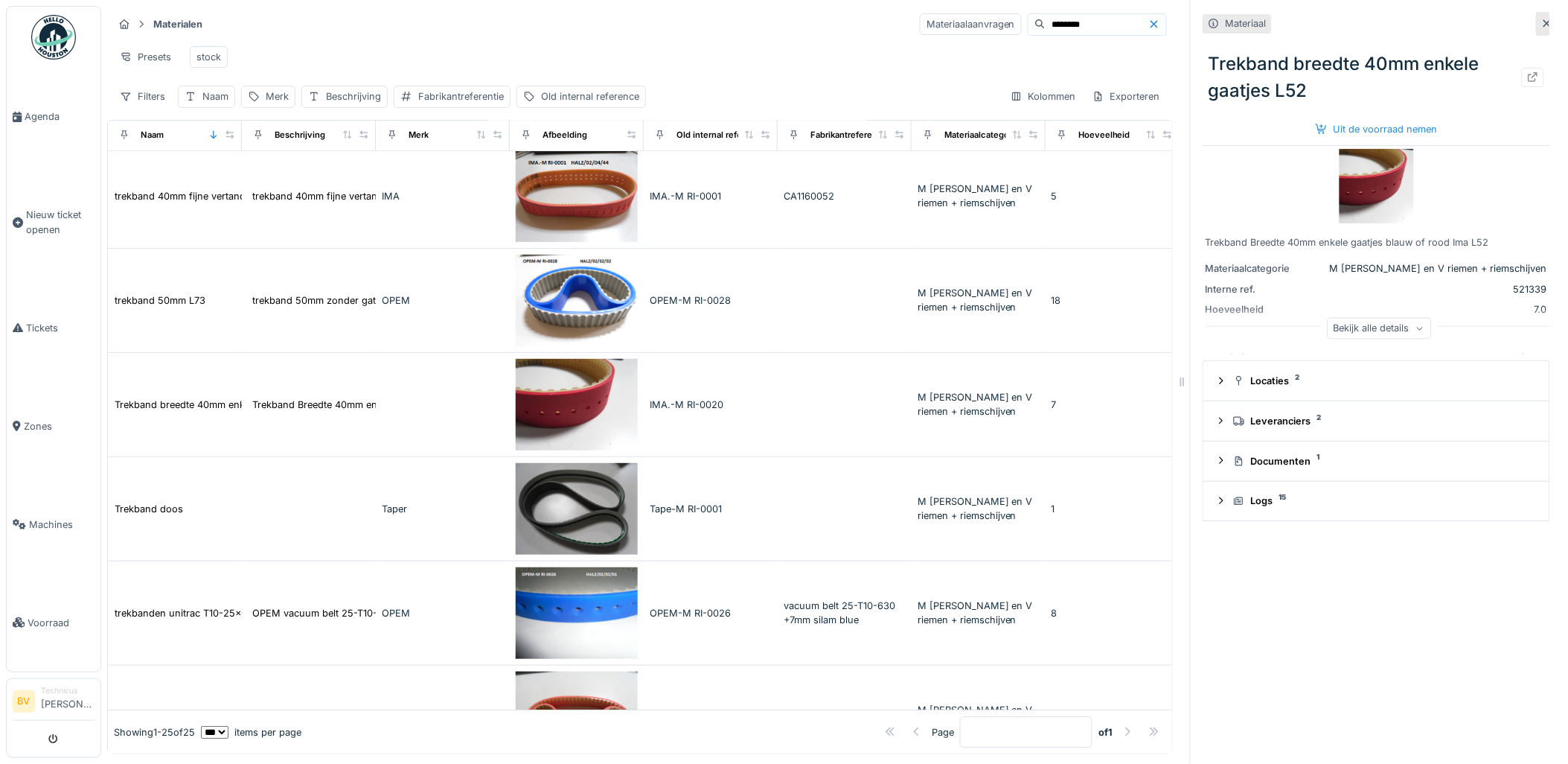
click at [1355, 105] on div "Trekband breedte 40mm enkele gaatjes L52 Uit de voorraad nemen" at bounding box center [1376, 90] width 347 height 103
click at [1354, 119] on div "Uit de voorraad nemen" at bounding box center [1377, 129] width 134 height 20
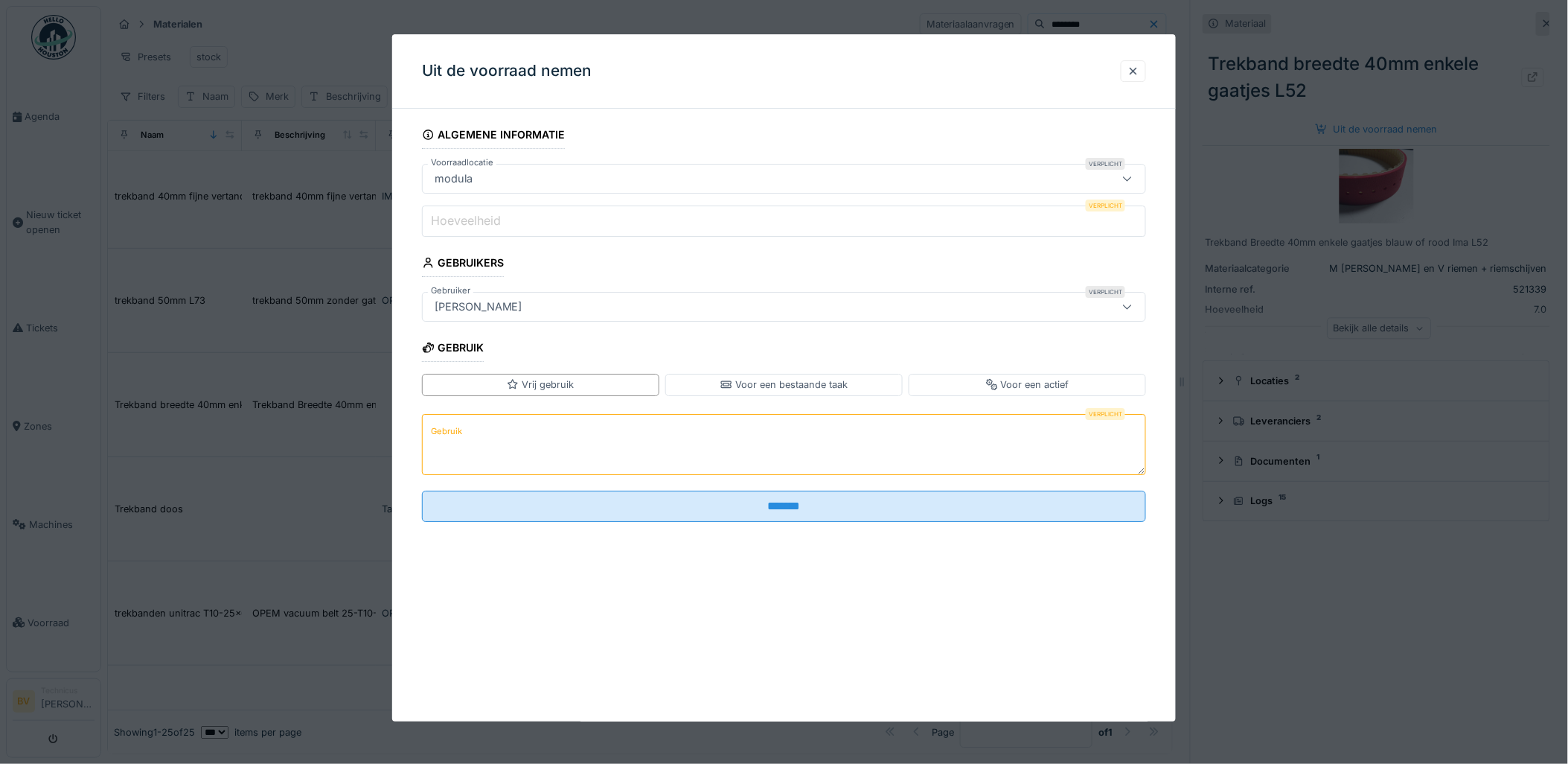
click at [1132, 184] on div at bounding box center [1128, 179] width 12 height 14
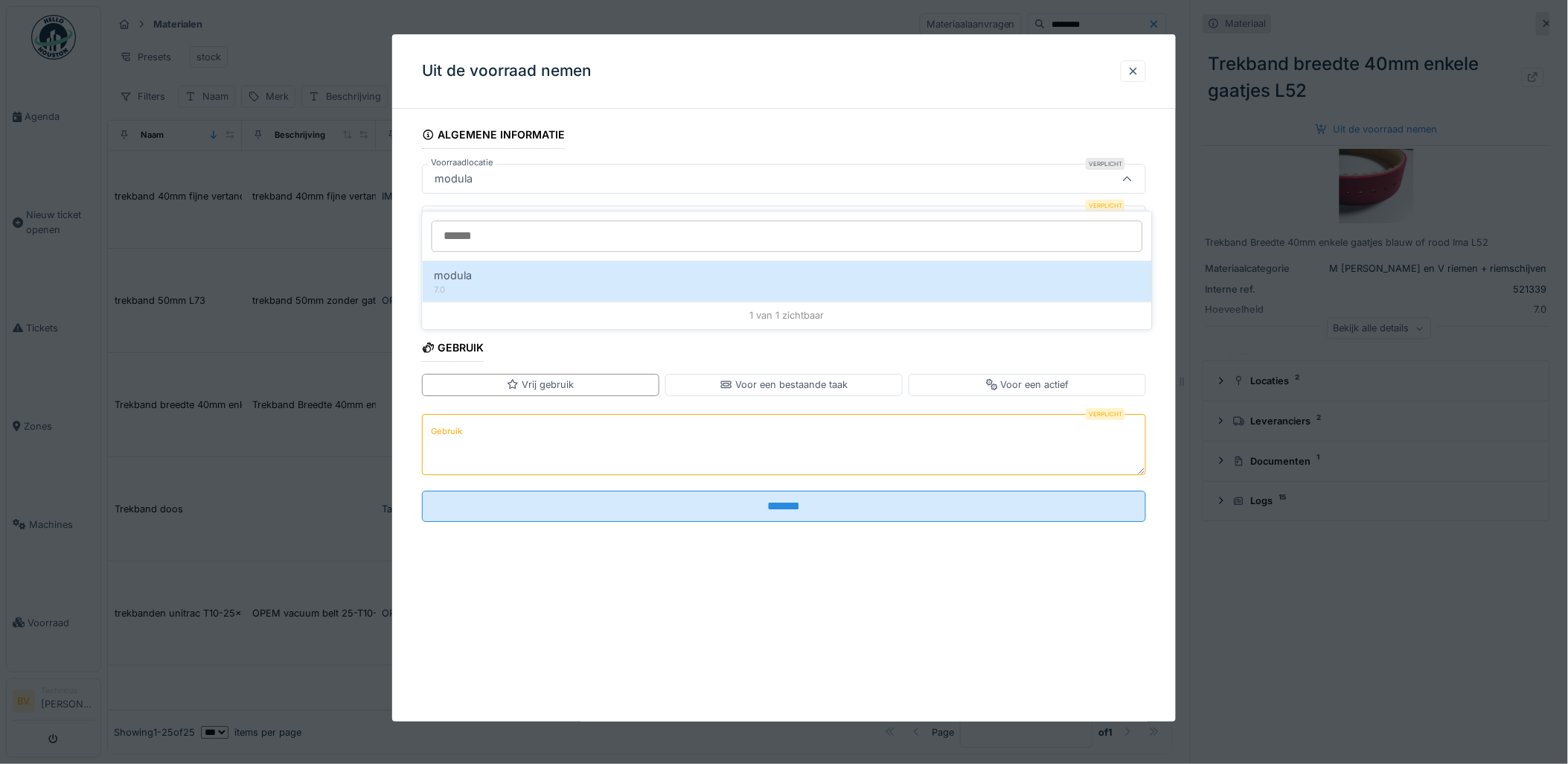
click at [1159, 15] on div at bounding box center [784, 382] width 1568 height 764
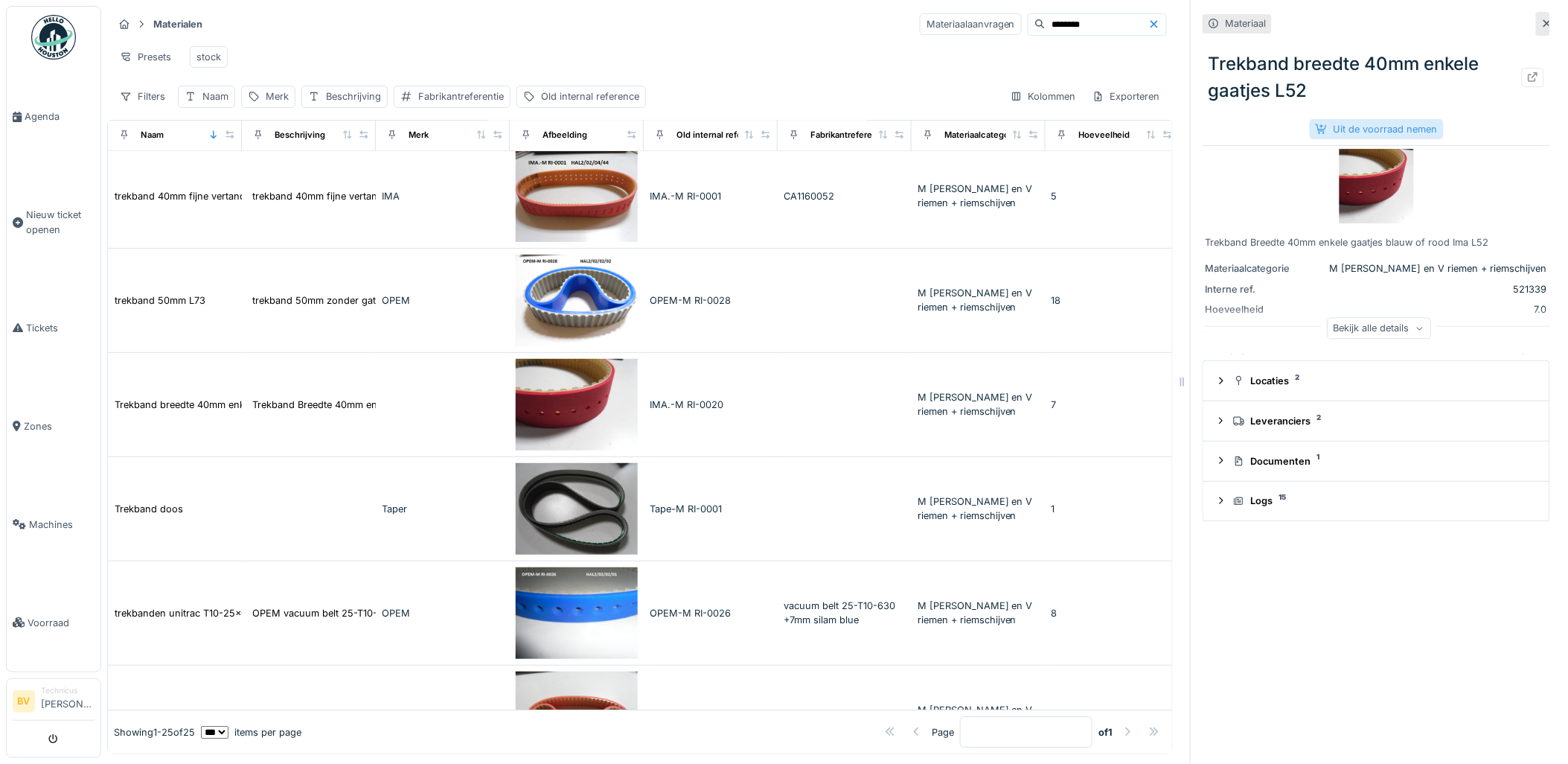
click at [1405, 121] on div "Uit de voorraad nemen" at bounding box center [1377, 129] width 134 height 20
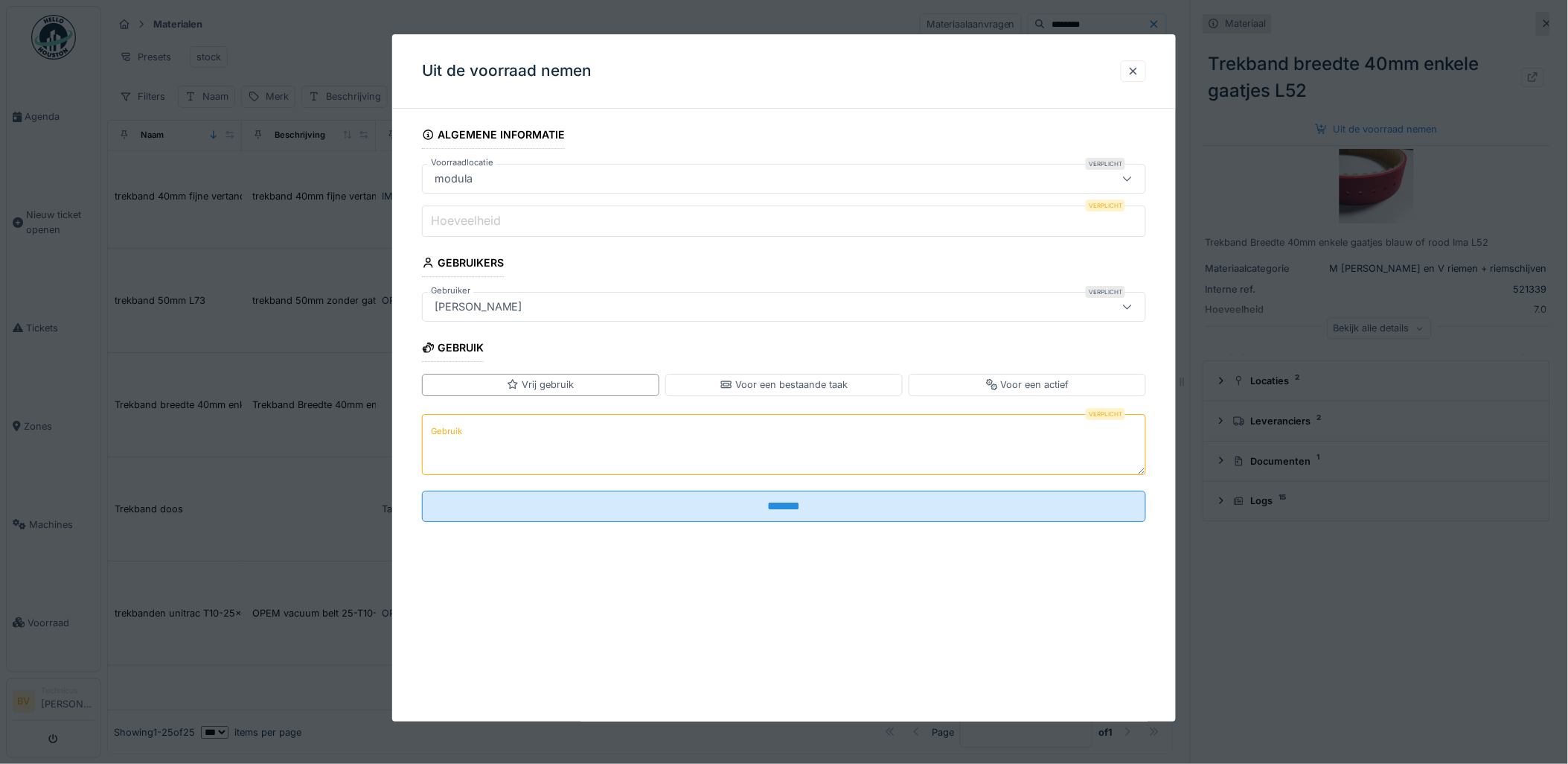
click at [888, 222] on input "Hoeveelheid" at bounding box center [784, 221] width 724 height 31
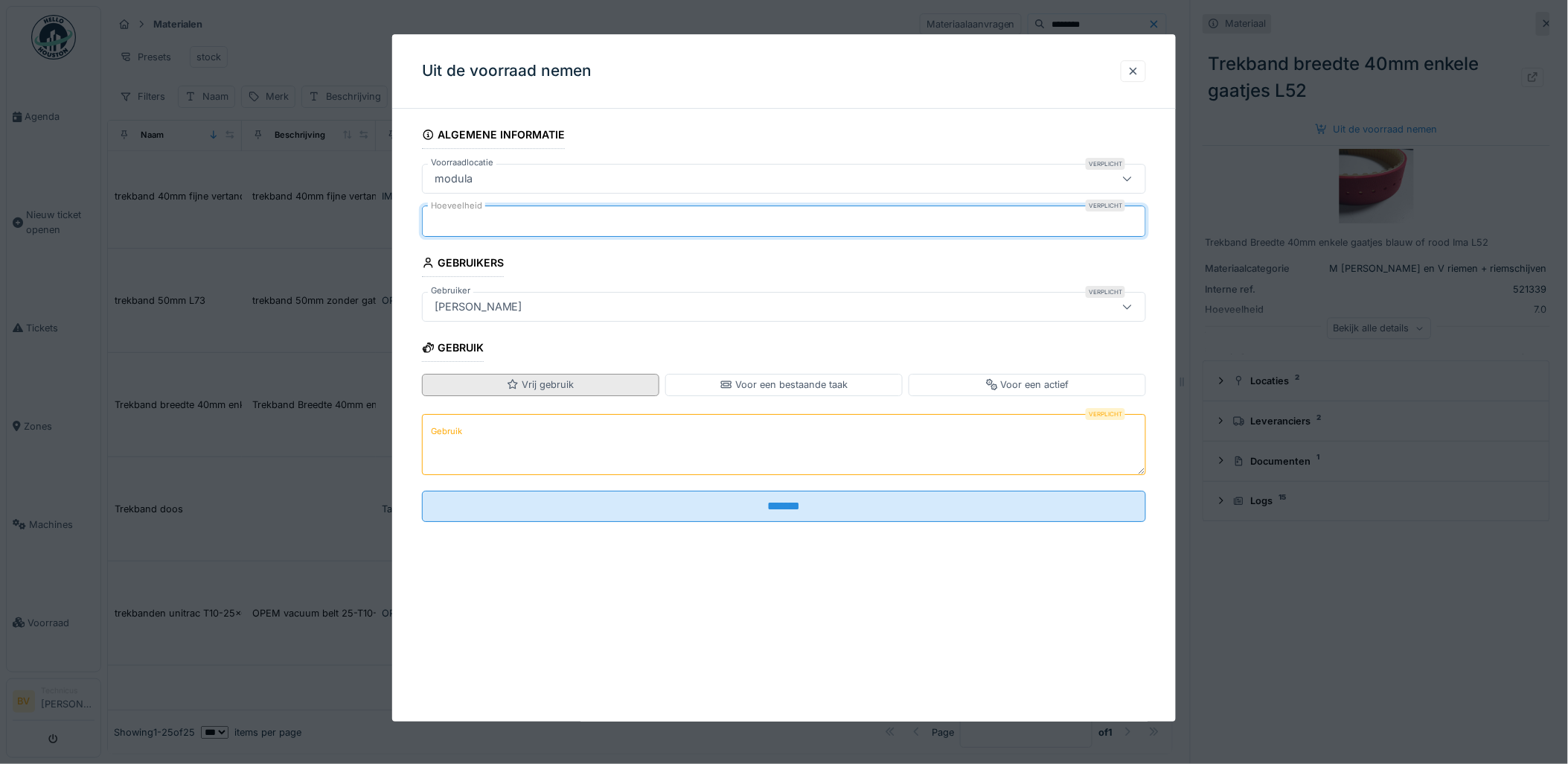
type input "*"
click at [558, 389] on div "Vrij gebruik" at bounding box center [539, 384] width 67 height 14
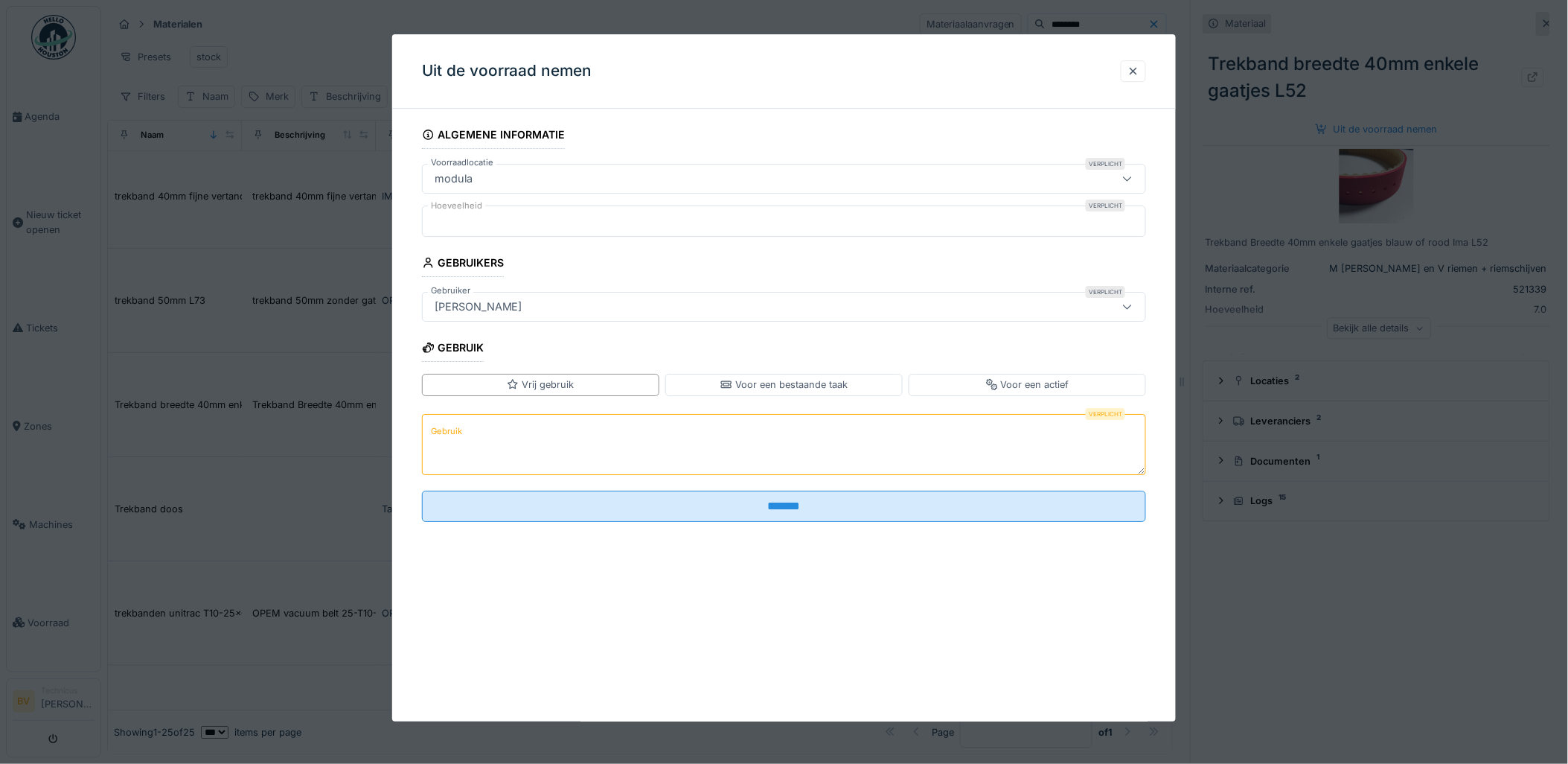
click at [556, 440] on textarea "Gebruik" at bounding box center [784, 444] width 724 height 61
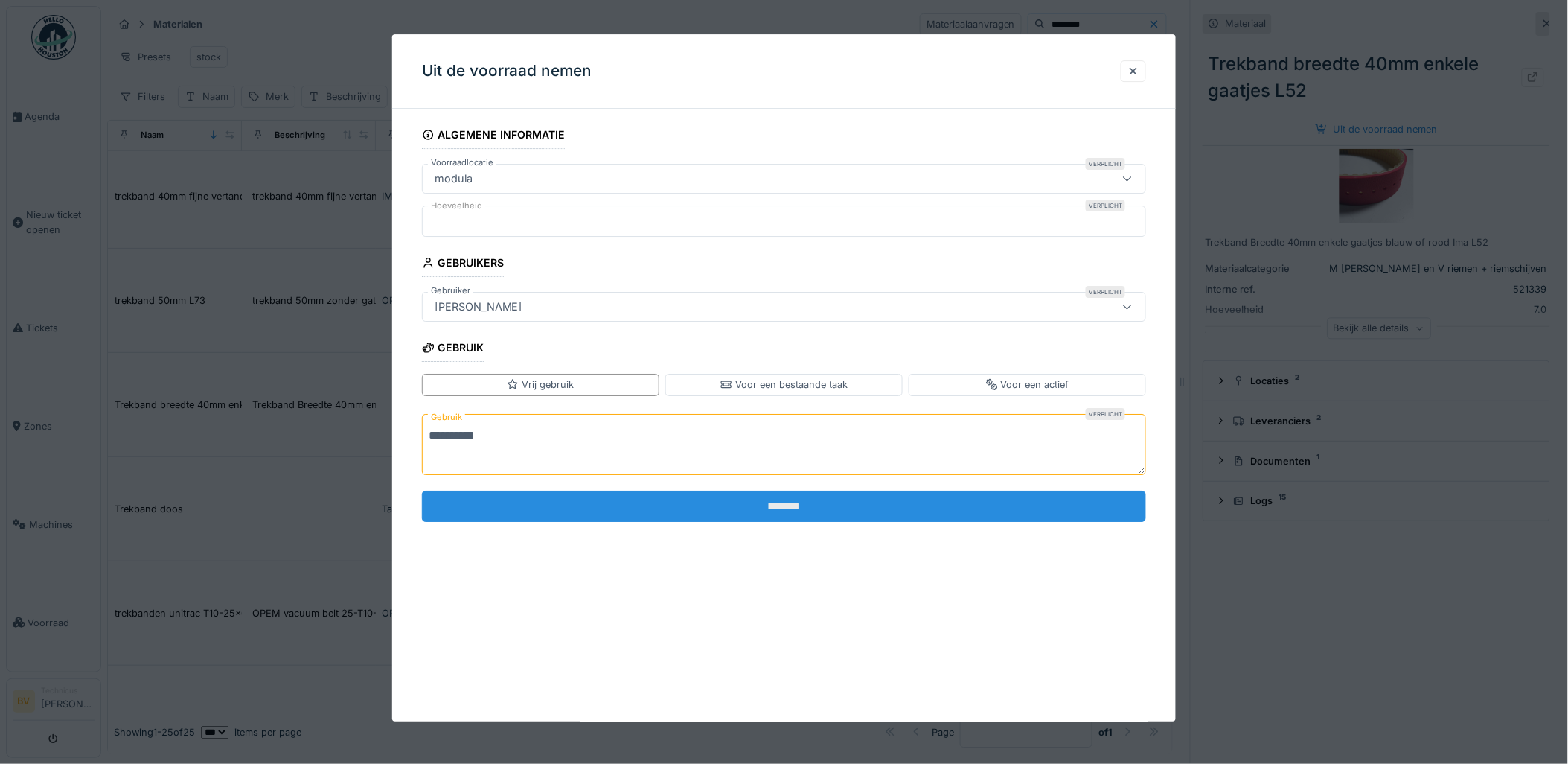
type textarea "*********"
click at [595, 505] on input "*******" at bounding box center [784, 507] width 724 height 31
